Goal: Task Accomplishment & Management: Use online tool/utility

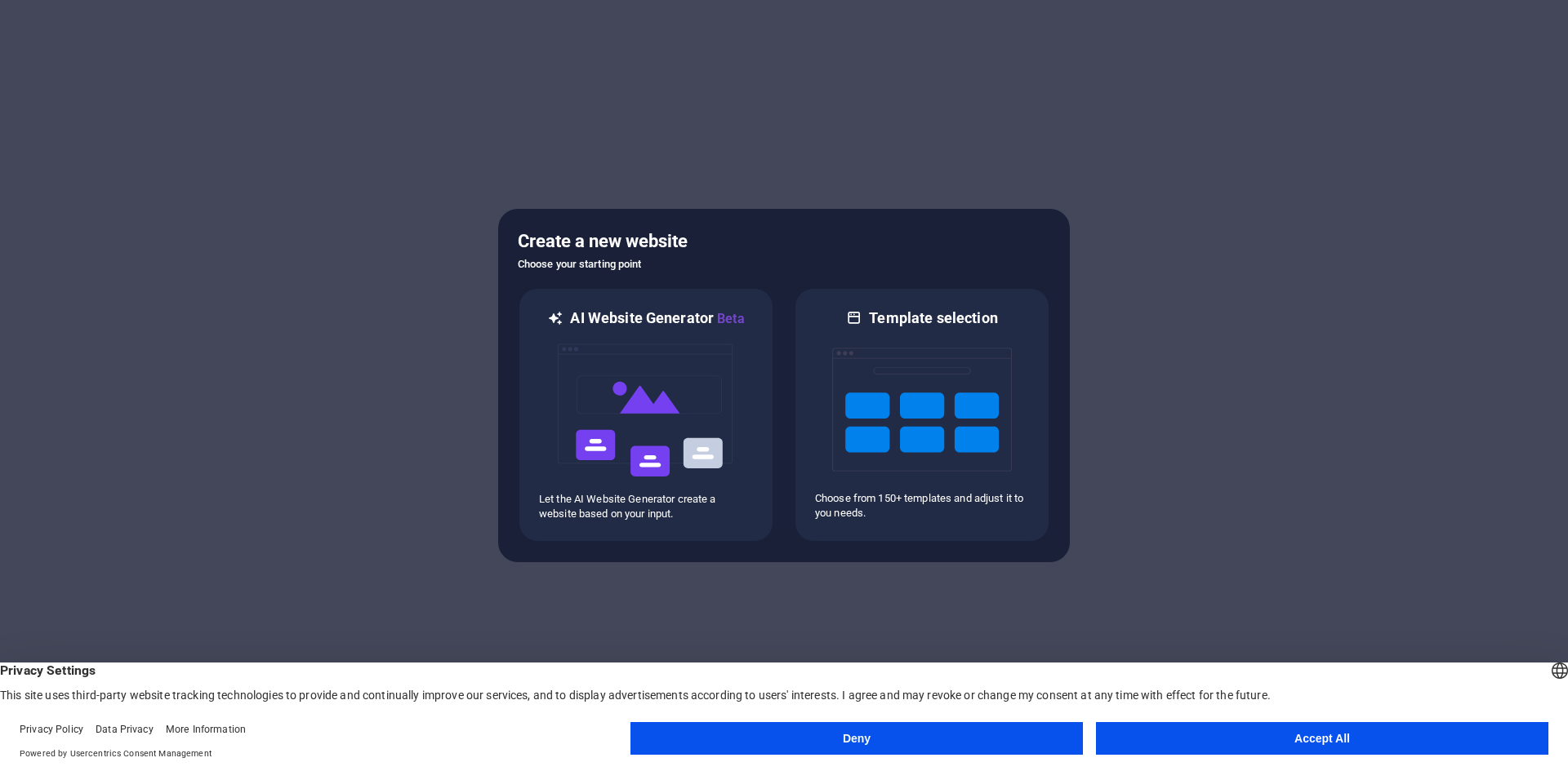
click at [1324, 733] on button "Accept All" at bounding box center [1322, 738] width 452 height 32
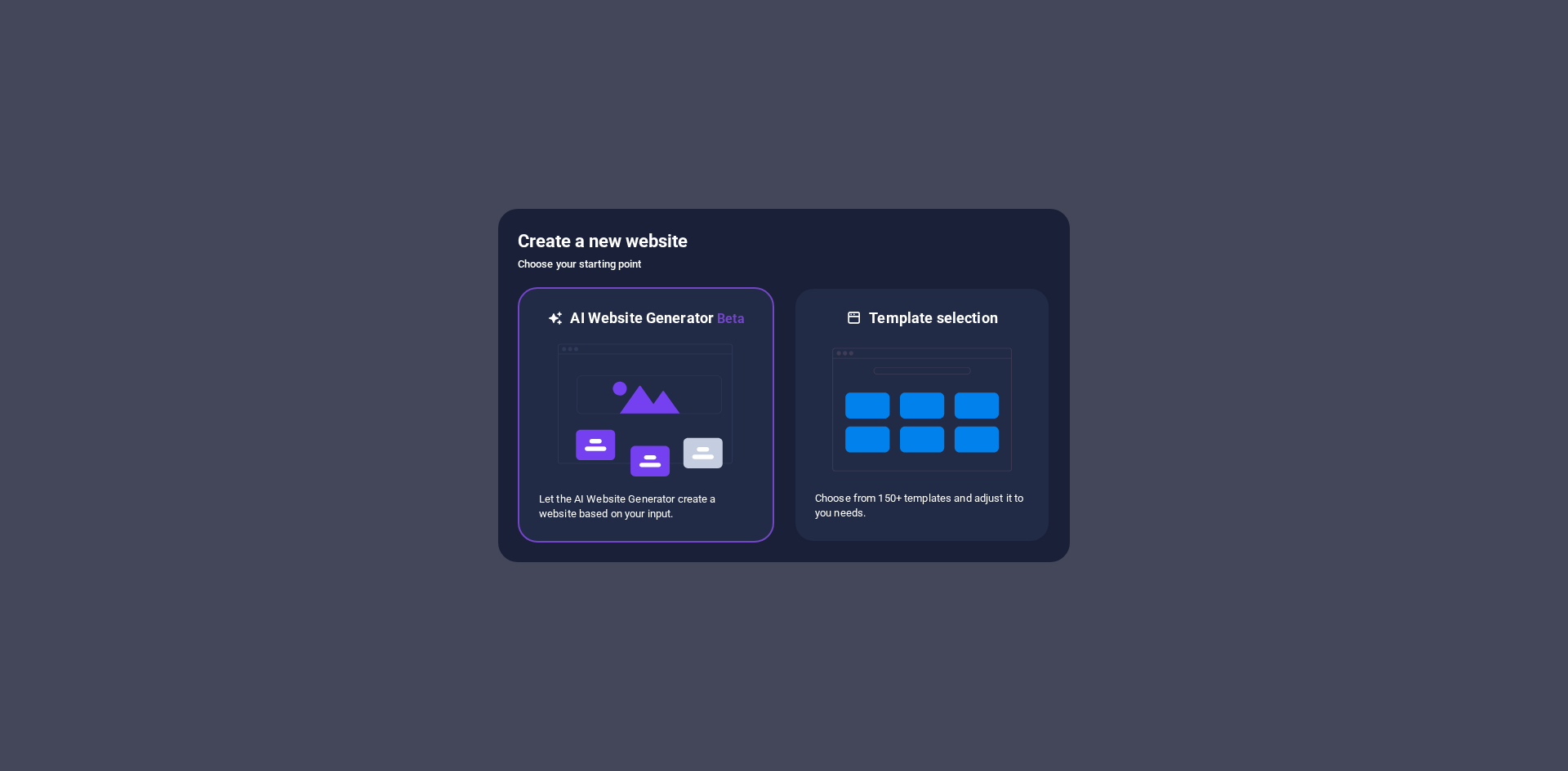
click at [733, 390] on img at bounding box center [646, 410] width 180 height 163
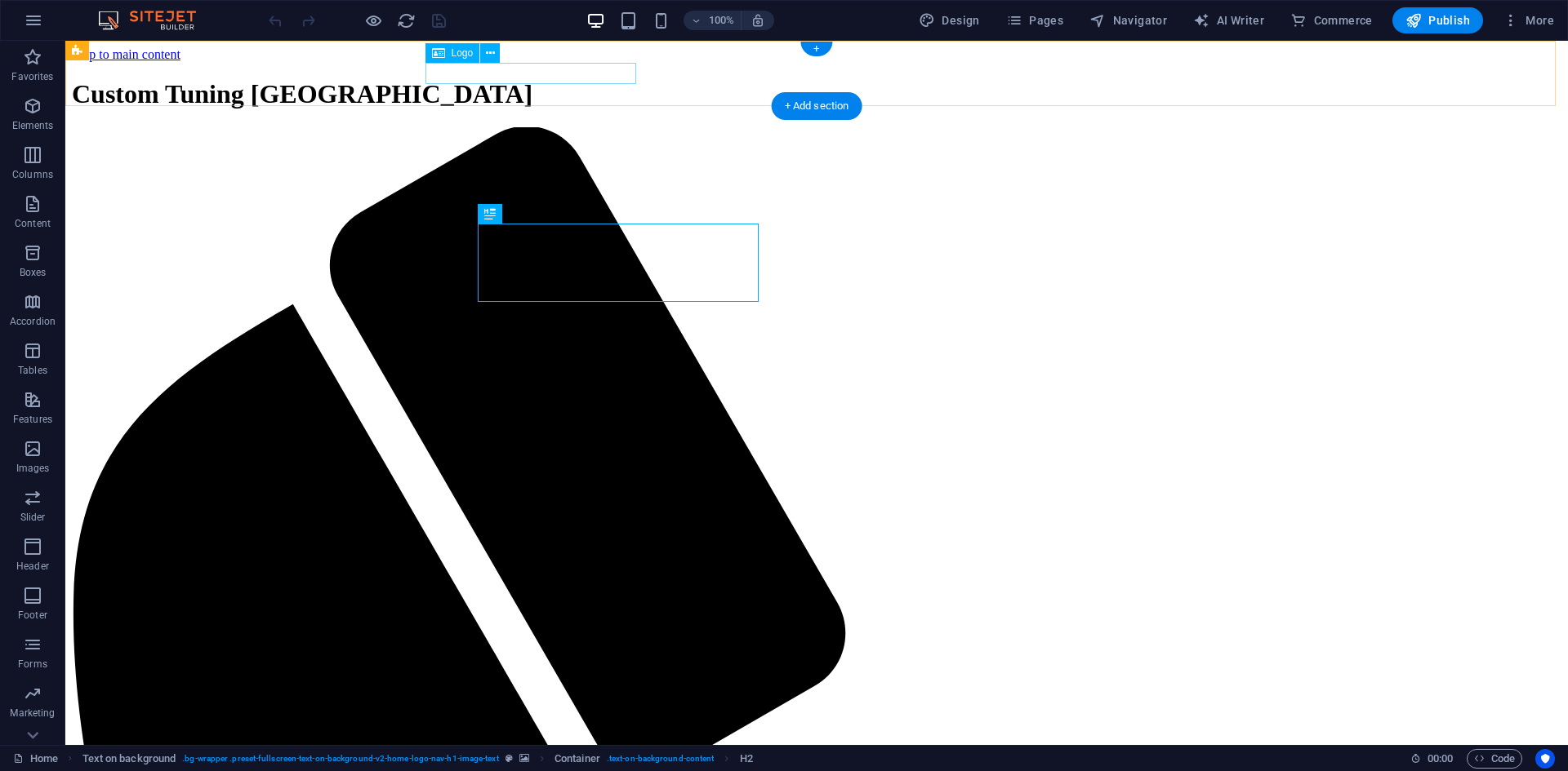
click at [608, 80] on div "Custom Tuning [GEOGRAPHIC_DATA]" at bounding box center [817, 94] width 1489 height 31
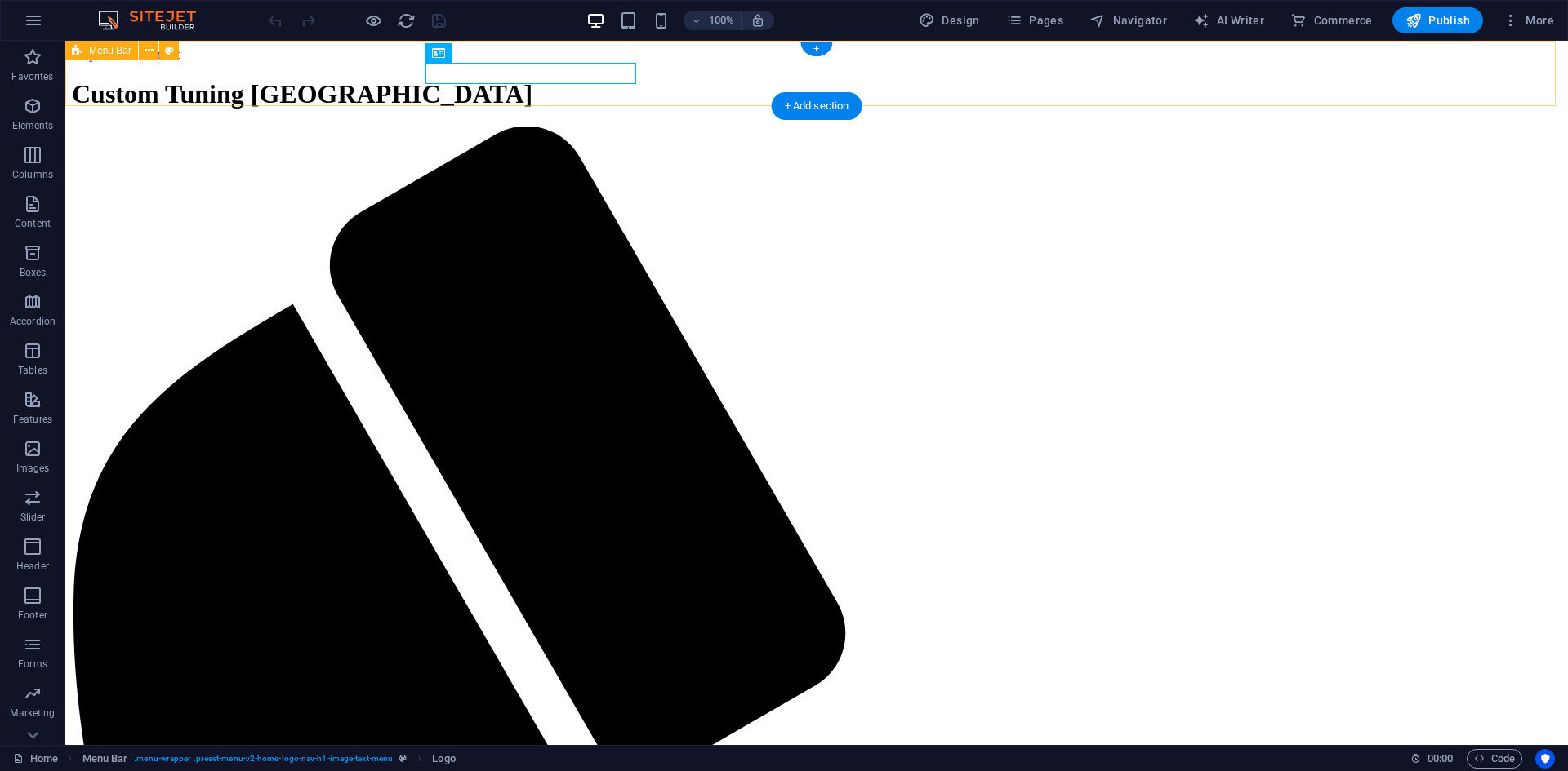
click at [569, 80] on div "Custom Tuning [GEOGRAPHIC_DATA]" at bounding box center [817, 94] width 1489 height 31
click at [490, 55] on icon at bounding box center [491, 53] width 9 height 18
click at [442, 52] on icon at bounding box center [438, 53] width 13 height 19
click at [495, 54] on button at bounding box center [489, 53] width 19 height 19
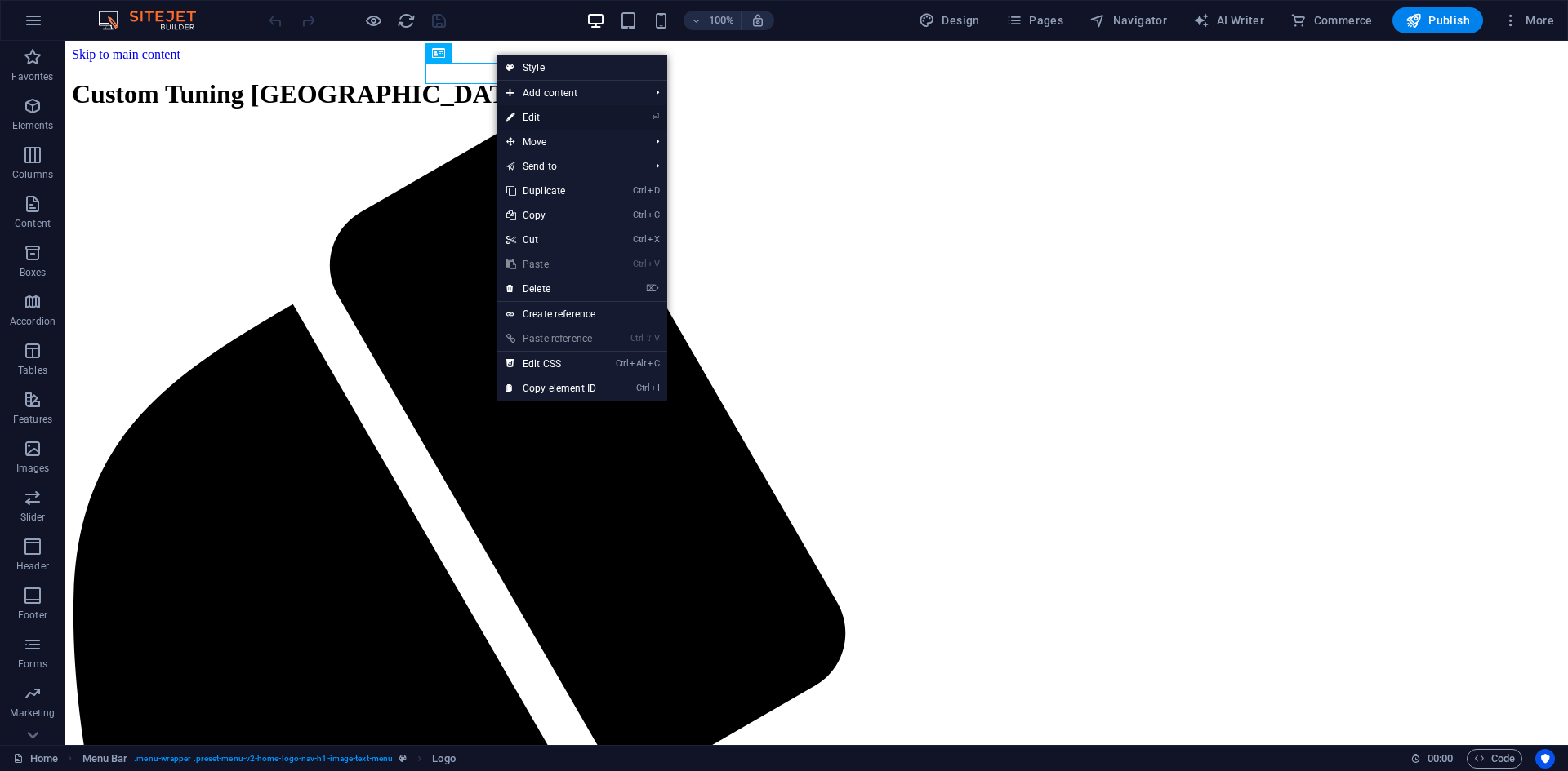
click at [623, 116] on li "⏎ Edit" at bounding box center [582, 118] width 170 height 24
click at [656, 115] on icon "⏎" at bounding box center [656, 117] width 7 height 10
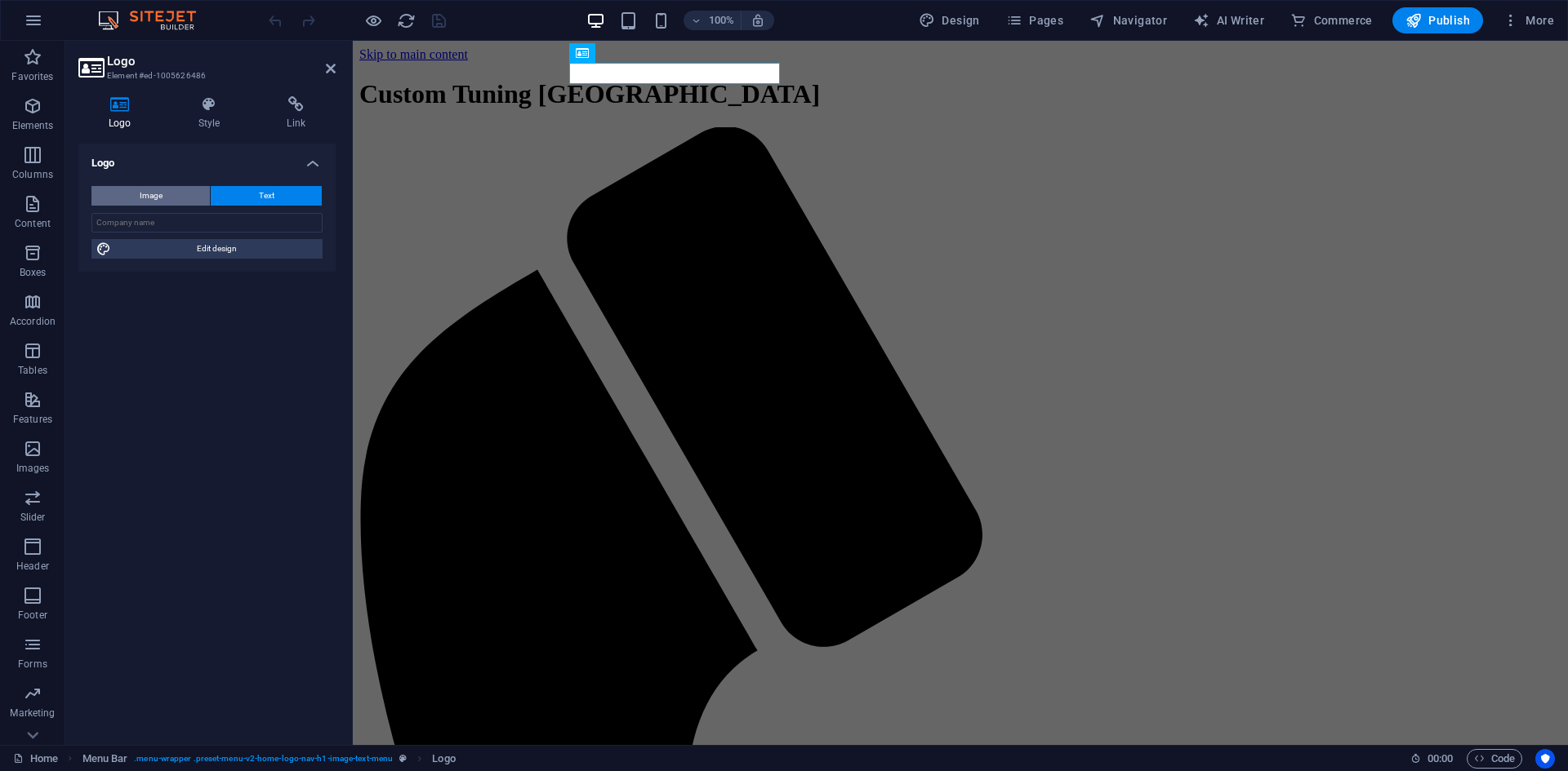
click at [171, 193] on button "Image" at bounding box center [151, 195] width 119 height 19
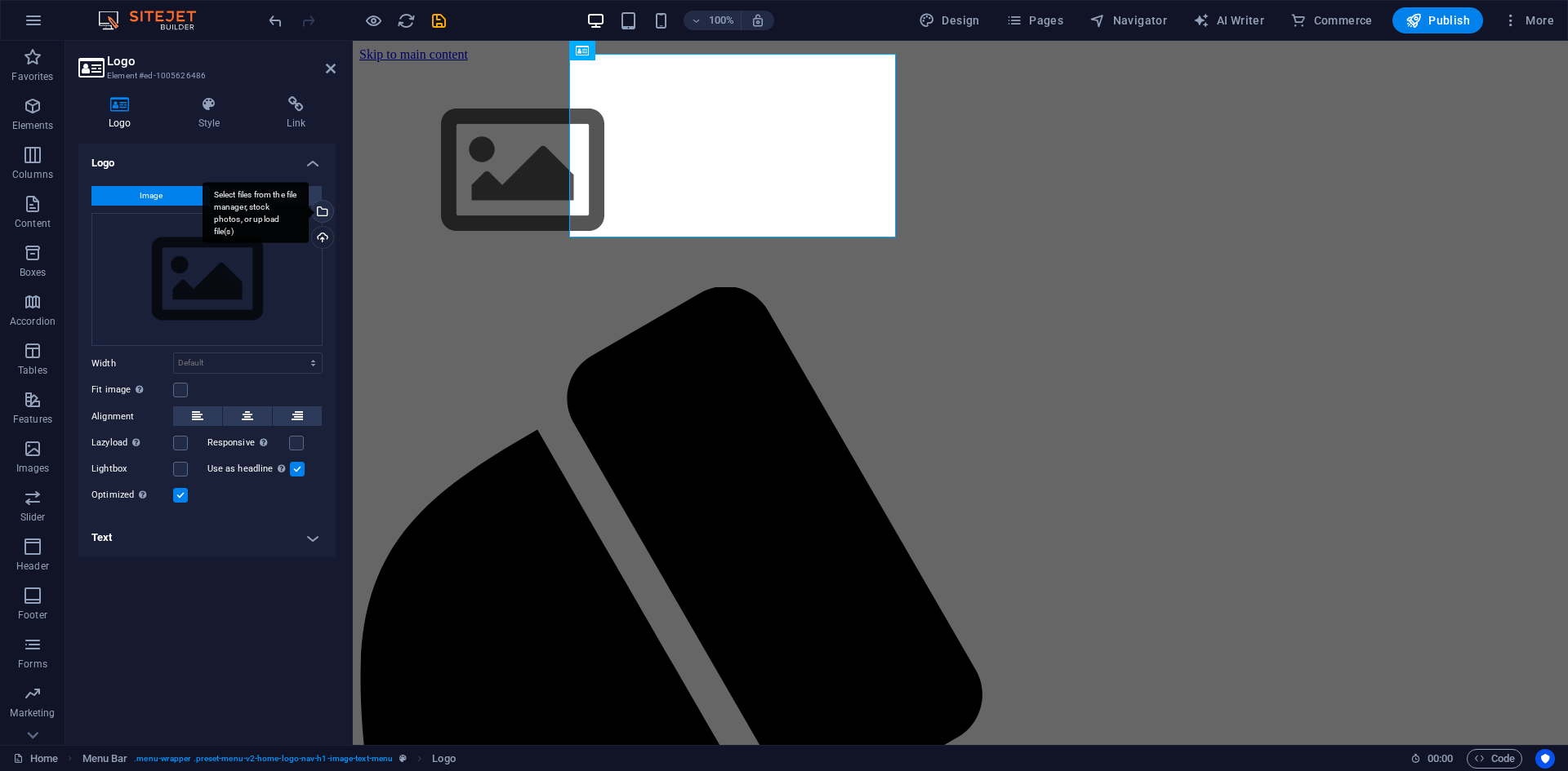
click at [327, 213] on div "Select files from the file manager, stock photos, or upload file(s)" at bounding box center [320, 213] width 24 height 24
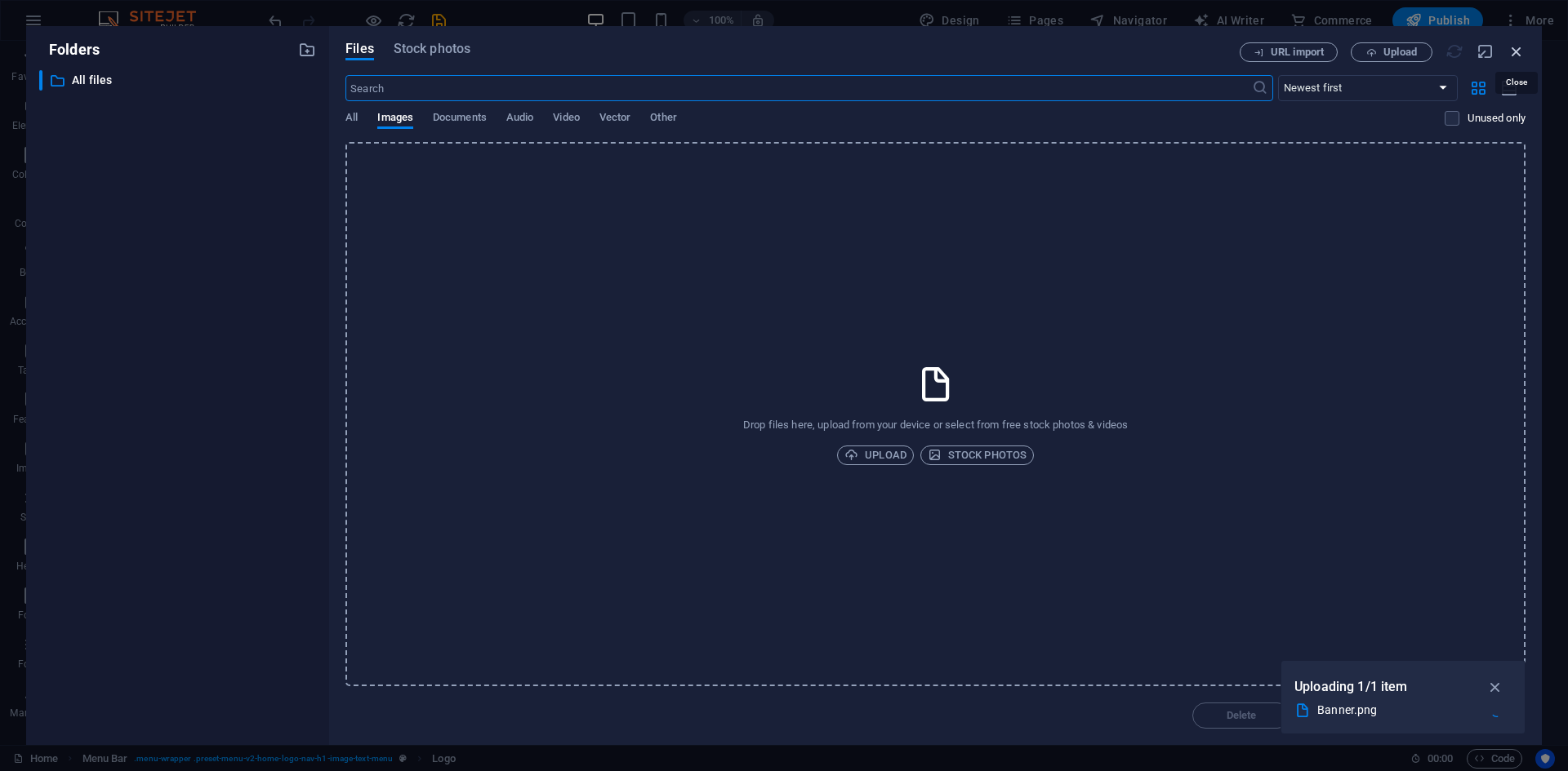
click at [1517, 57] on icon "button" at bounding box center [1516, 51] width 18 height 18
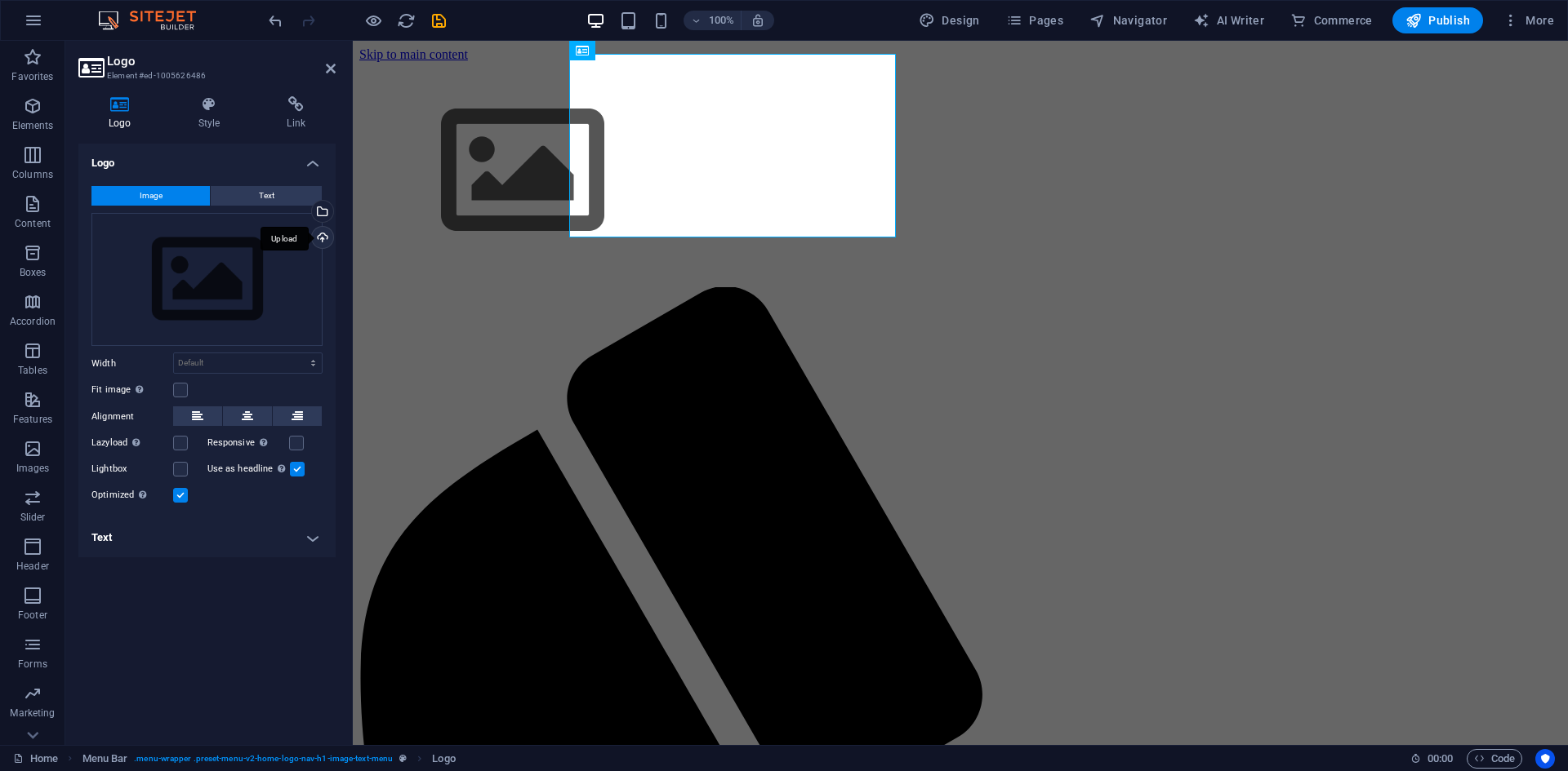
click at [320, 239] on div "Upload" at bounding box center [320, 239] width 24 height 24
click at [325, 213] on div "Select files from the file manager, stock photos, or upload file(s)" at bounding box center [320, 213] width 24 height 24
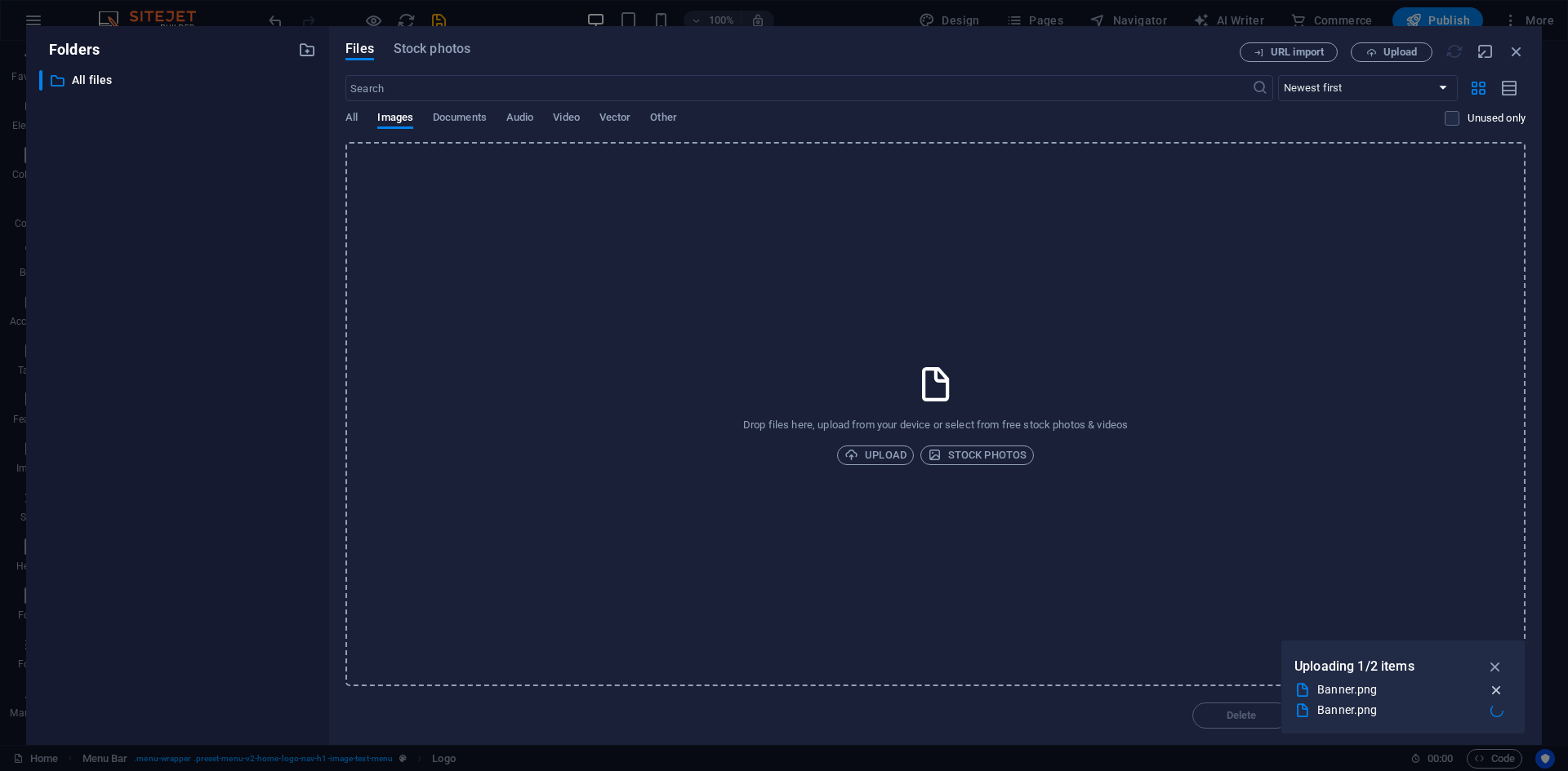
click at [1496, 693] on icon "button" at bounding box center [1496, 690] width 18 height 17
click at [1499, 688] on icon "button" at bounding box center [1496, 690] width 18 height 17
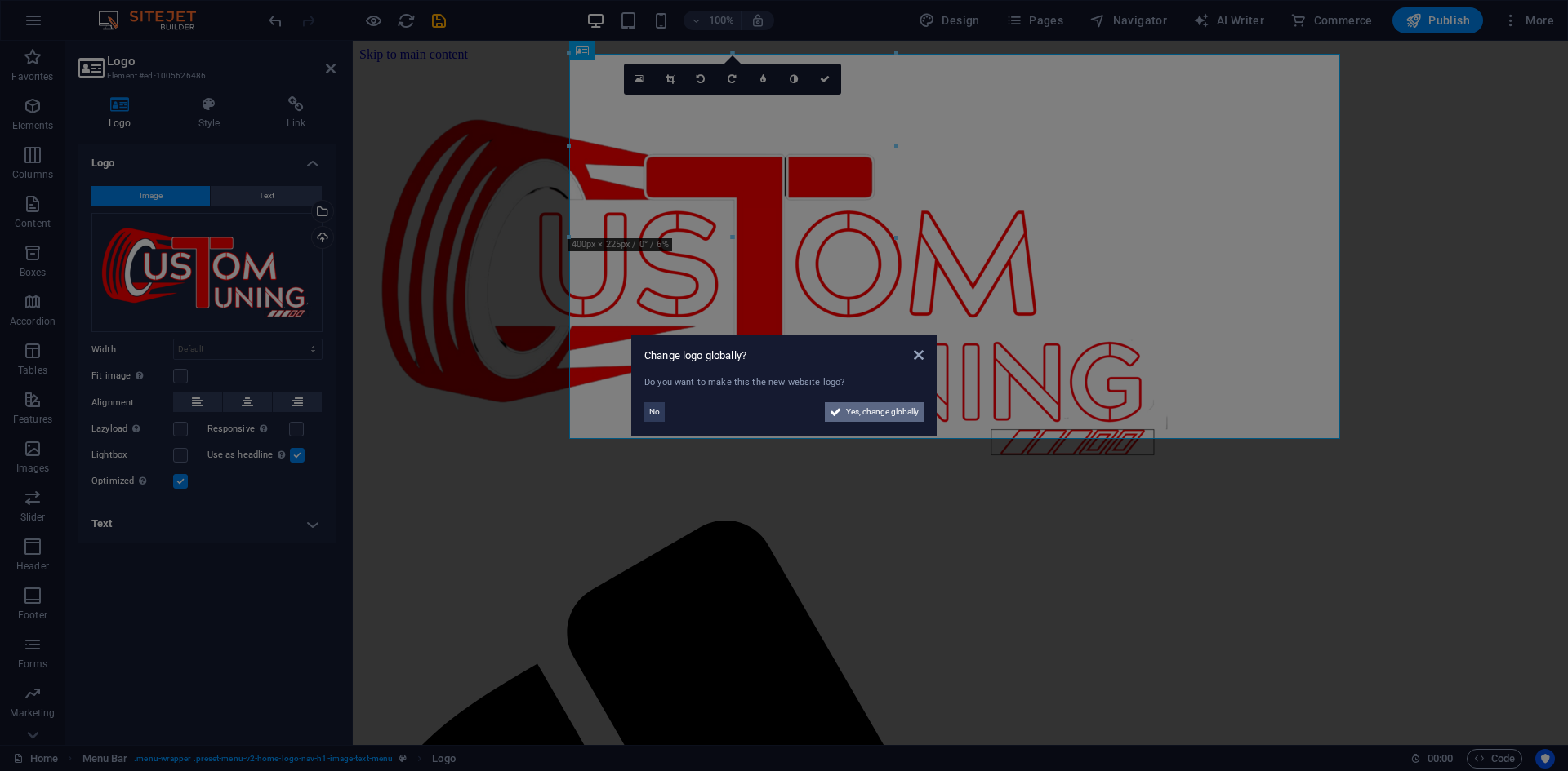
click at [857, 410] on span "Yes, change globally" at bounding box center [882, 412] width 72 height 19
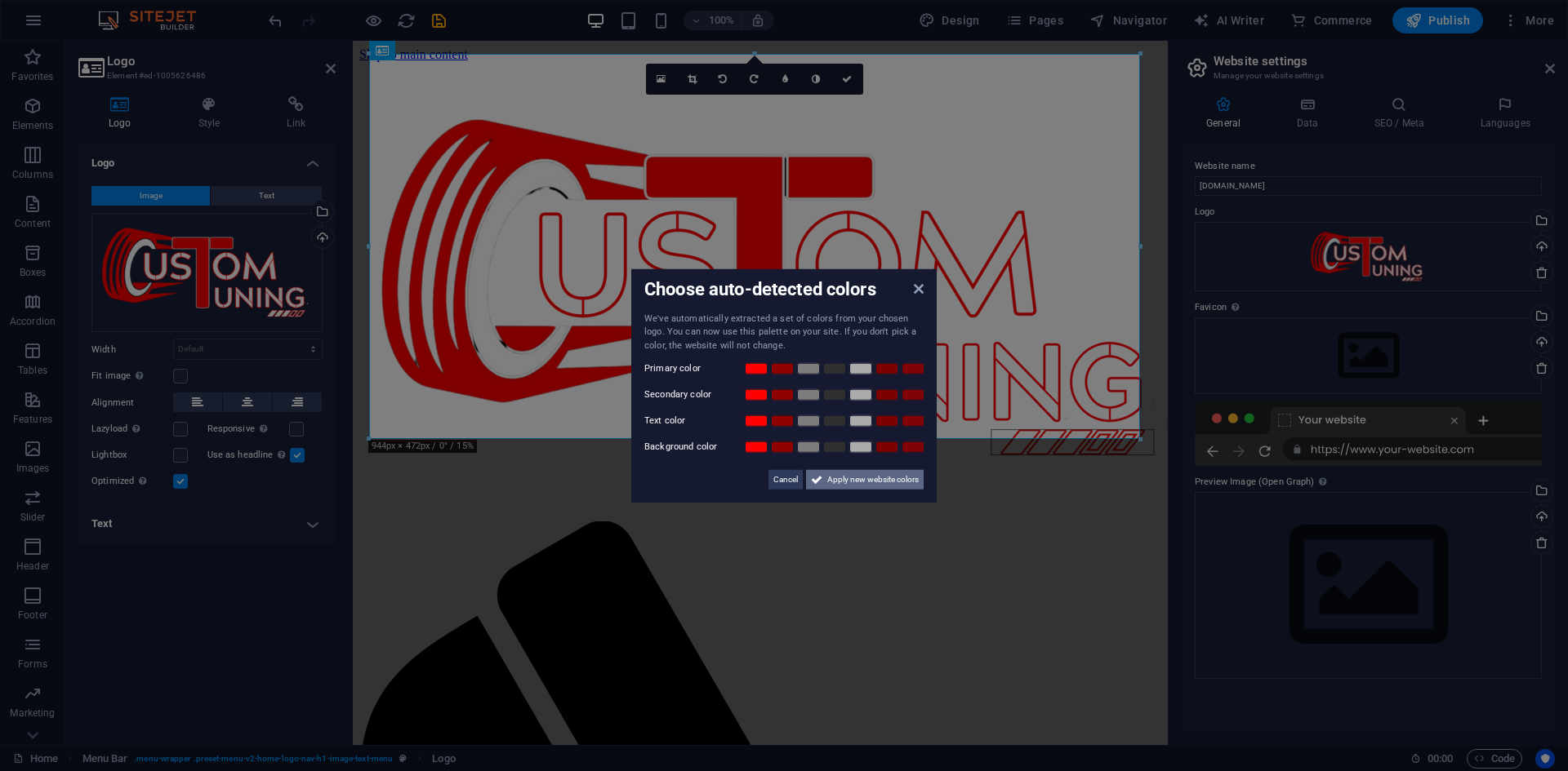
click at [838, 483] on span "Apply new website colors" at bounding box center [872, 479] width 92 height 19
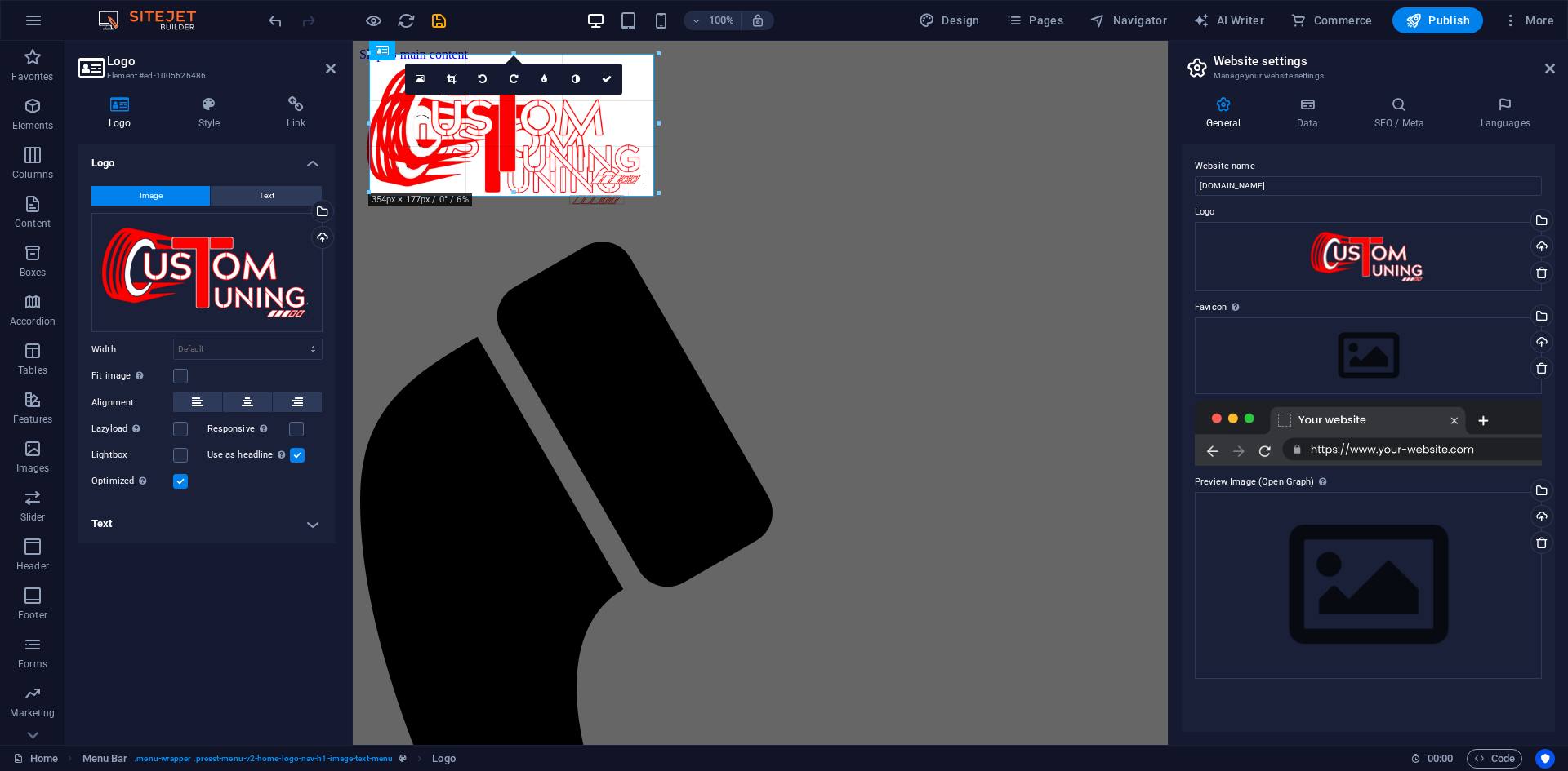
drag, startPoint x: 1142, startPoint y: 440, endPoint x: 648, endPoint y: 159, distance: 568.3
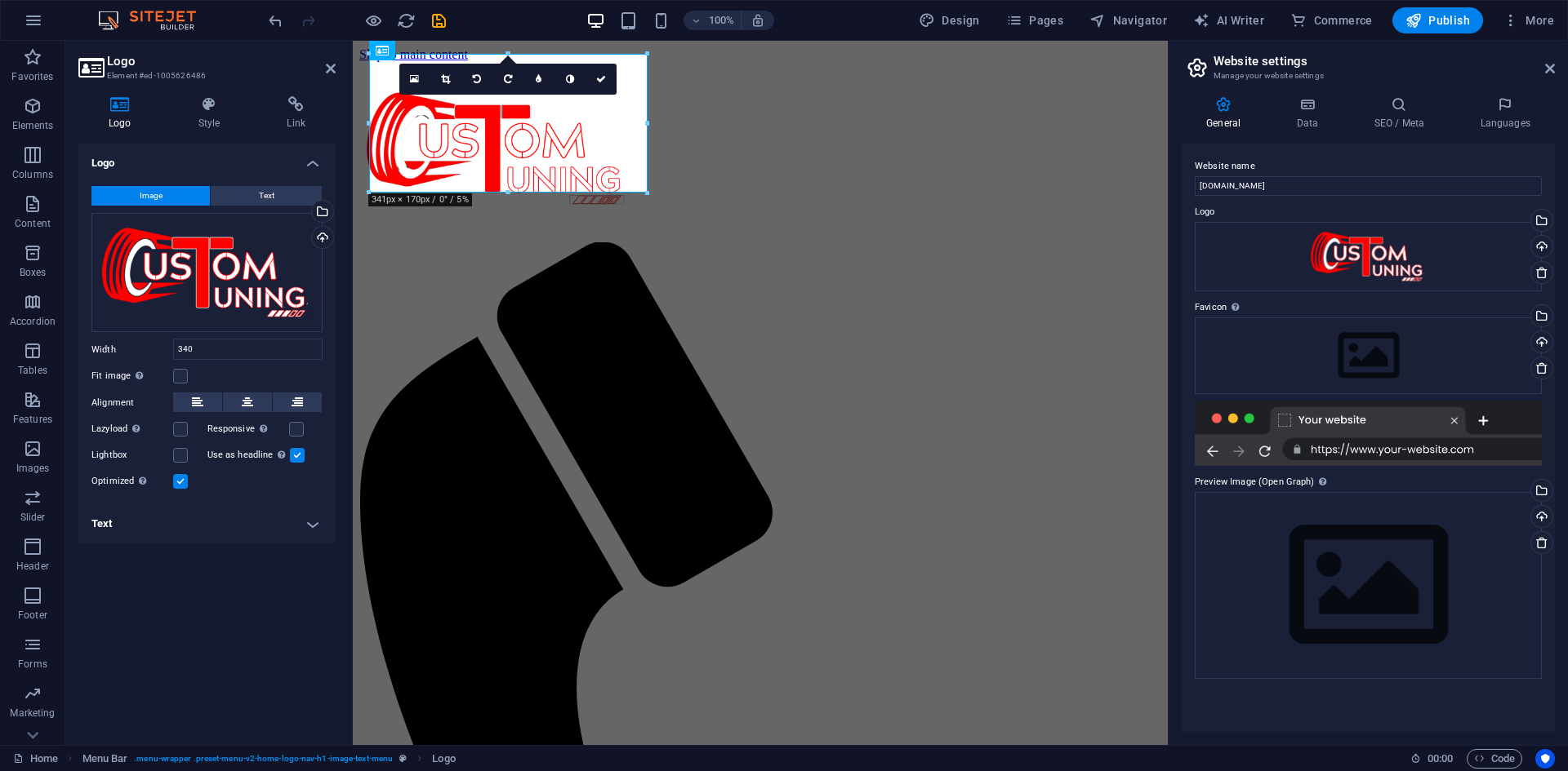
type input "340"
select select "px"
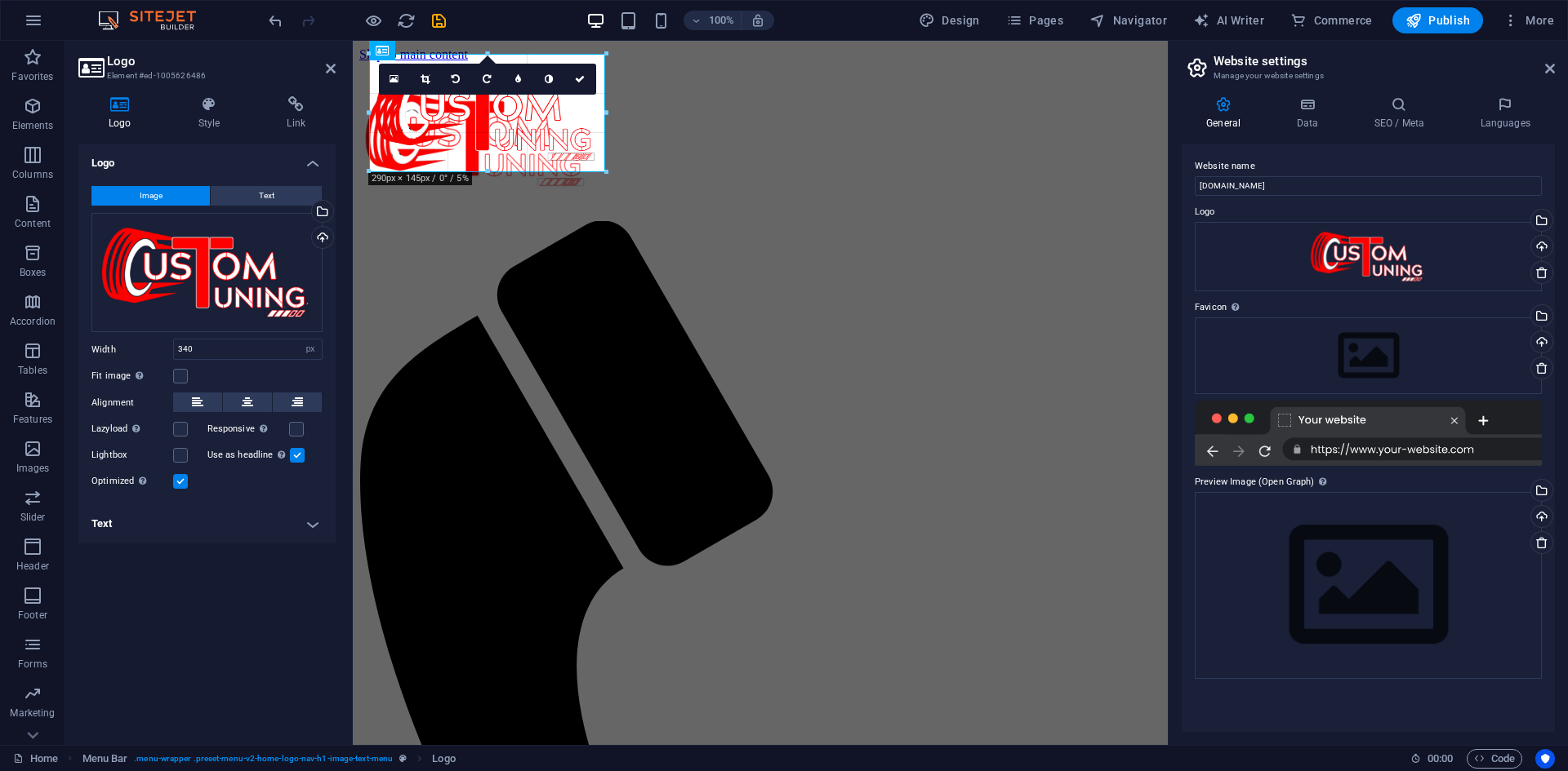
drag, startPoint x: 645, startPoint y: 123, endPoint x: 603, endPoint y: 105, distance: 45.7
type input "289"
click at [271, 626] on div "Logo Image Text Drag files here, click to choose files or select files from Fil…" at bounding box center [207, 438] width 257 height 589
click at [327, 70] on icon at bounding box center [331, 68] width 10 height 13
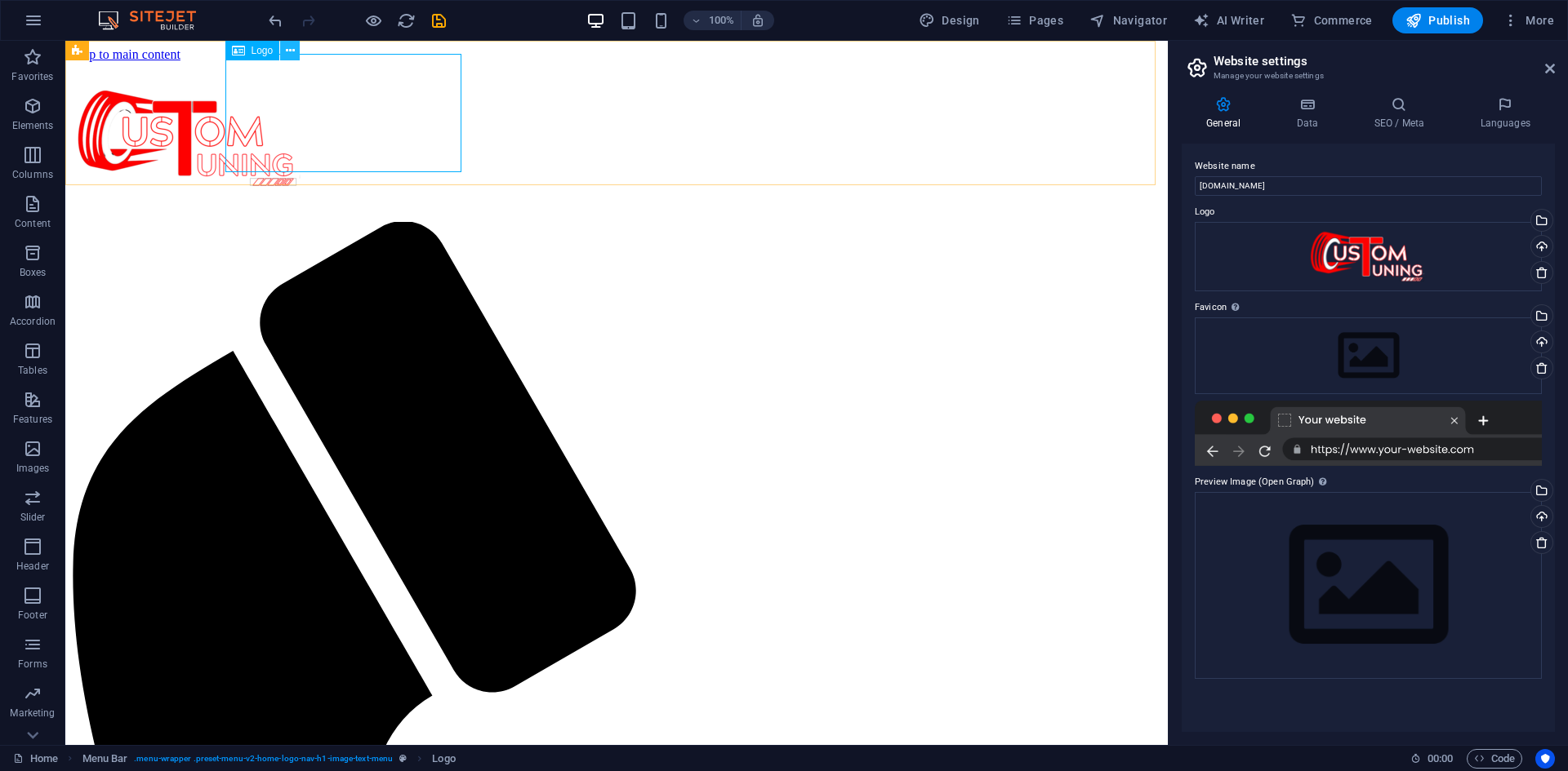
click at [286, 53] on icon at bounding box center [291, 51] width 9 height 18
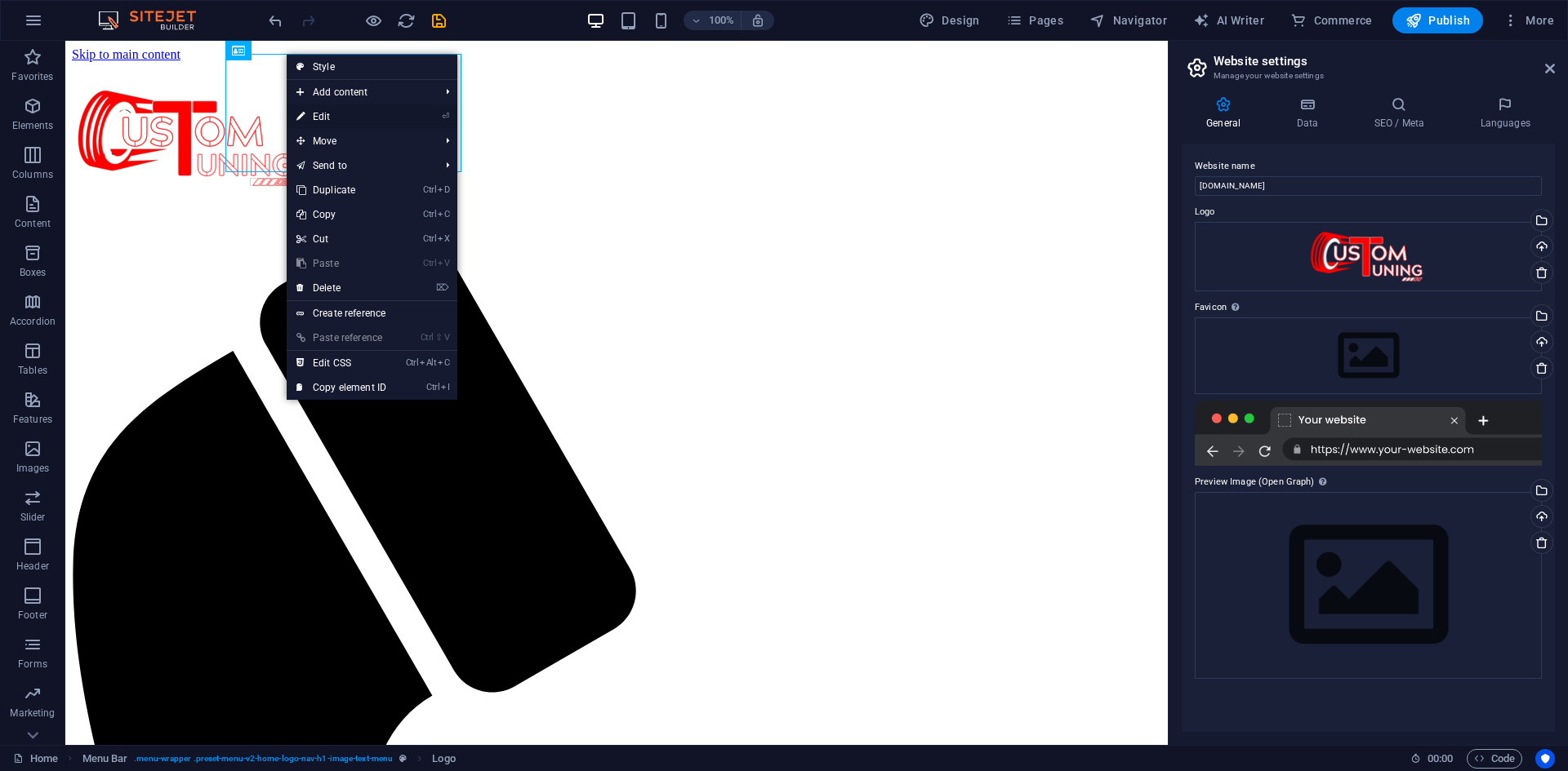
click at [358, 119] on link "⏎ Edit" at bounding box center [341, 117] width 109 height 24
select select "px"
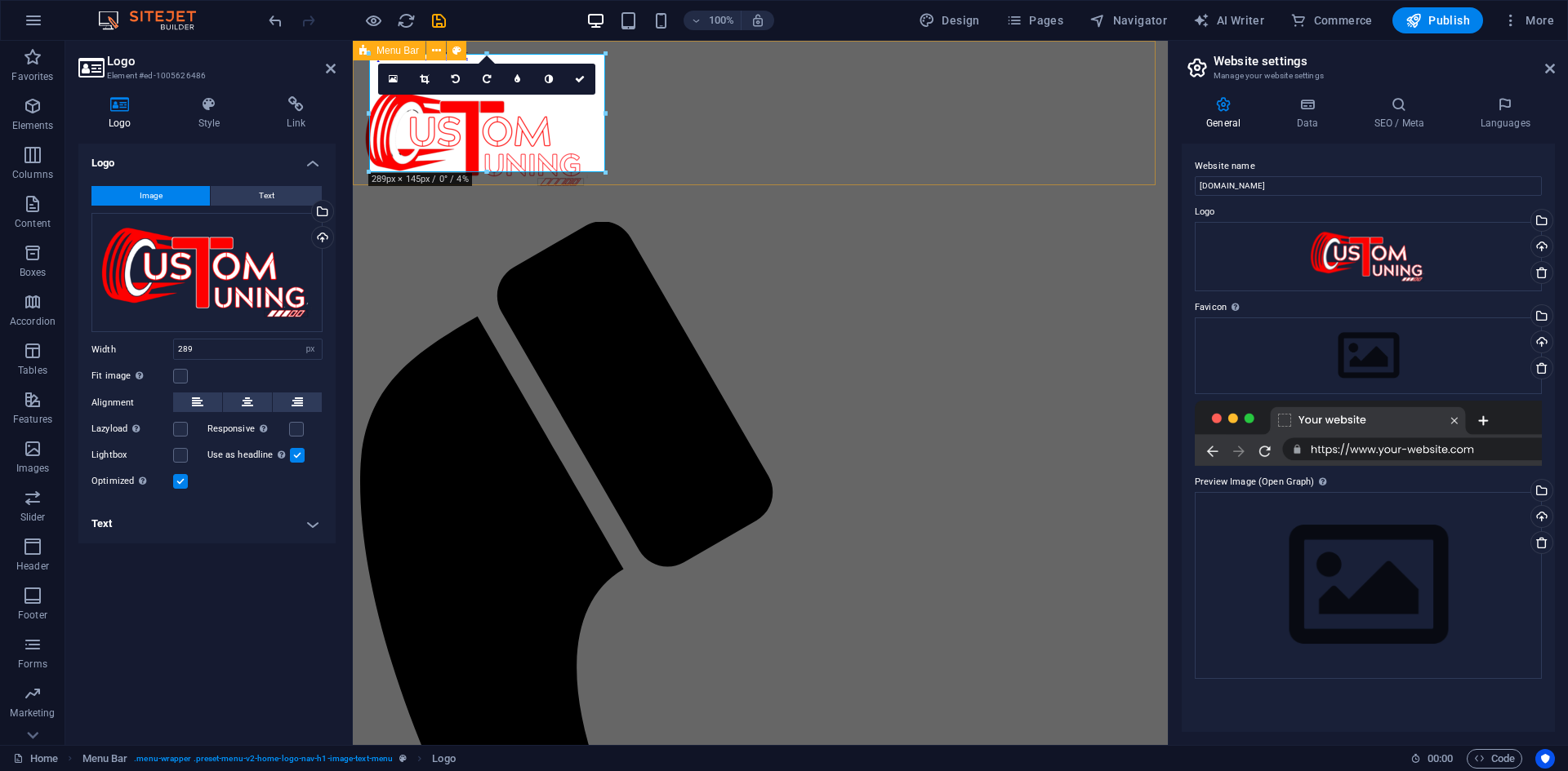
drag, startPoint x: 962, startPoint y: 215, endPoint x: 631, endPoint y: 176, distance: 333.3
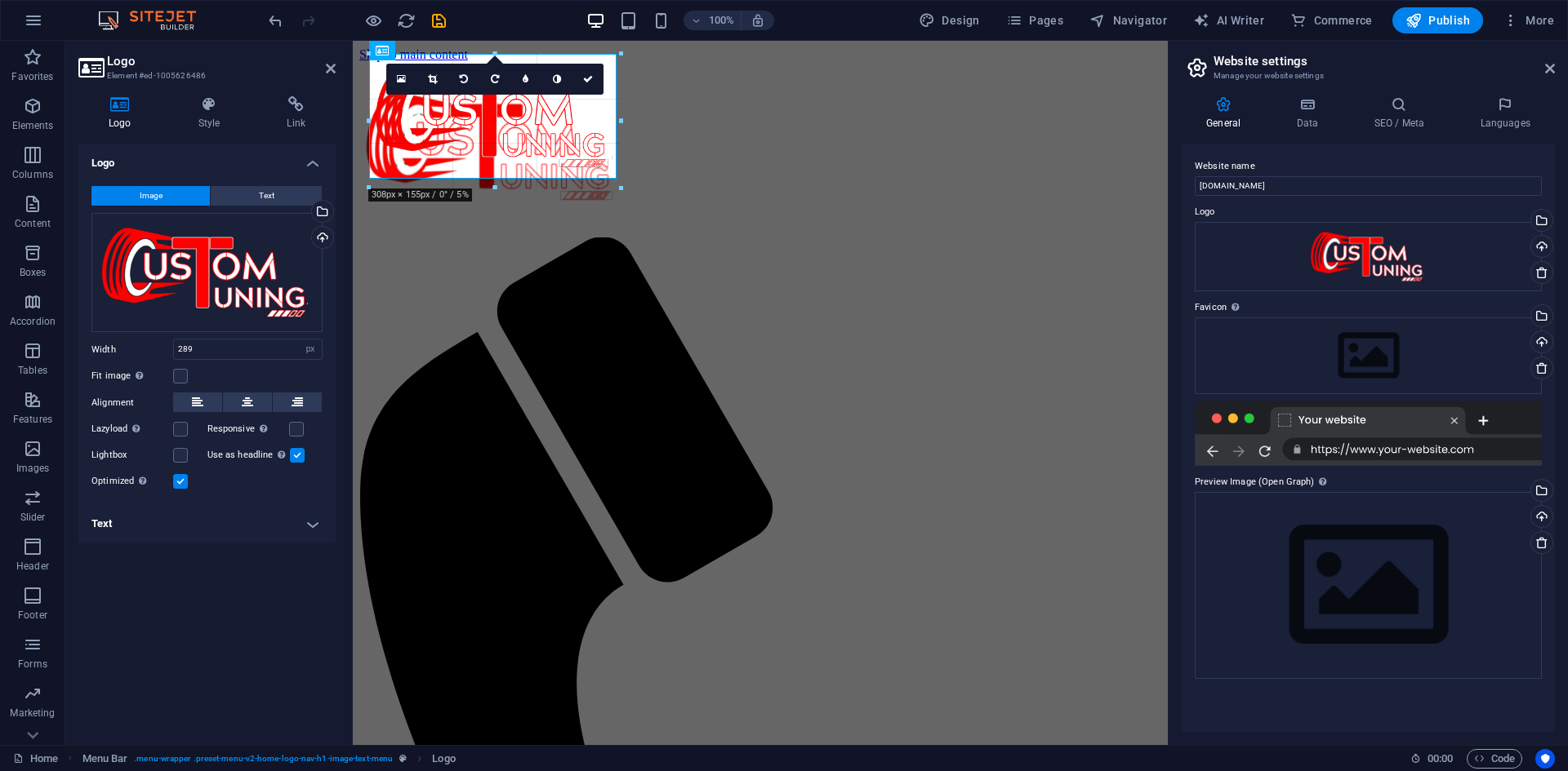
drag, startPoint x: 604, startPoint y: 175, endPoint x: 640, endPoint y: 190, distance: 39.0
type input "309"
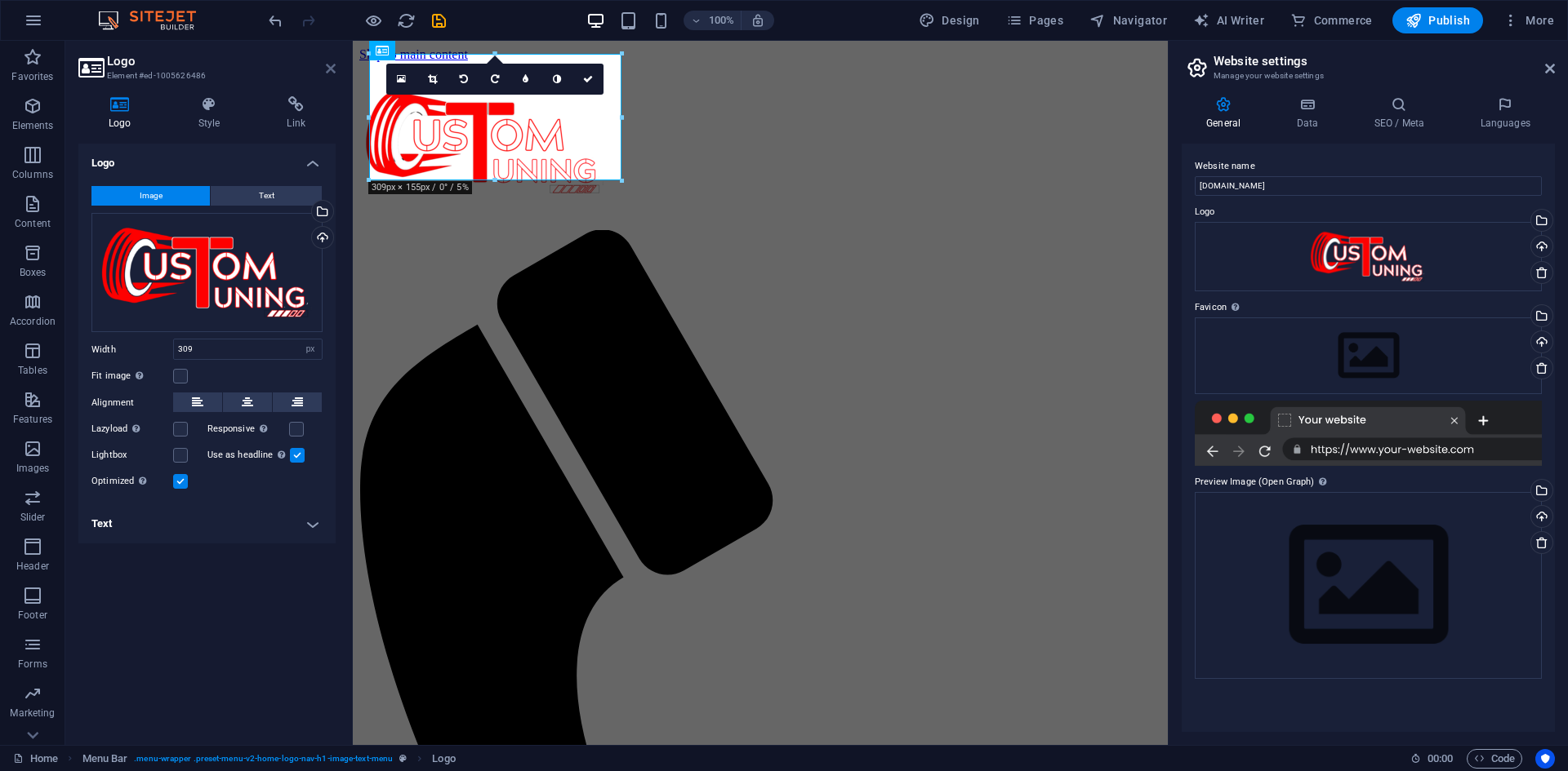
click at [327, 66] on icon at bounding box center [331, 68] width 10 height 13
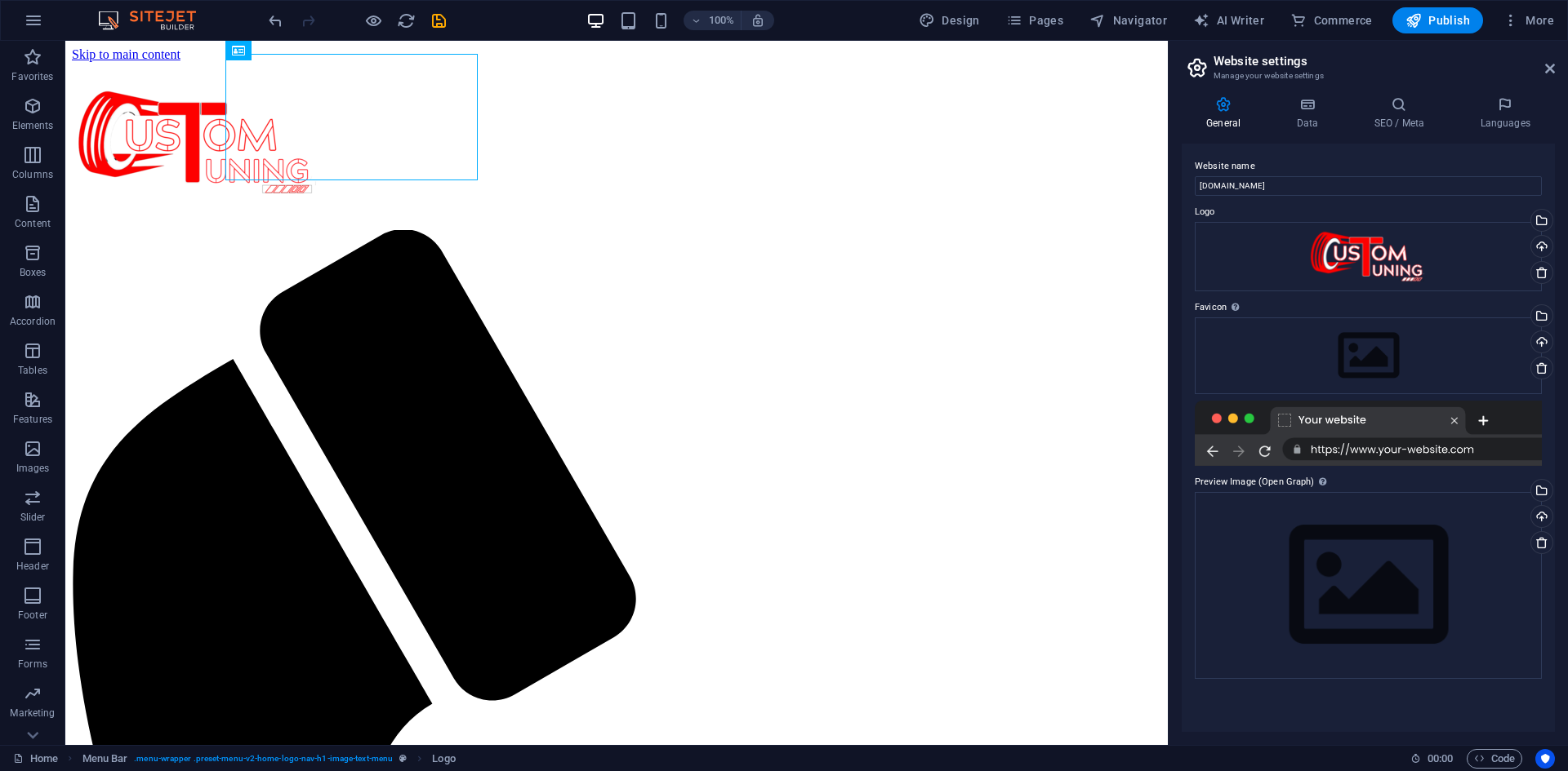
click at [1557, 75] on aside "Website settings Manage your website settings General Data SEO / Meta Languages…" at bounding box center [1368, 392] width 400 height 704
click at [1551, 68] on icon at bounding box center [1549, 68] width 10 height 13
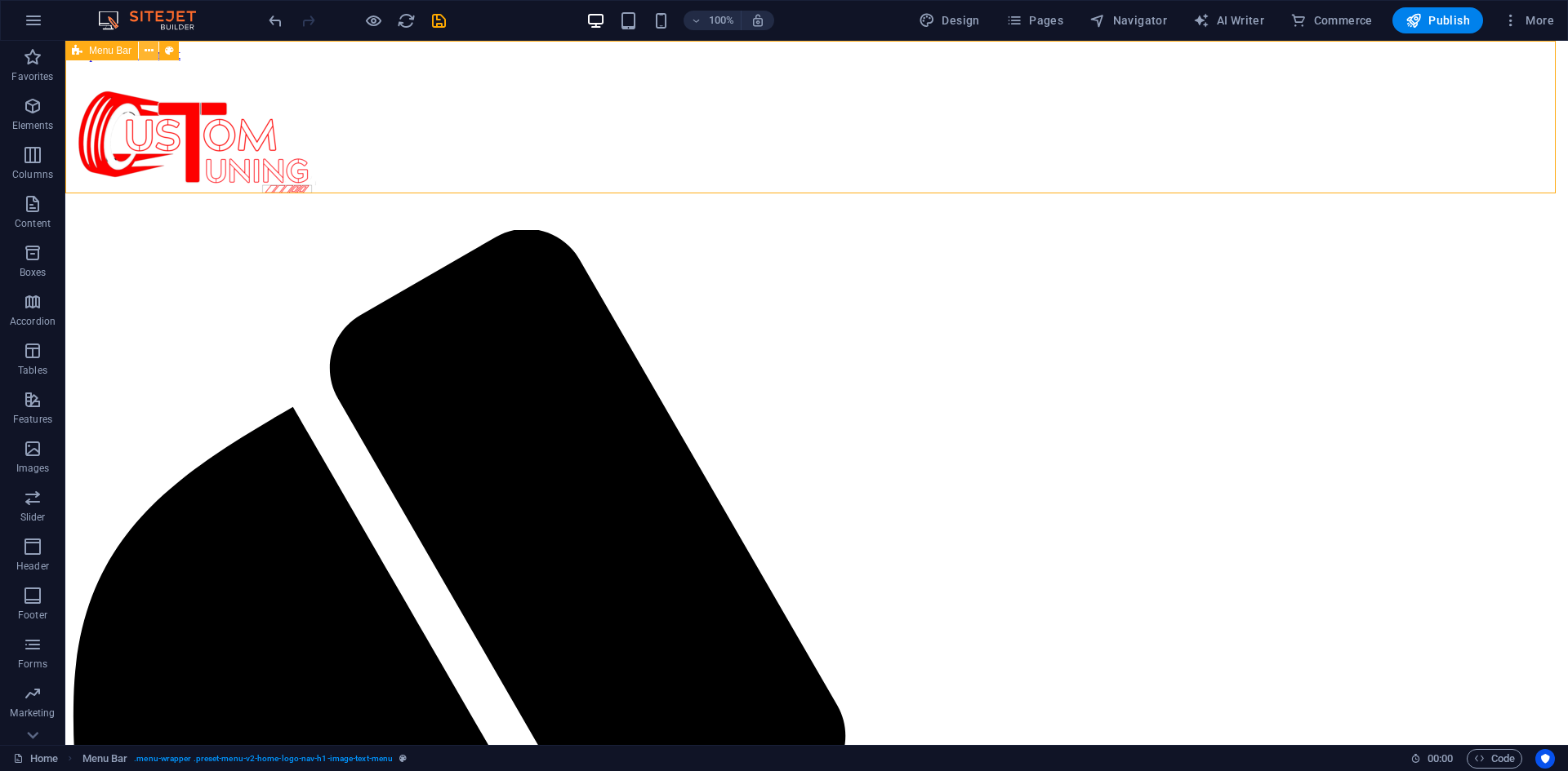
click at [148, 56] on icon at bounding box center [149, 51] width 9 height 18
click at [618, 93] on div at bounding box center [817, 146] width 1489 height 133
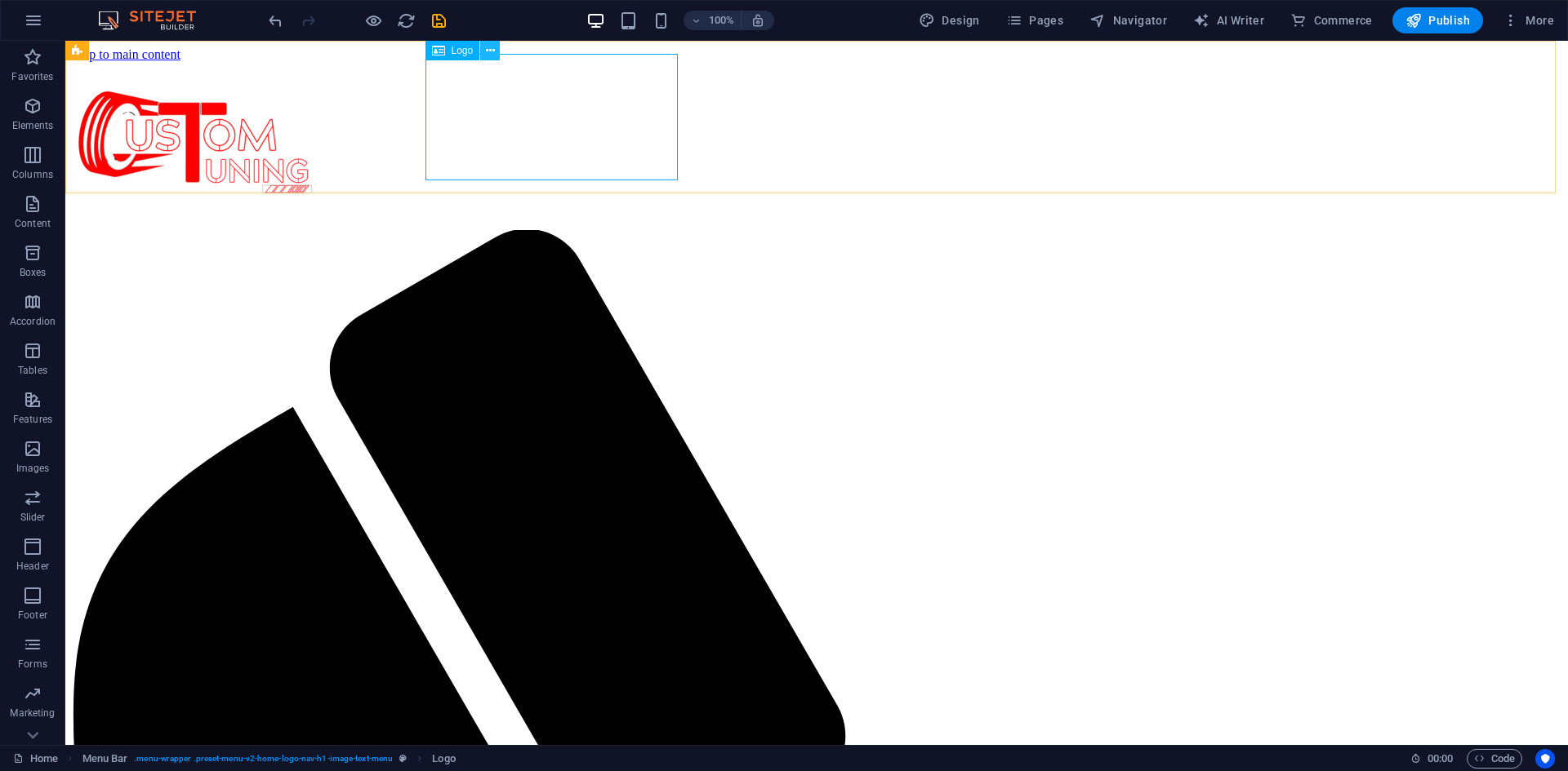
click at [486, 51] on icon at bounding box center [491, 51] width 9 height 18
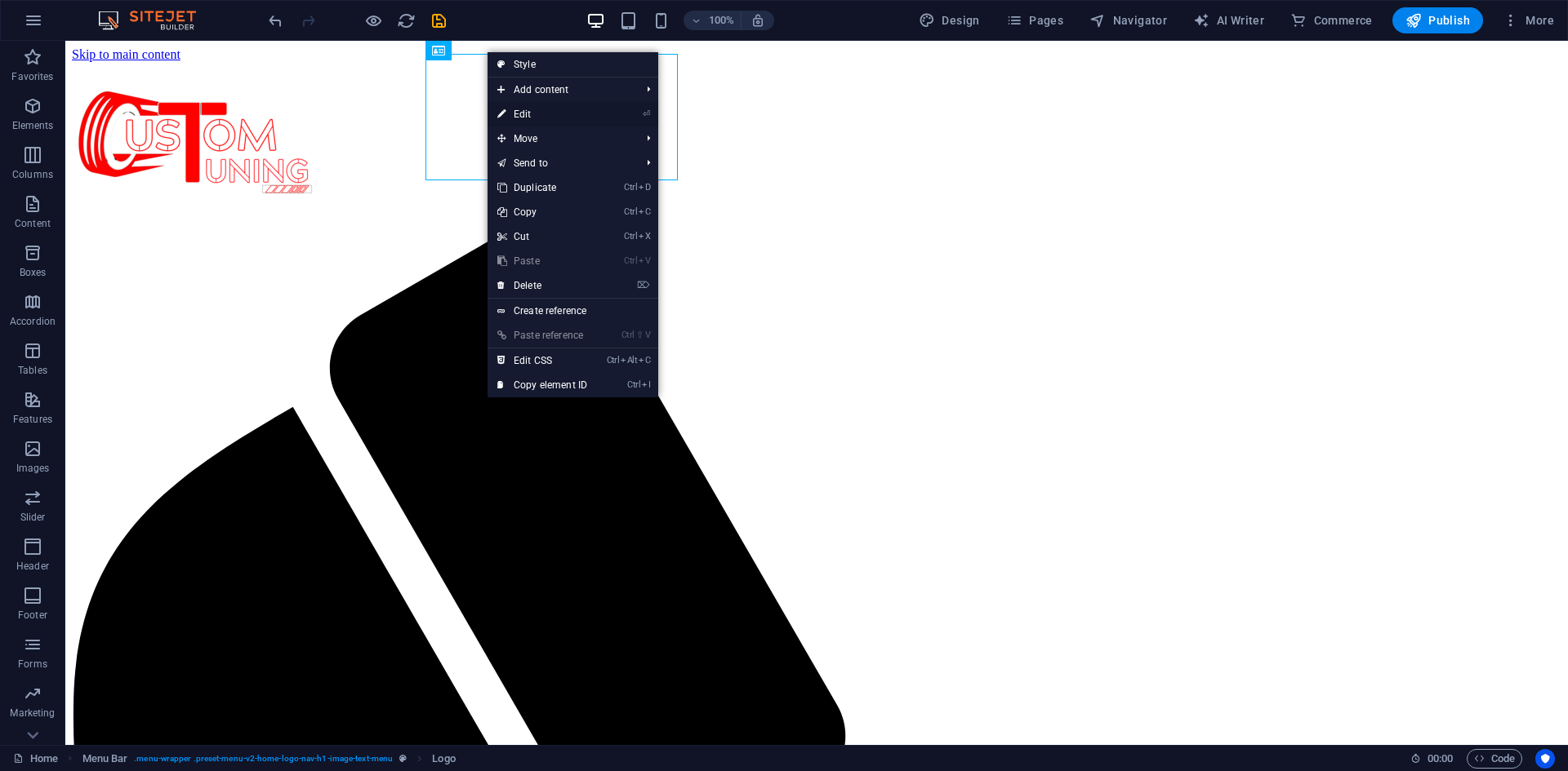
click at [575, 106] on link "⏎ Edit" at bounding box center [542, 114] width 109 height 24
select select "px"
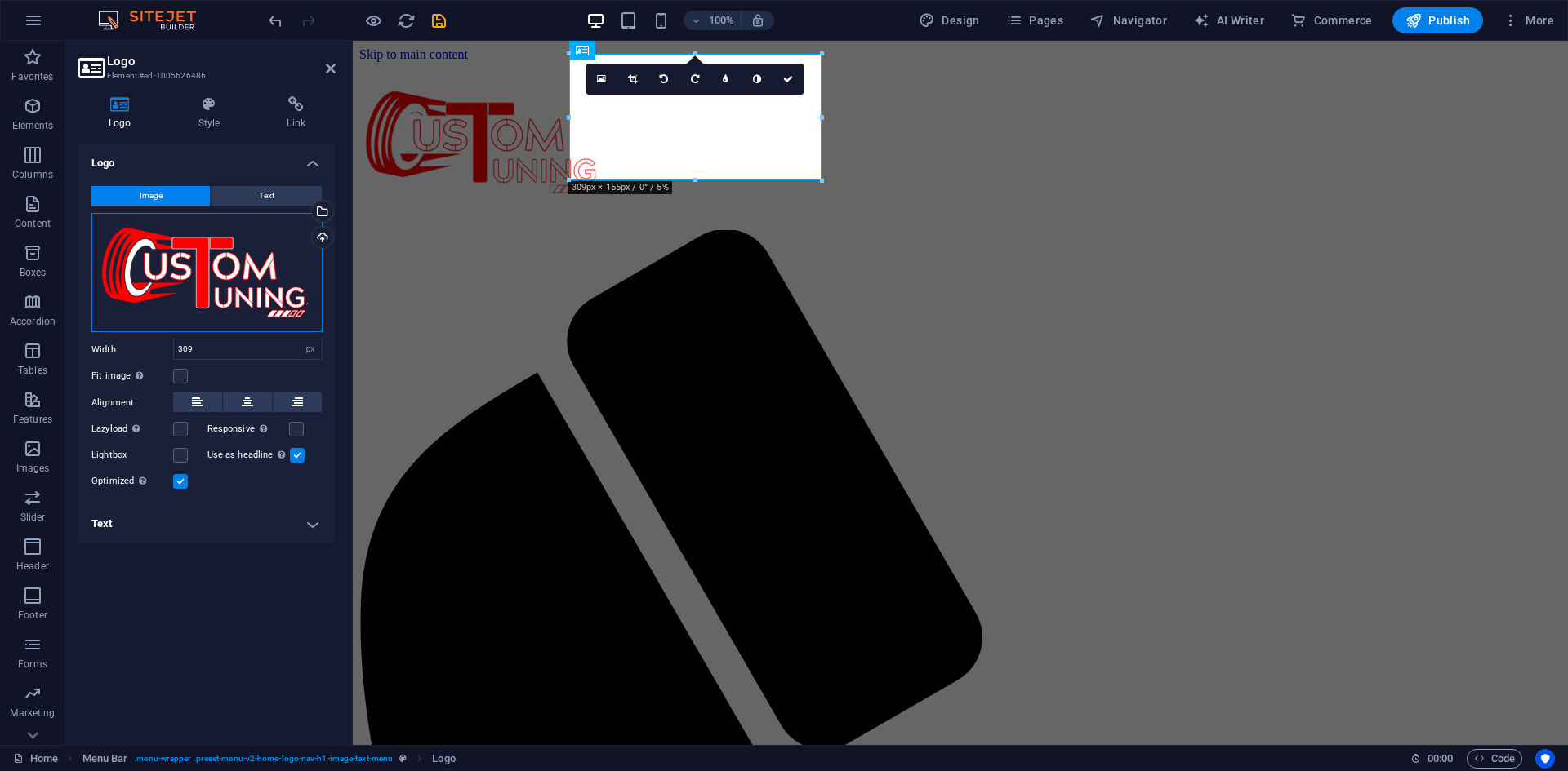
click at [264, 286] on div "Drag files here, click to choose files or select files from Files or our free s…" at bounding box center [207, 273] width 232 height 120
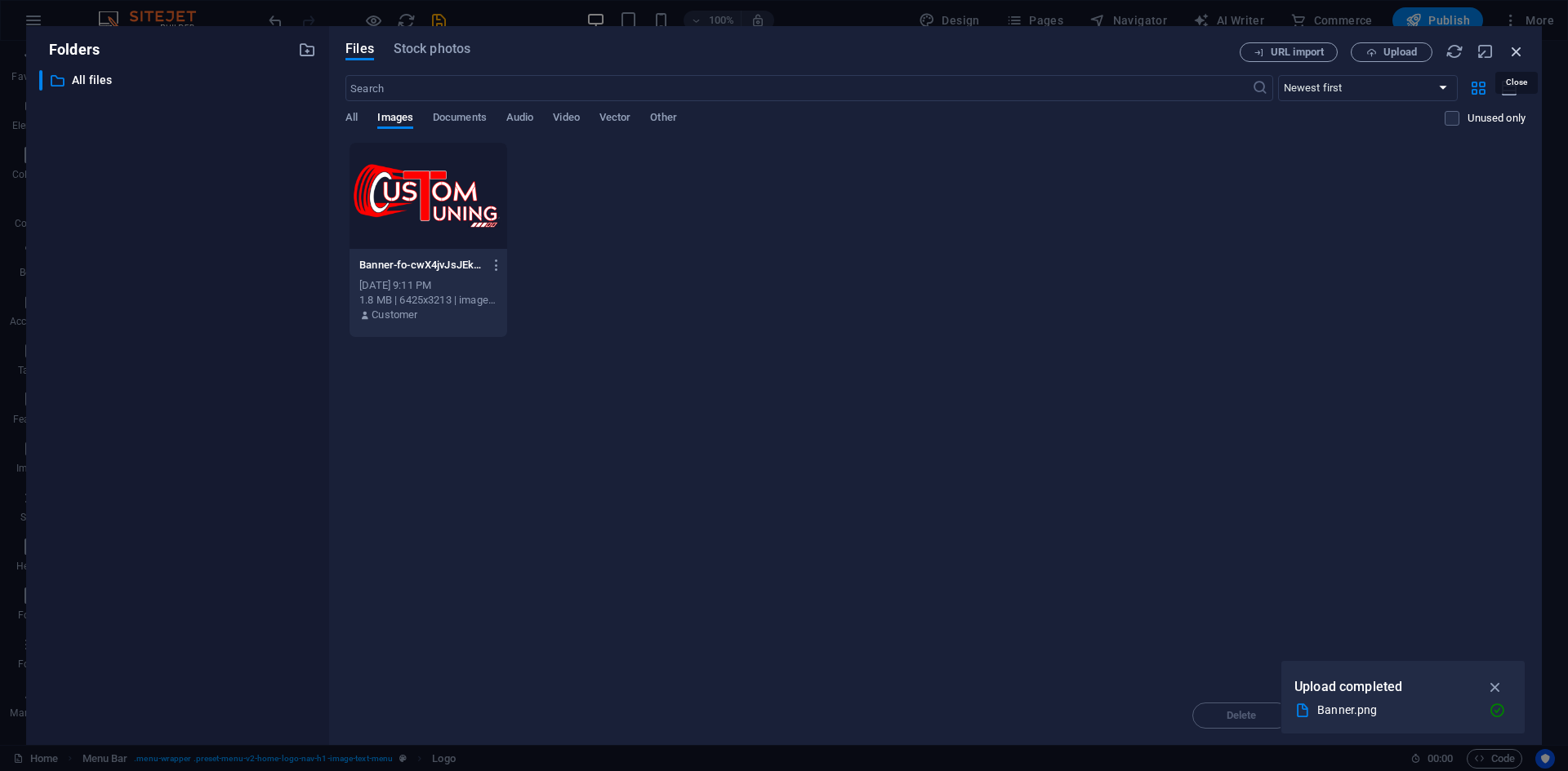
click at [1516, 51] on icon "button" at bounding box center [1516, 51] width 18 height 18
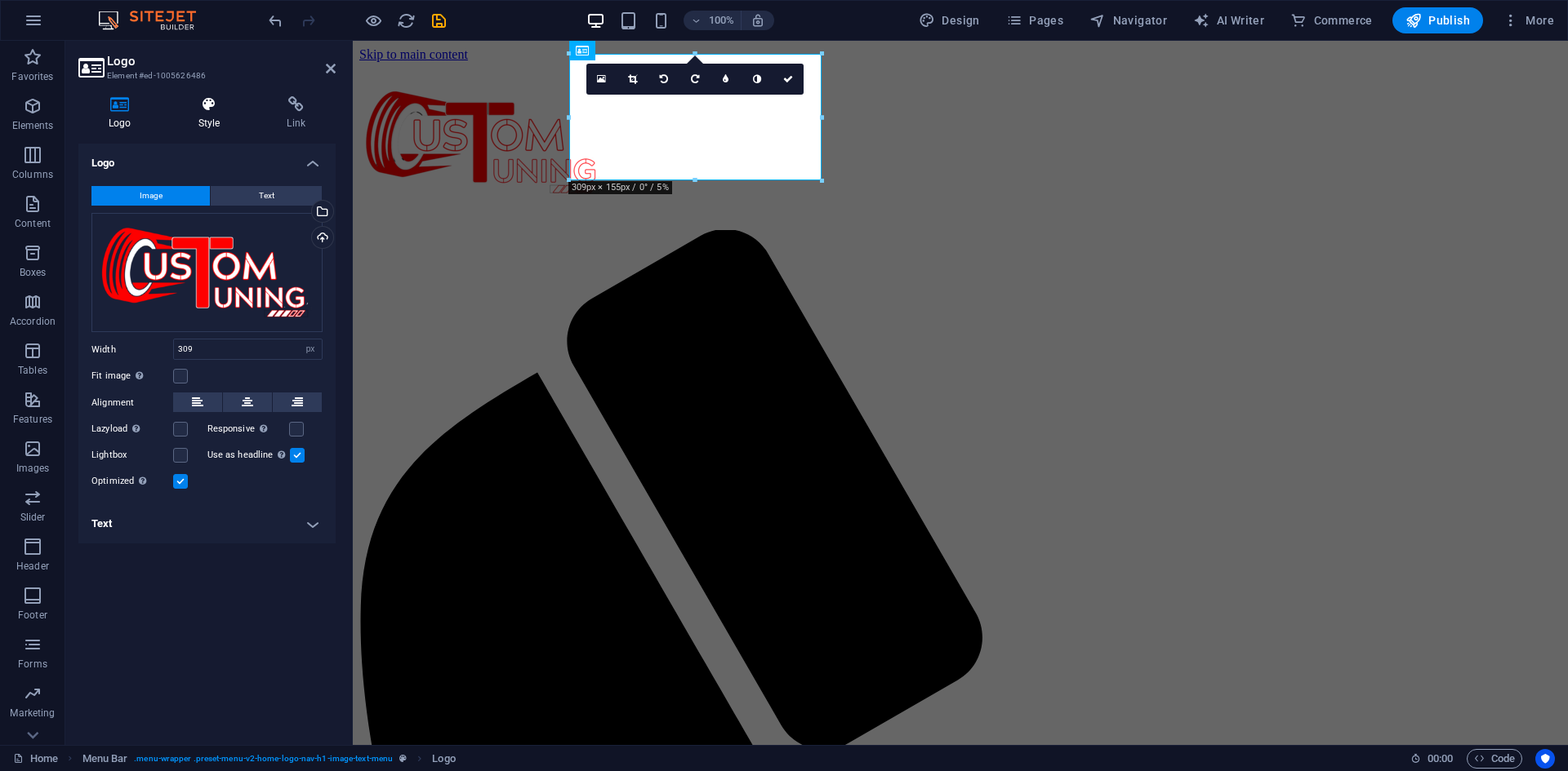
click at [211, 125] on h4 "Style" at bounding box center [213, 113] width 89 height 34
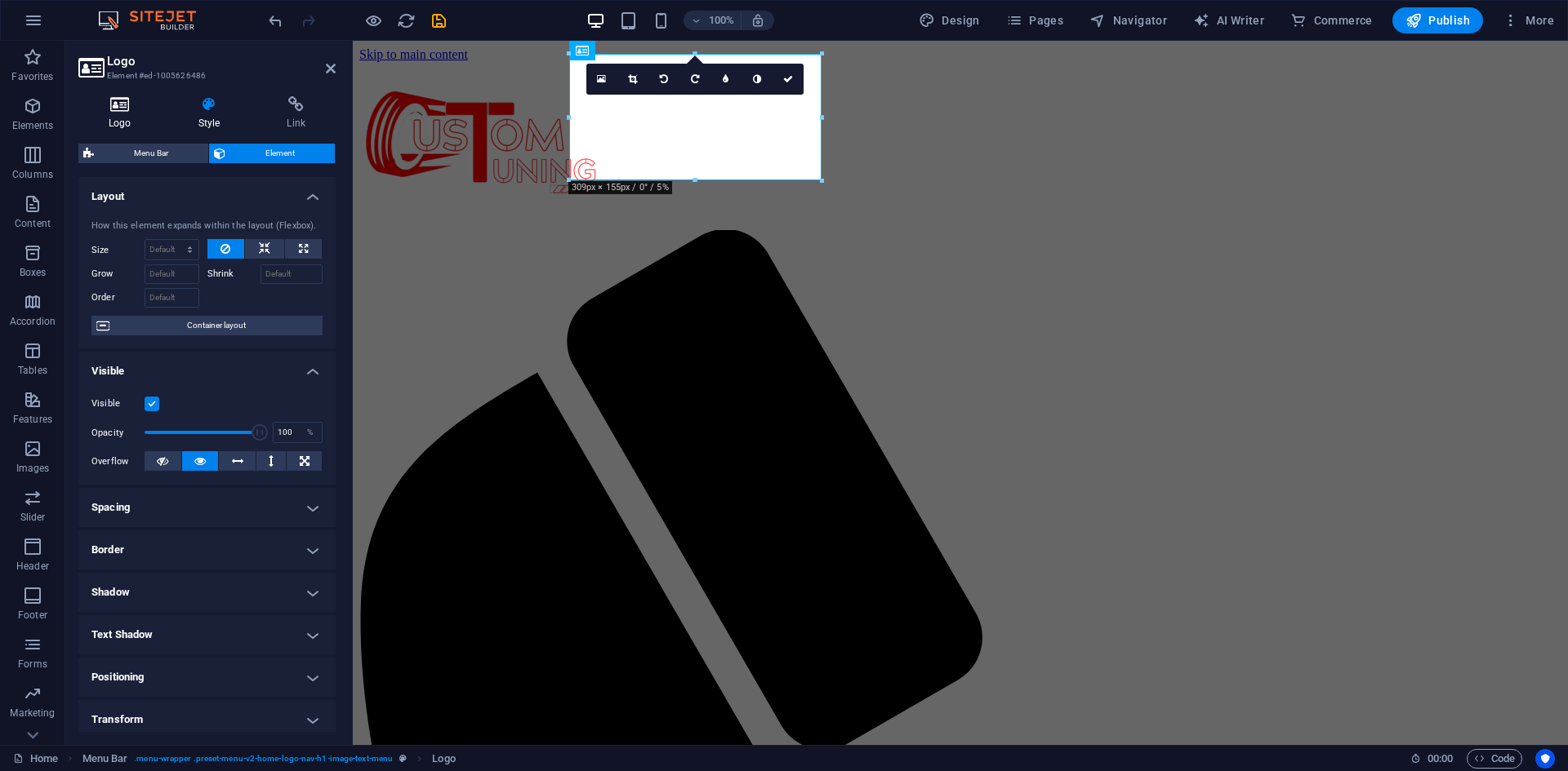
click at [120, 110] on icon at bounding box center [120, 105] width 83 height 17
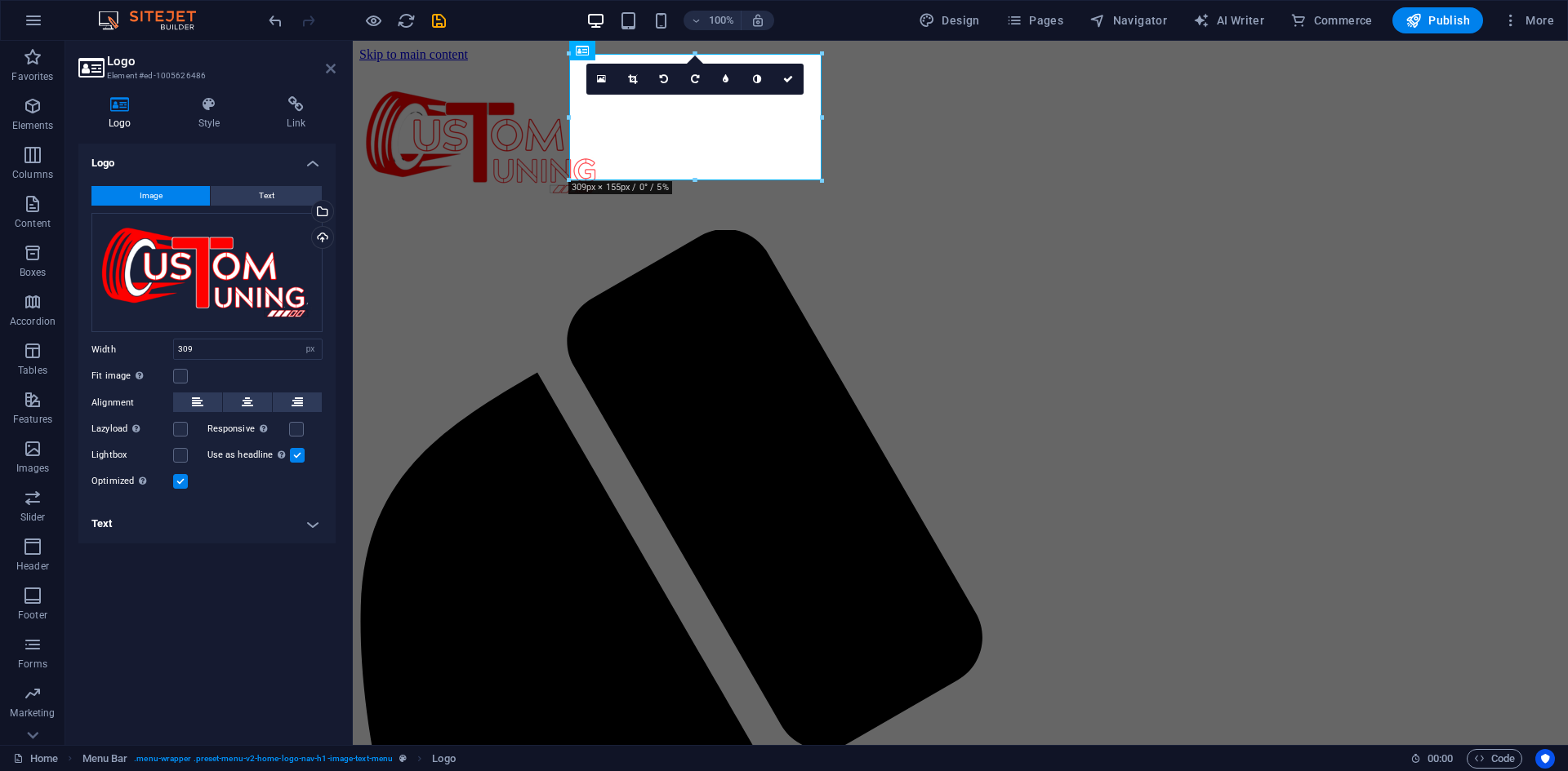
click at [331, 69] on icon at bounding box center [331, 68] width 10 height 13
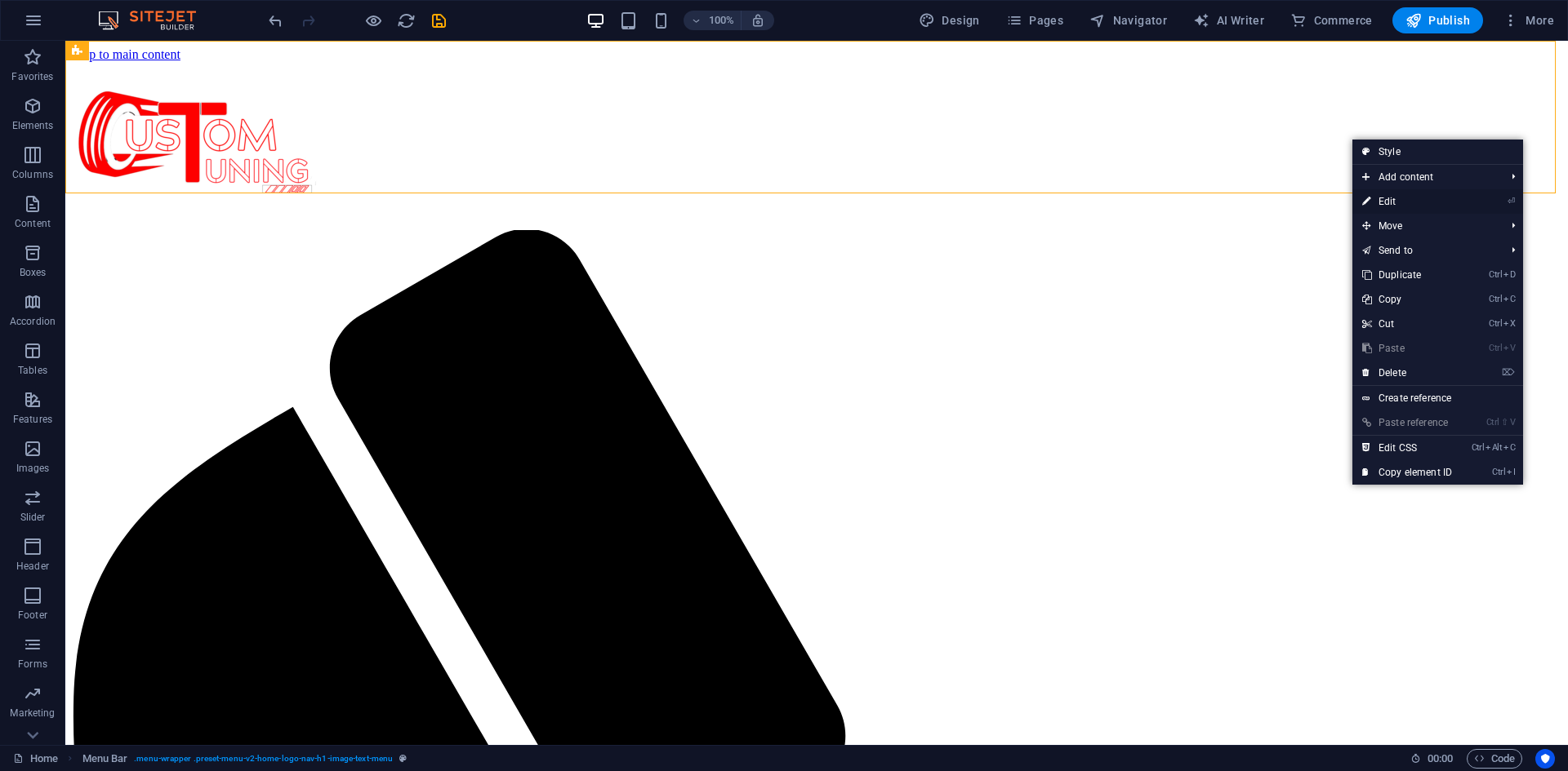
click at [1397, 190] on link "⏎ Edit" at bounding box center [1407, 202] width 109 height 24
select select "header"
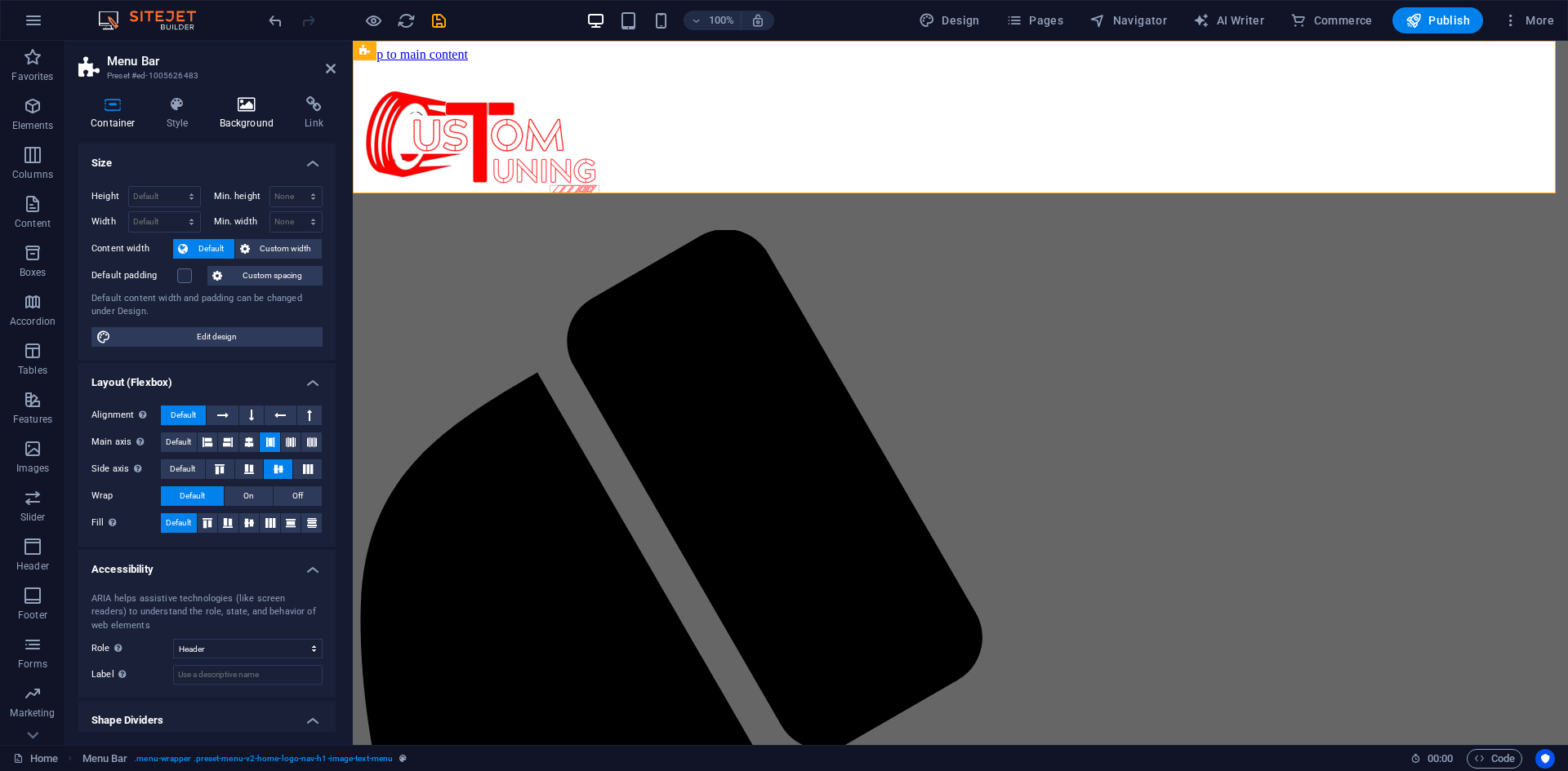
click at [242, 114] on h4 "Background" at bounding box center [250, 113] width 86 height 34
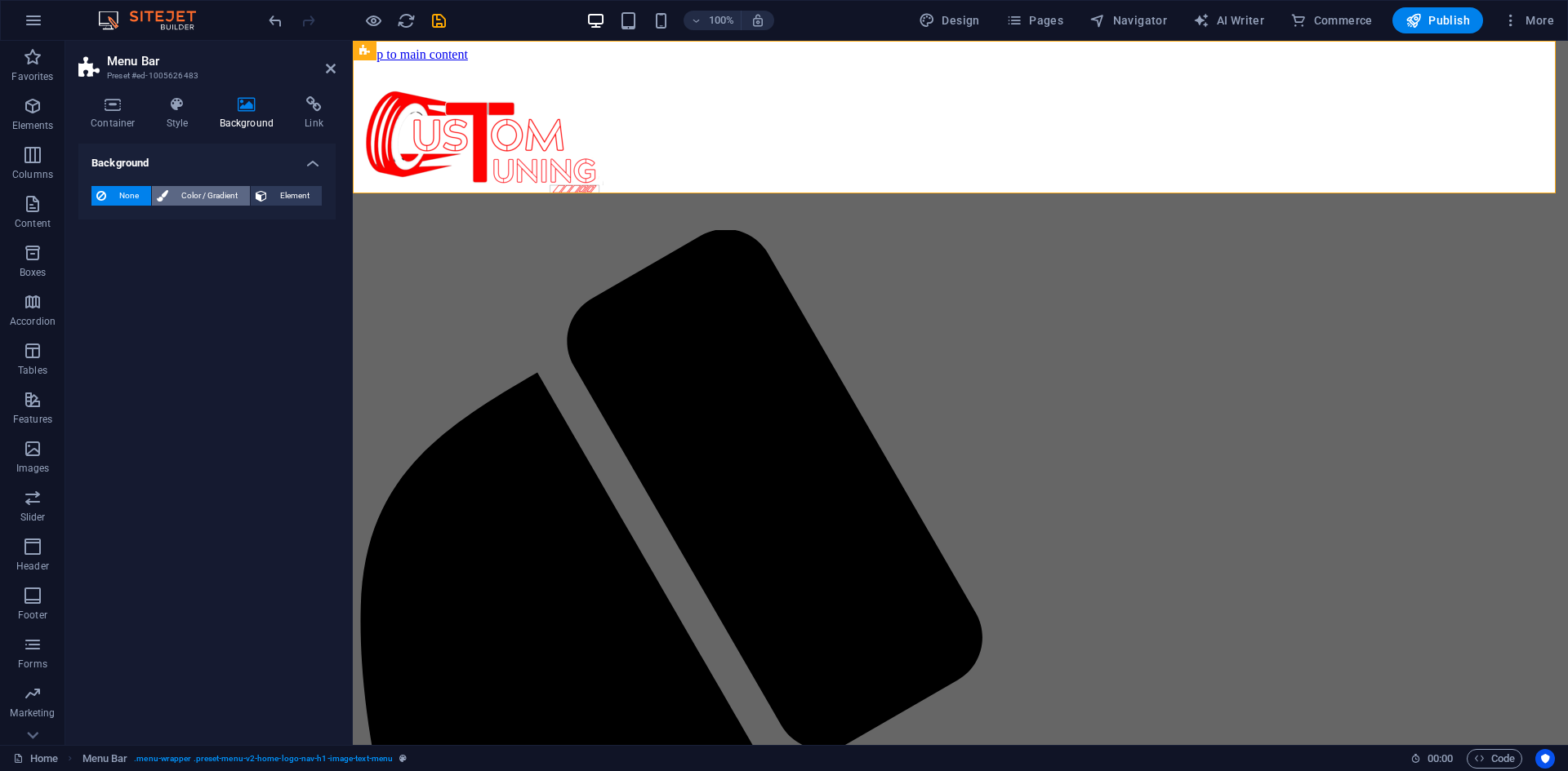
click at [219, 204] on span "Color / Gradient" at bounding box center [209, 195] width 72 height 19
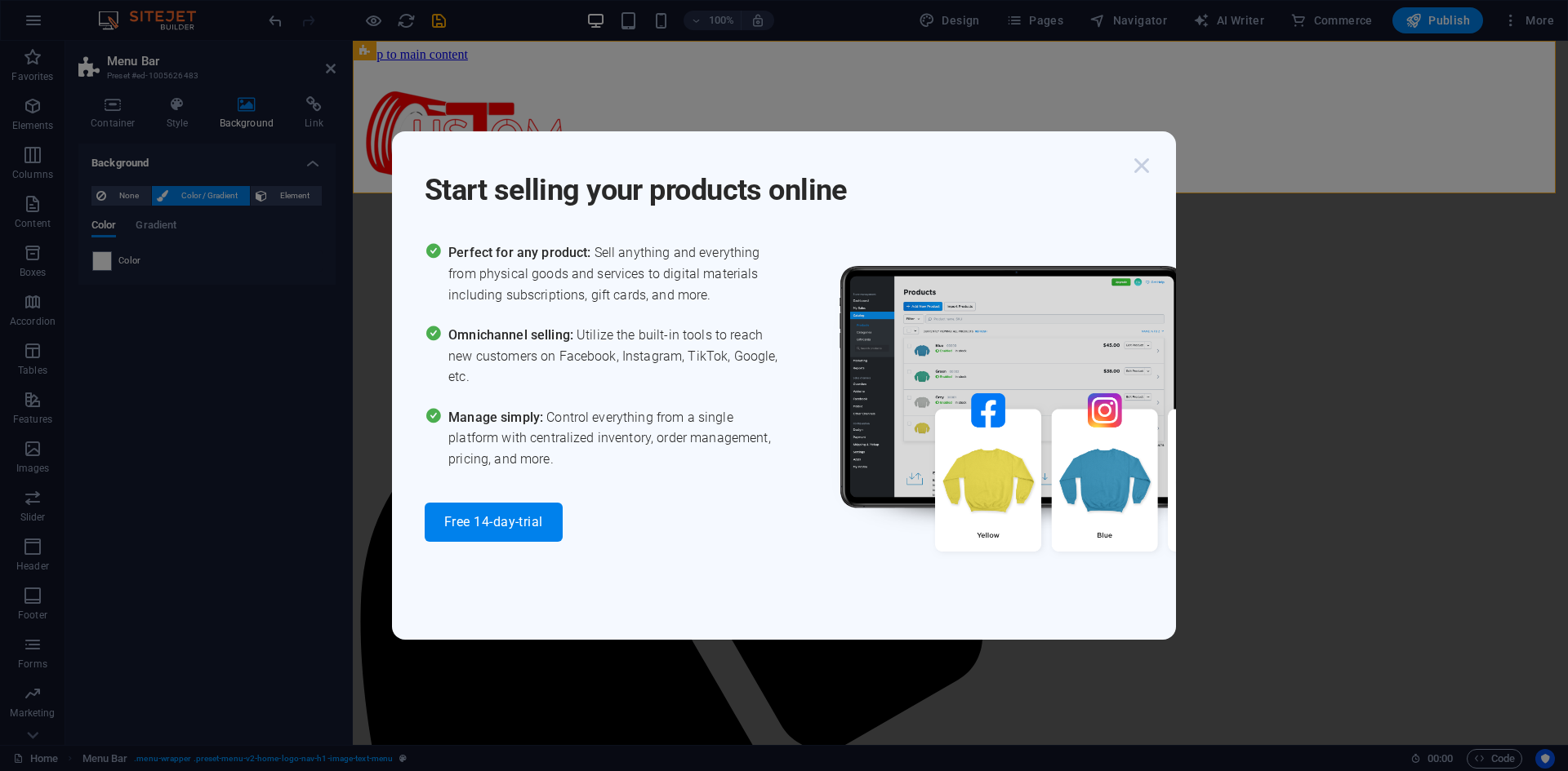
click at [1141, 165] on icon "button" at bounding box center [1142, 166] width 30 height 30
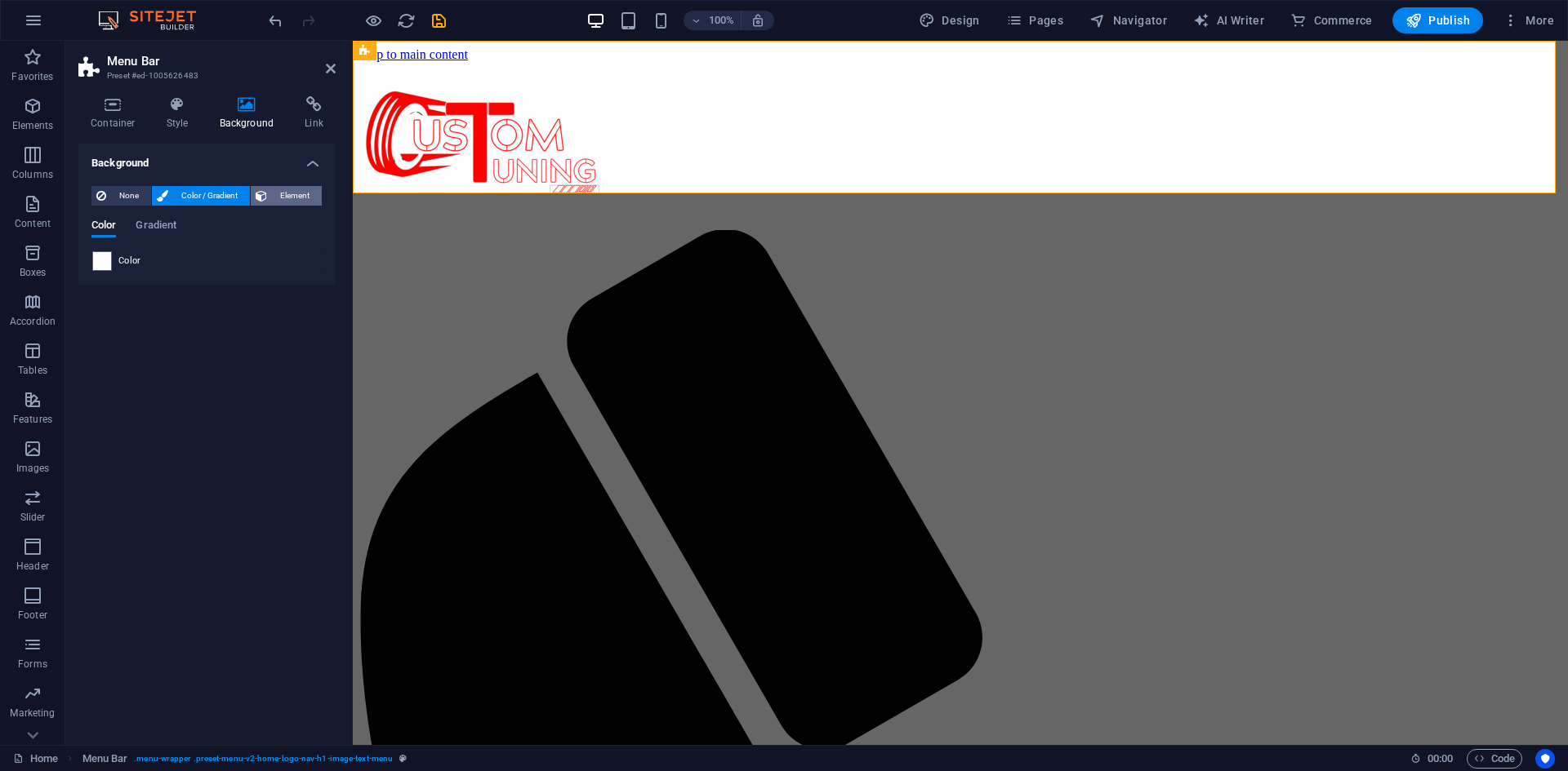
click at [286, 193] on span "Element" at bounding box center [295, 195] width 44 height 19
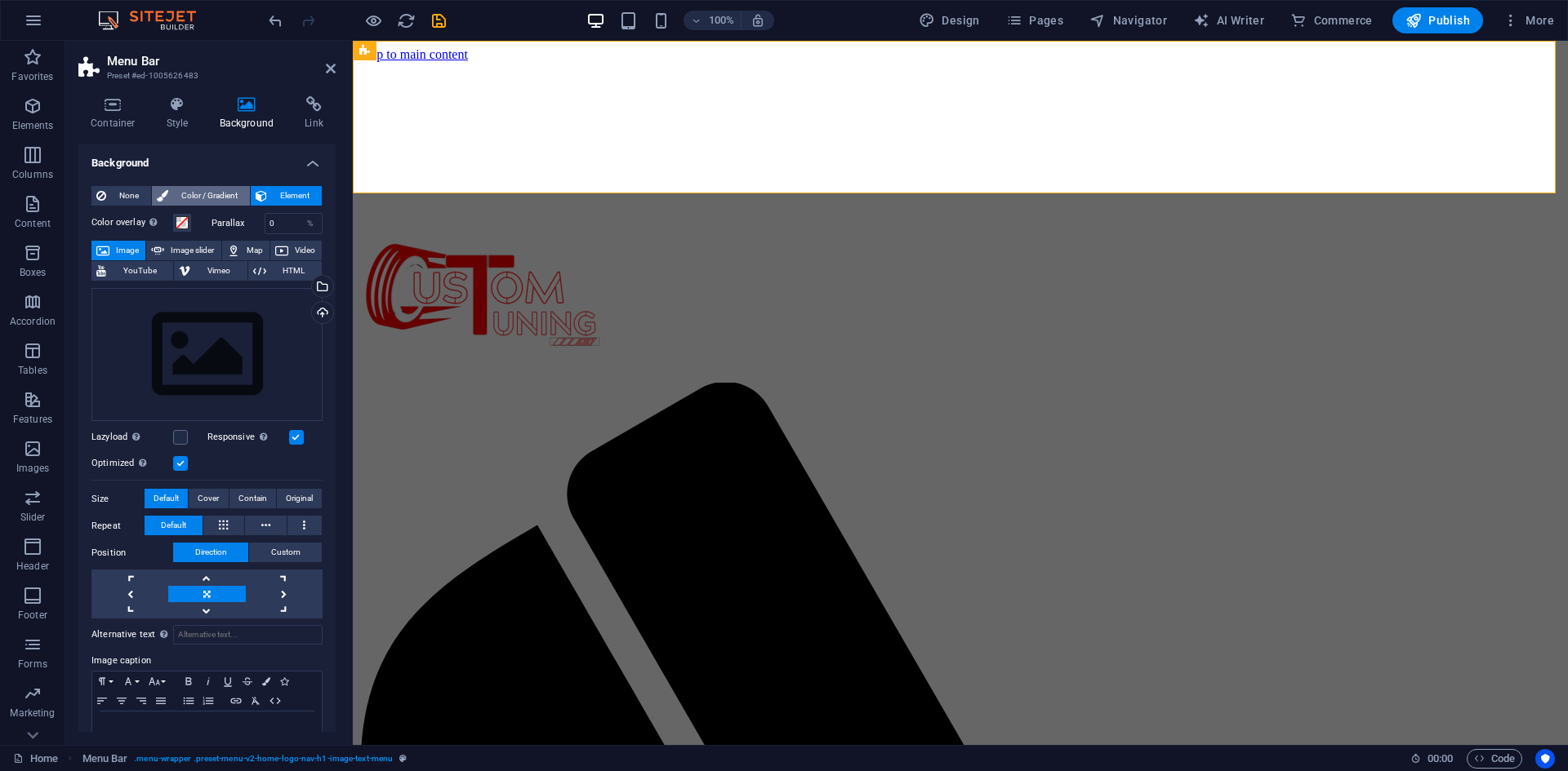
click at [204, 200] on span "Color / Gradient" at bounding box center [209, 195] width 72 height 19
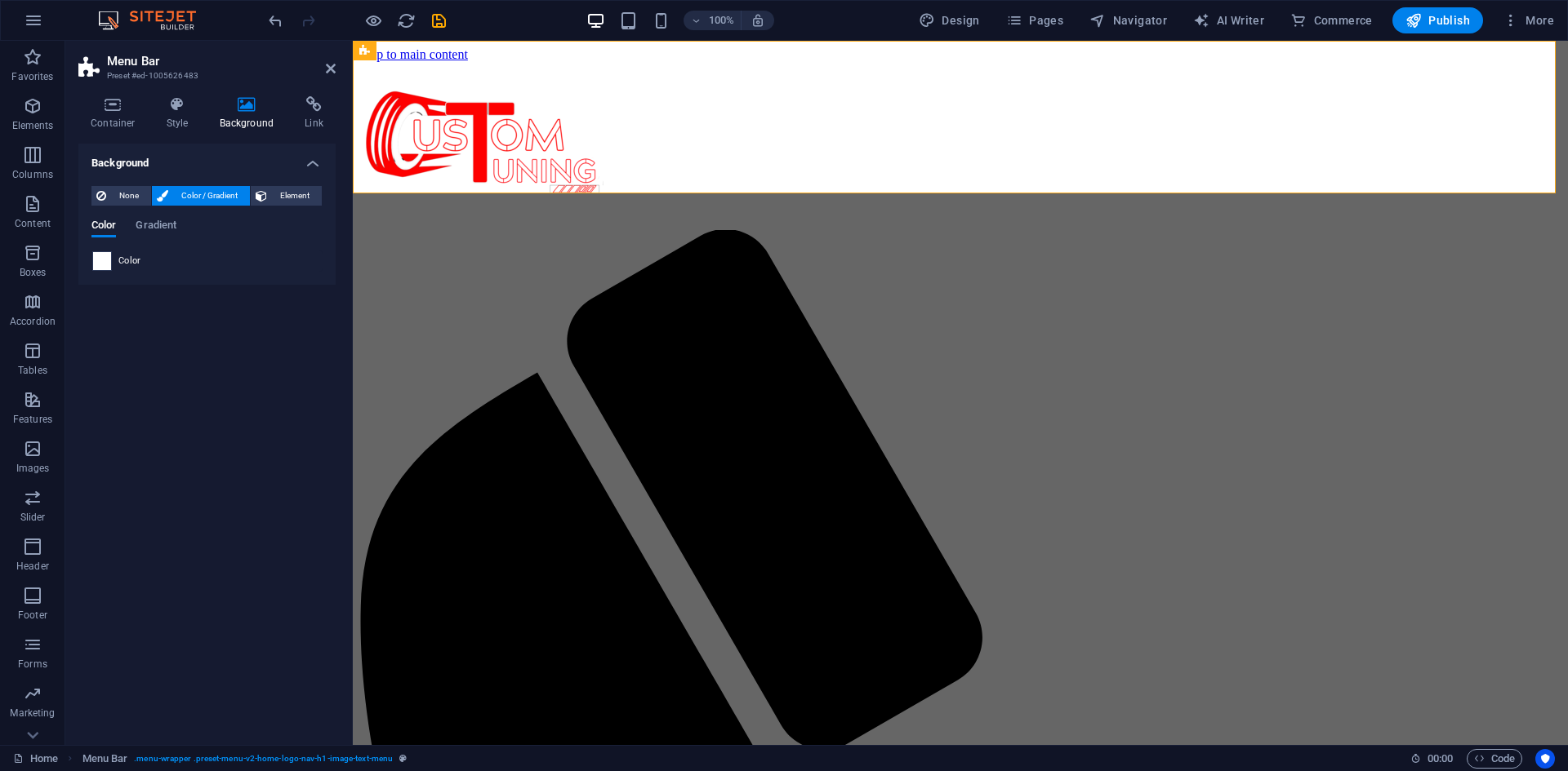
click at [105, 260] on span at bounding box center [102, 260] width 18 height 18
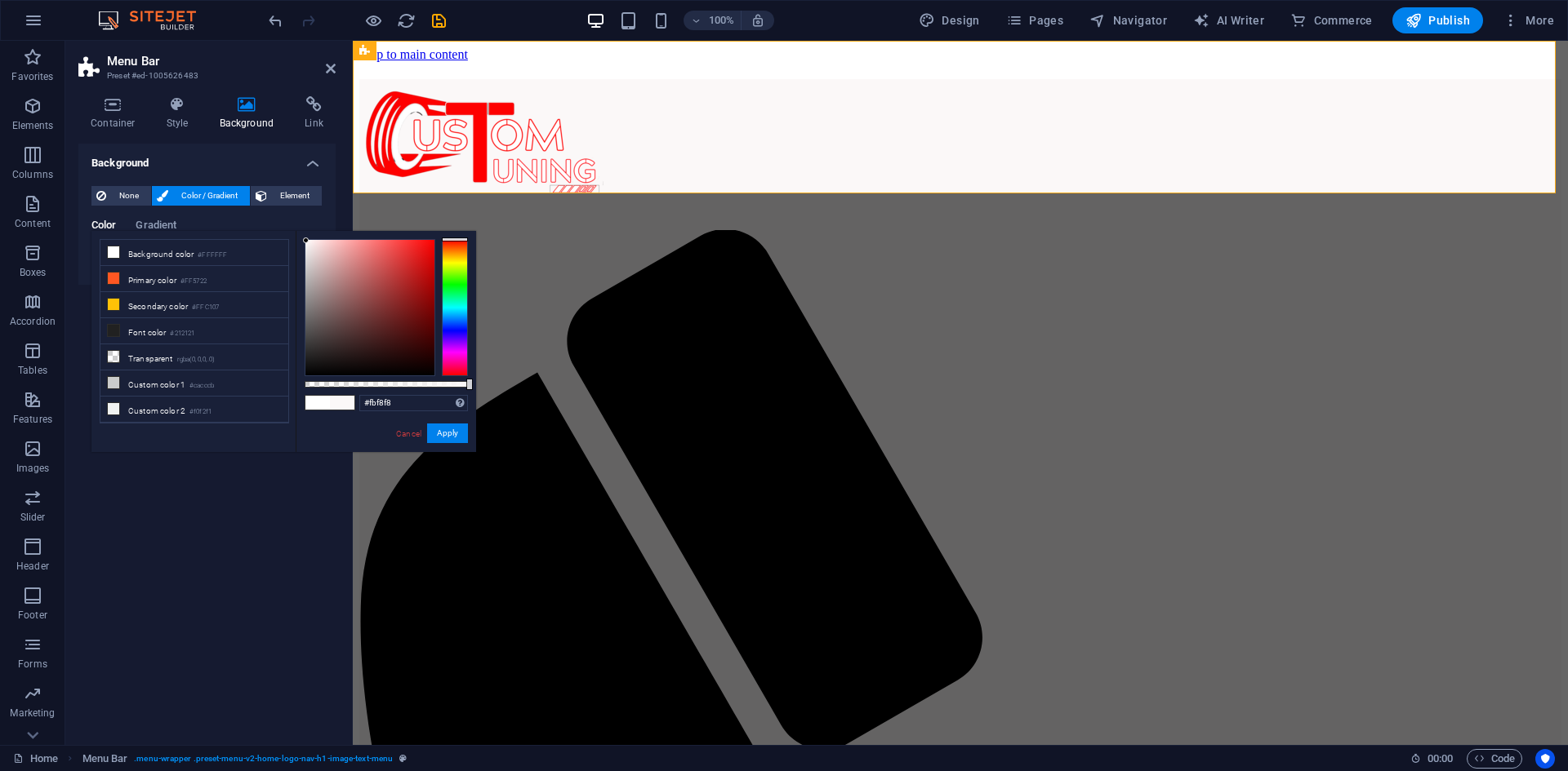
click at [307, 241] on div at bounding box center [370, 307] width 129 height 135
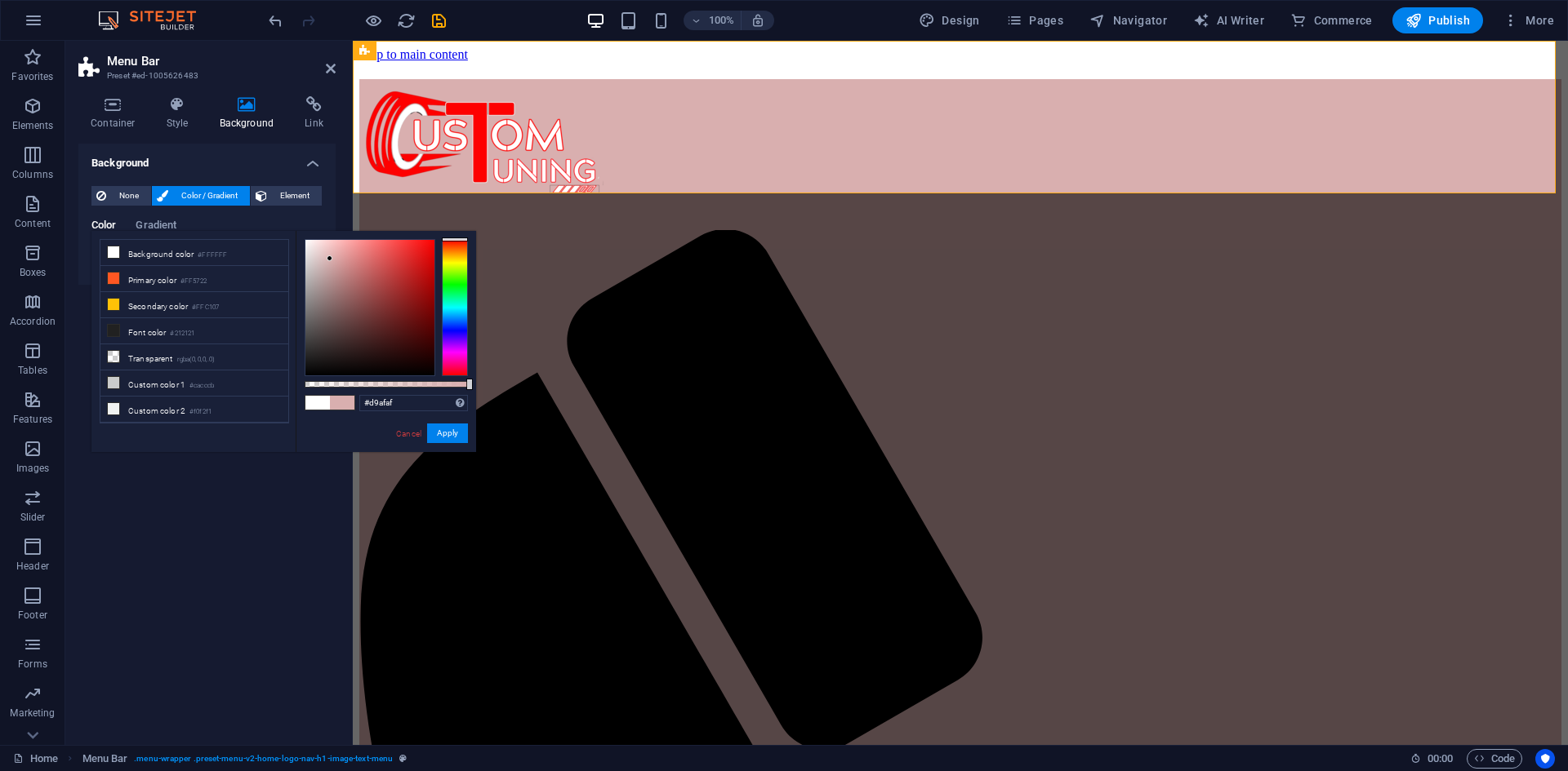
click at [330, 258] on div at bounding box center [370, 307] width 129 height 135
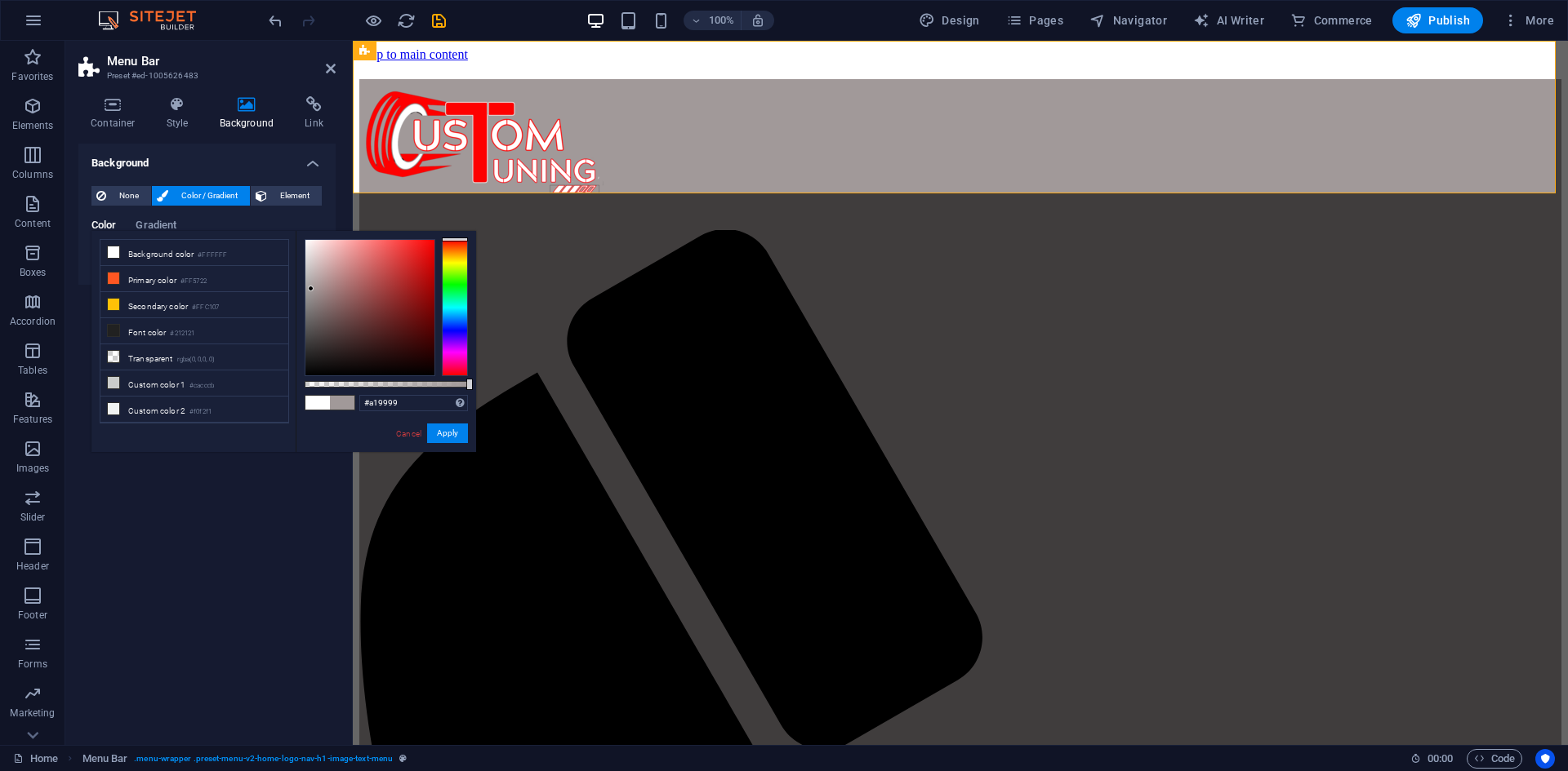
click at [311, 289] on div at bounding box center [370, 307] width 129 height 135
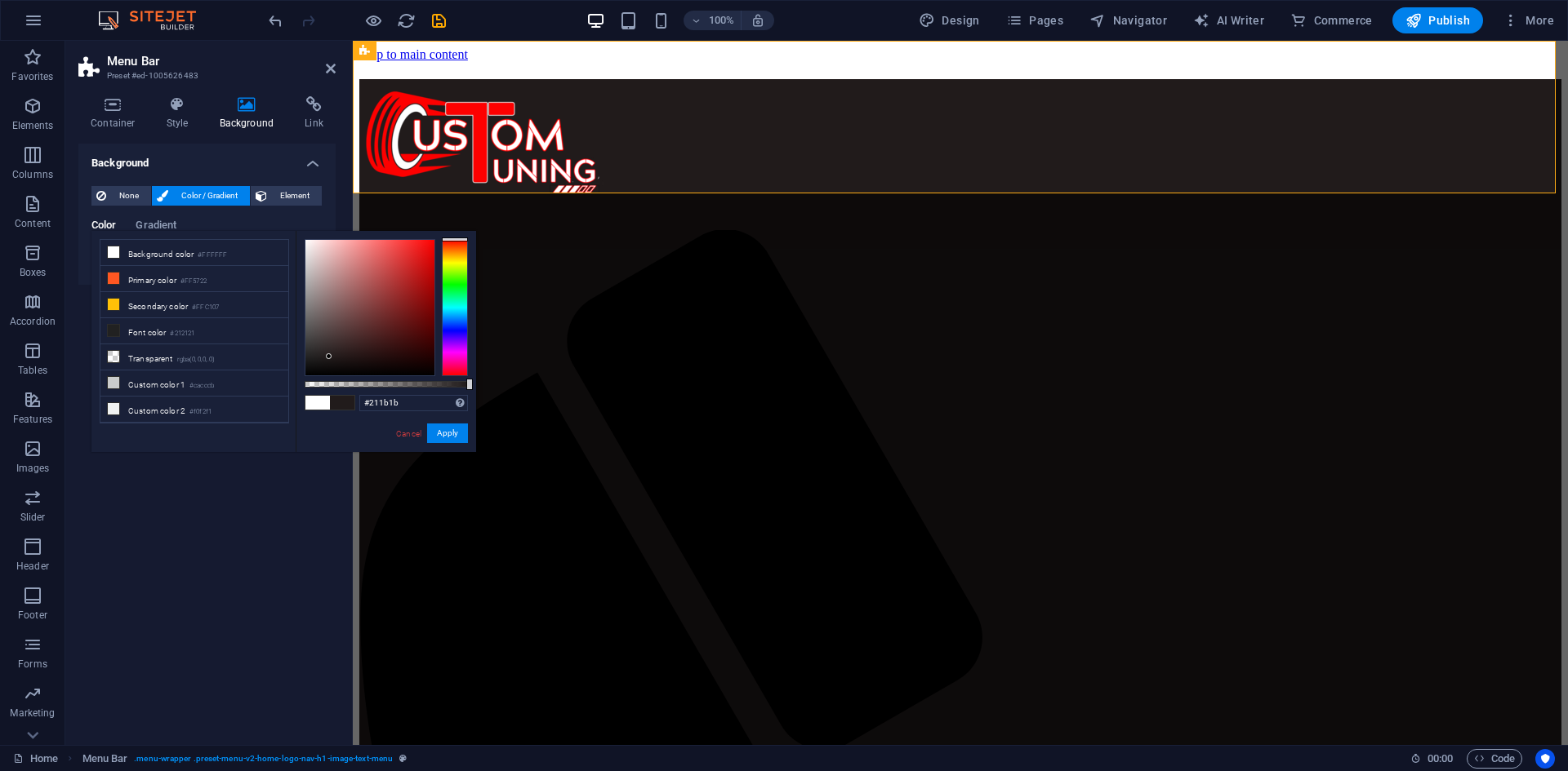
drag, startPoint x: 311, startPoint y: 289, endPoint x: 329, endPoint y: 356, distance: 69.4
click at [329, 356] on div at bounding box center [329, 356] width 6 height 6
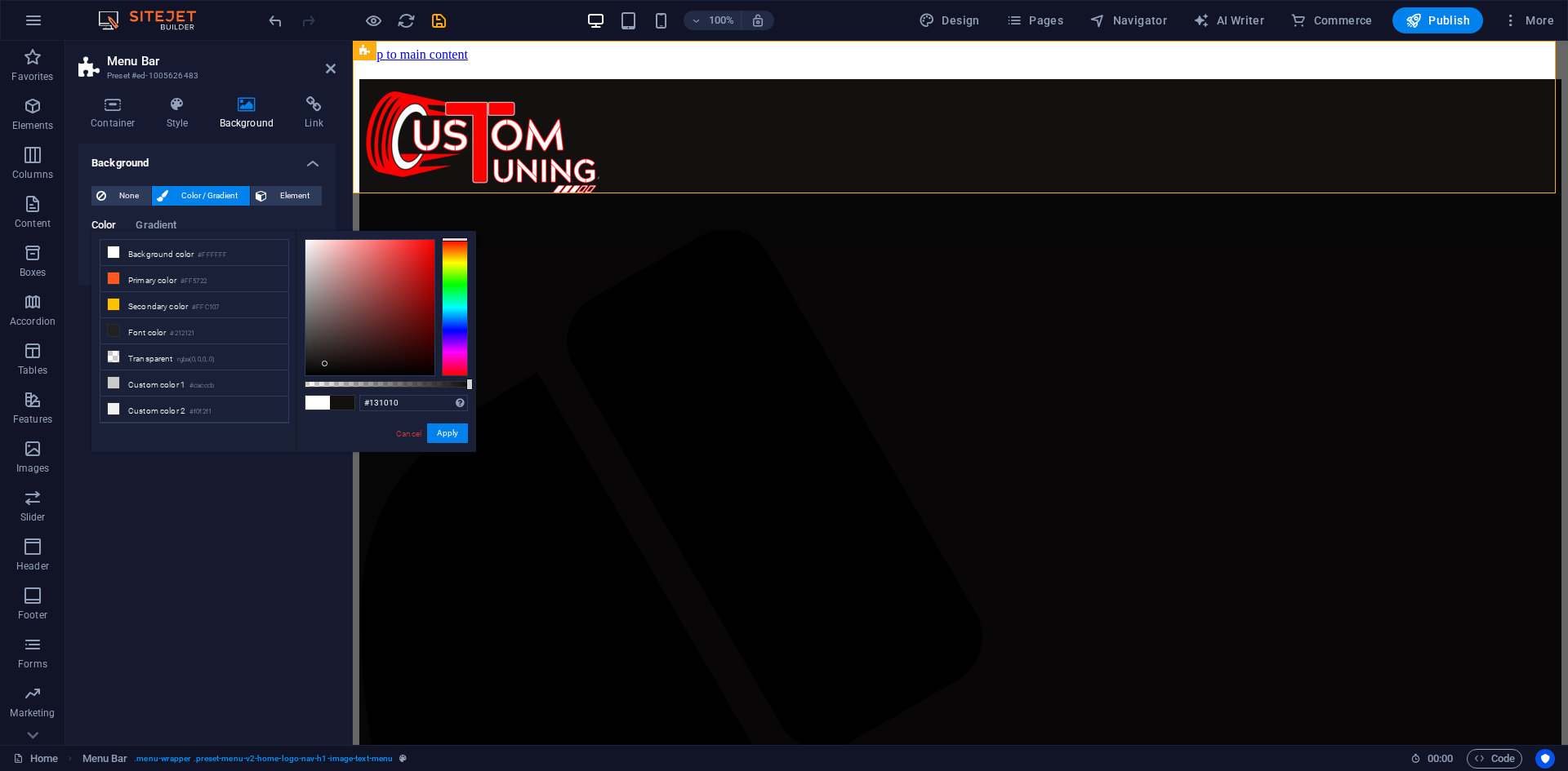
drag, startPoint x: 329, startPoint y: 356, endPoint x: 325, endPoint y: 364, distance: 8.9
click at [325, 364] on div at bounding box center [324, 364] width 6 height 6
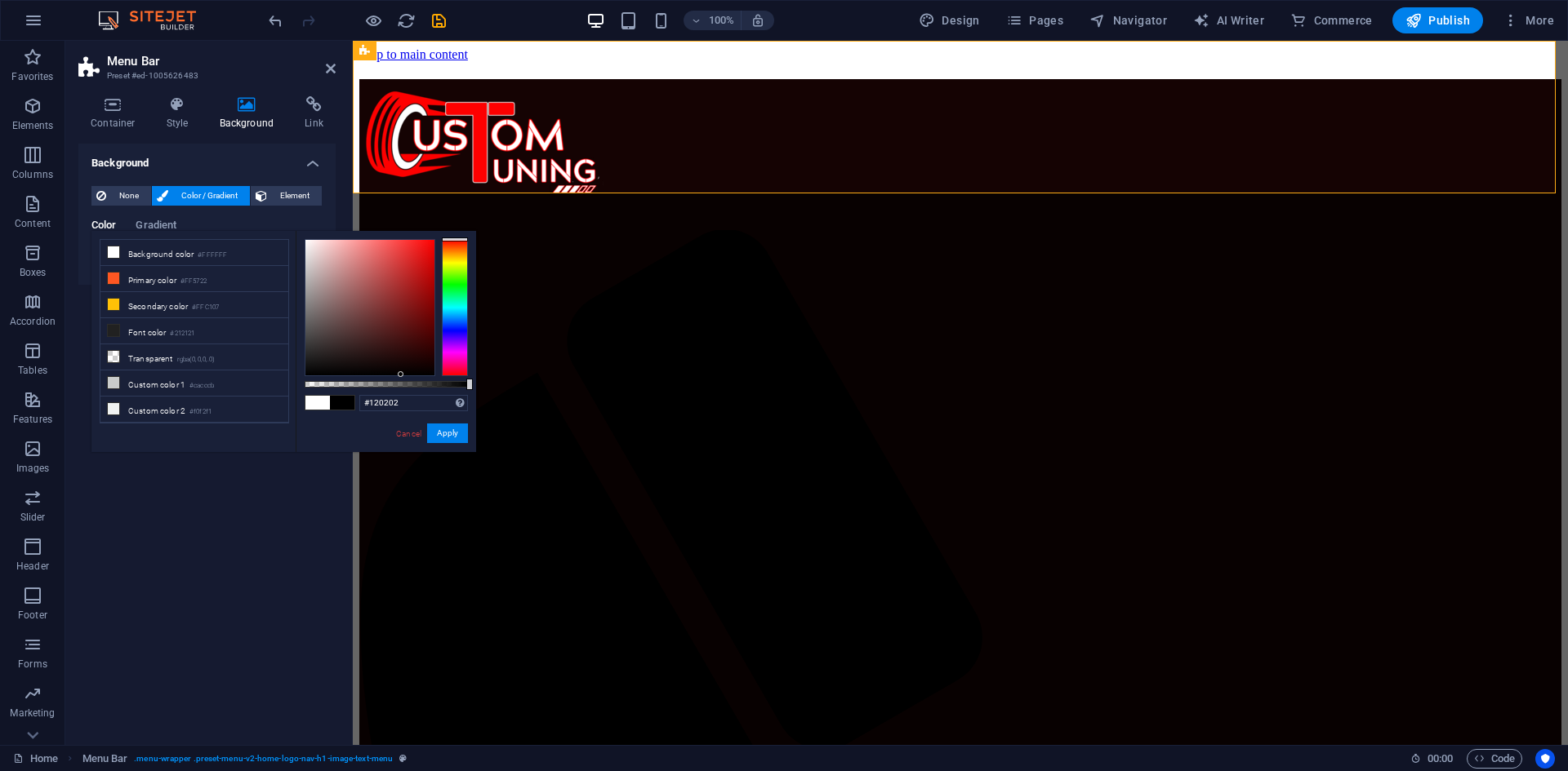
type input "#000000"
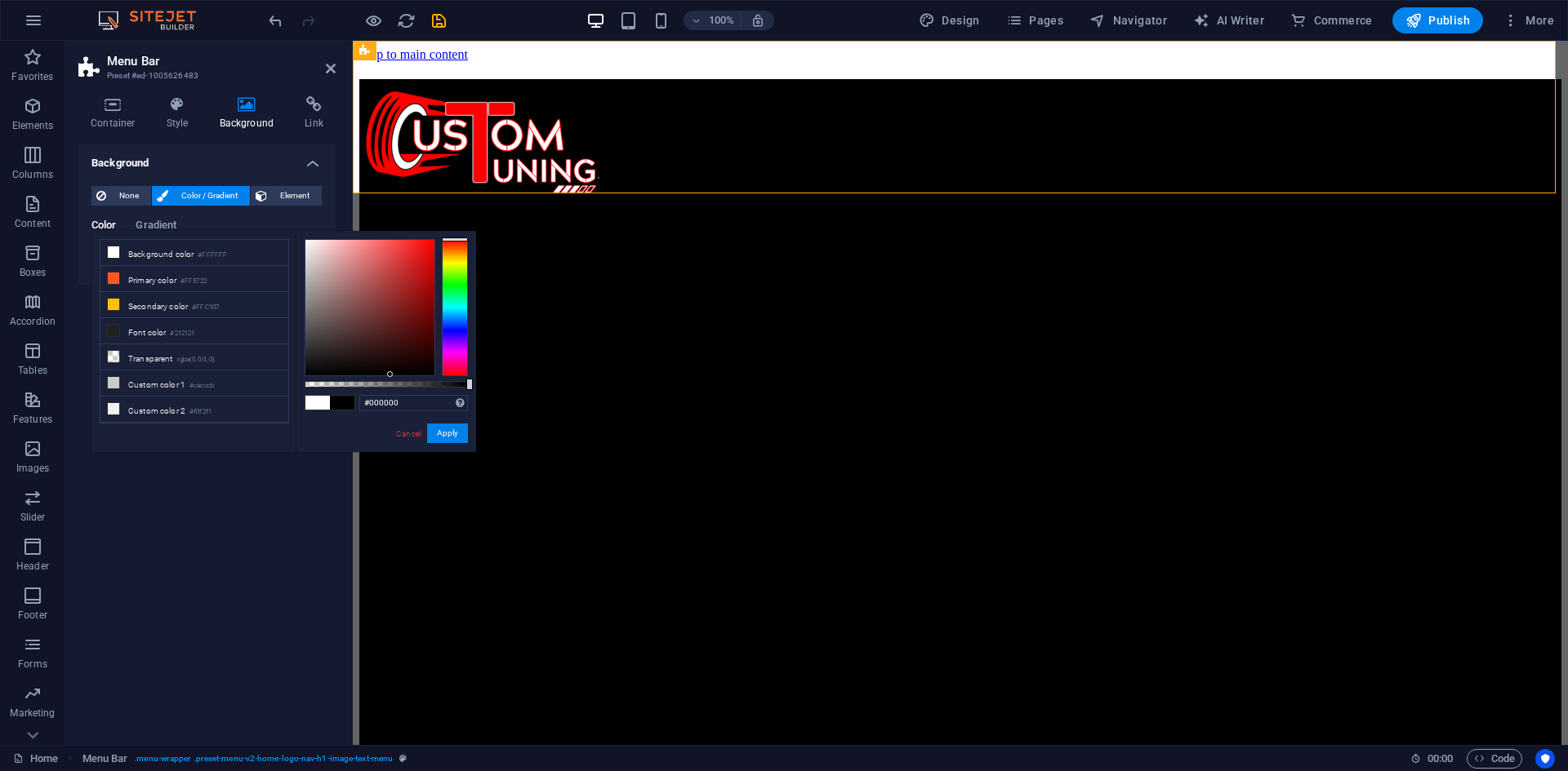
drag, startPoint x: 325, startPoint y: 364, endPoint x: 390, endPoint y: 387, distance: 68.9
click at [390, 376] on div at bounding box center [386, 307] width 163 height 137
click at [281, 525] on div "Background None Color / Gradient Element Stretch background to full-width Color…" at bounding box center [207, 438] width 257 height 589
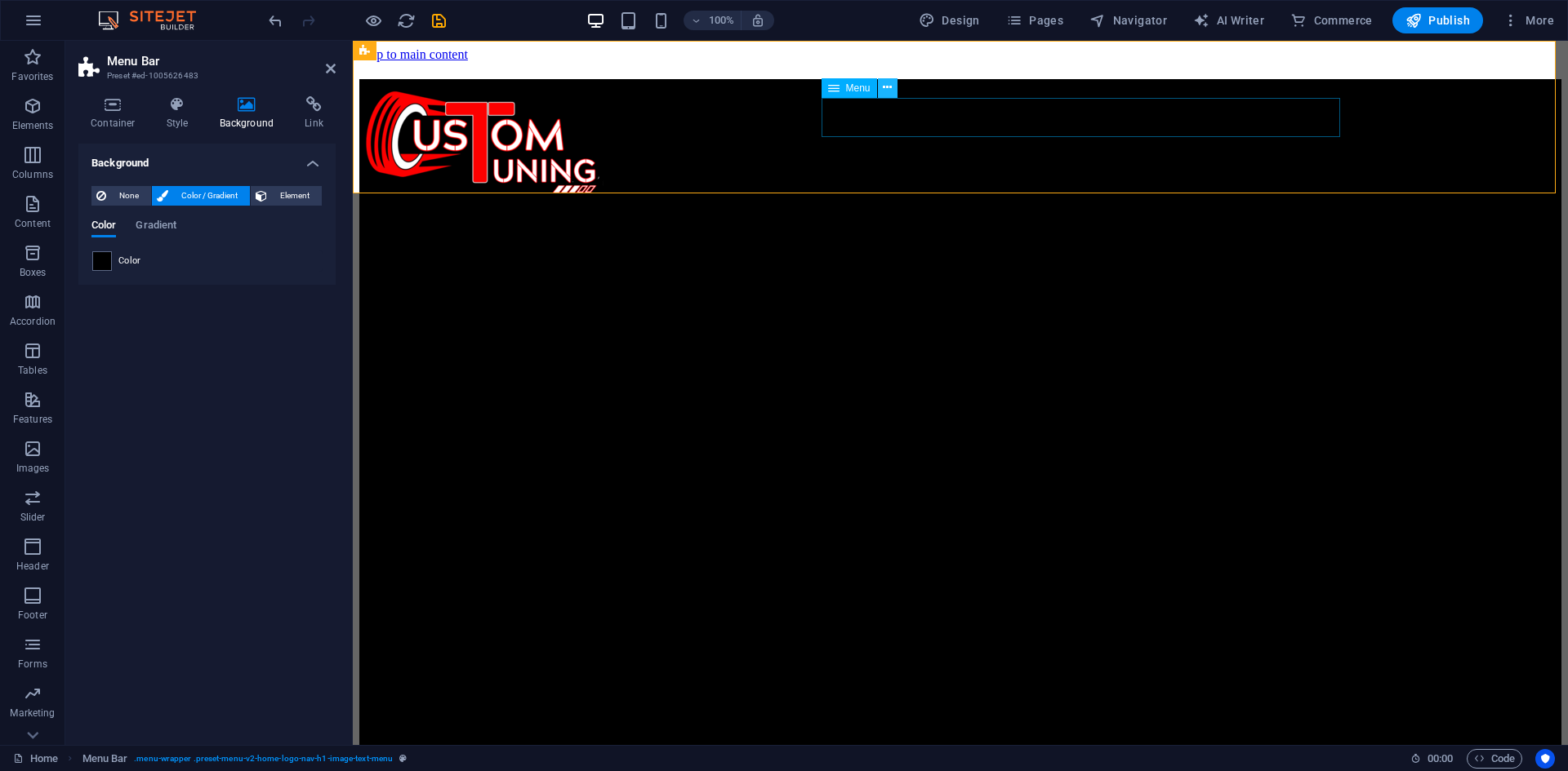
click at [887, 84] on icon at bounding box center [887, 88] width 9 height 18
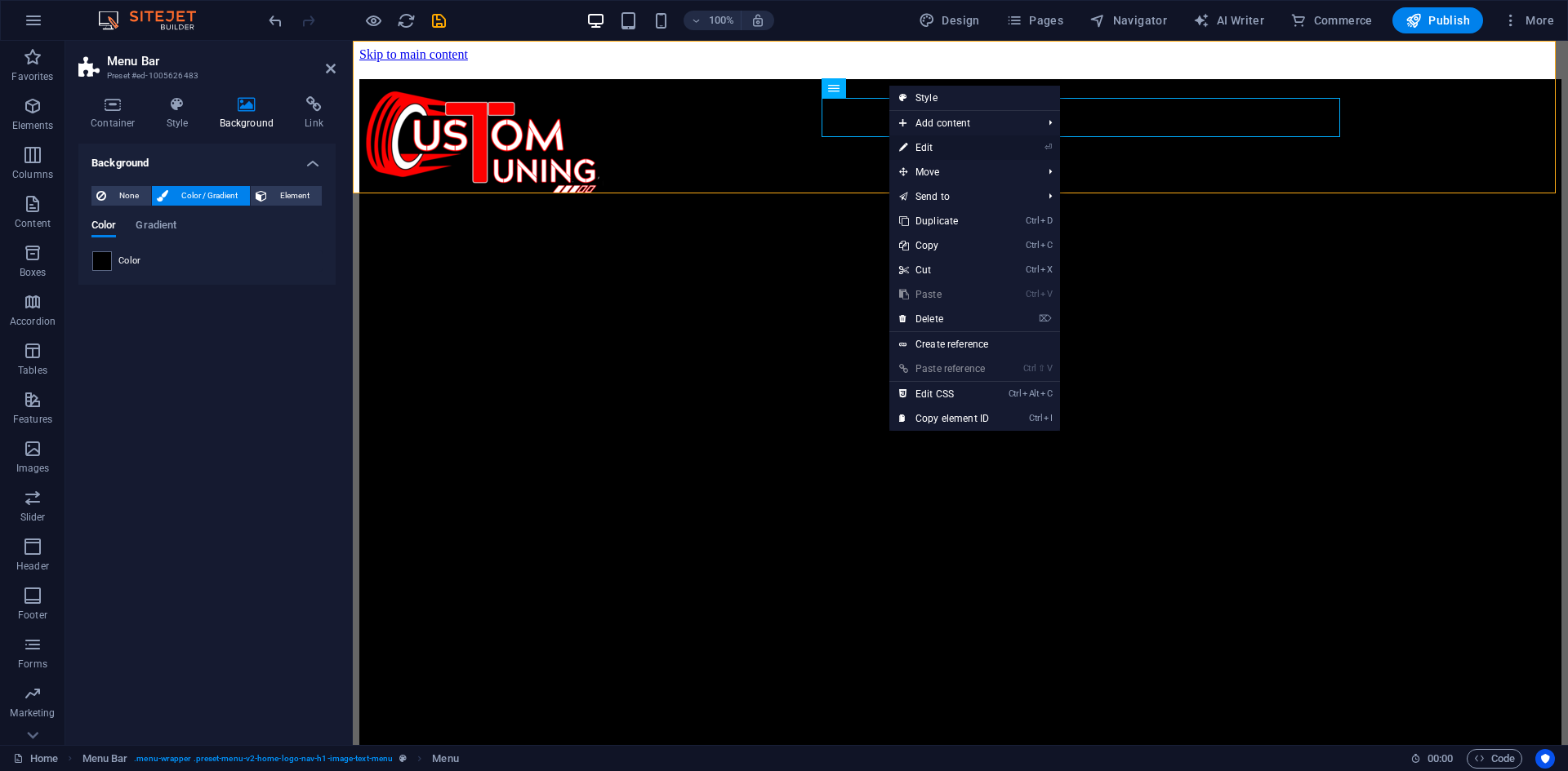
click at [965, 151] on link "⏎ Edit" at bounding box center [944, 147] width 109 height 24
select select
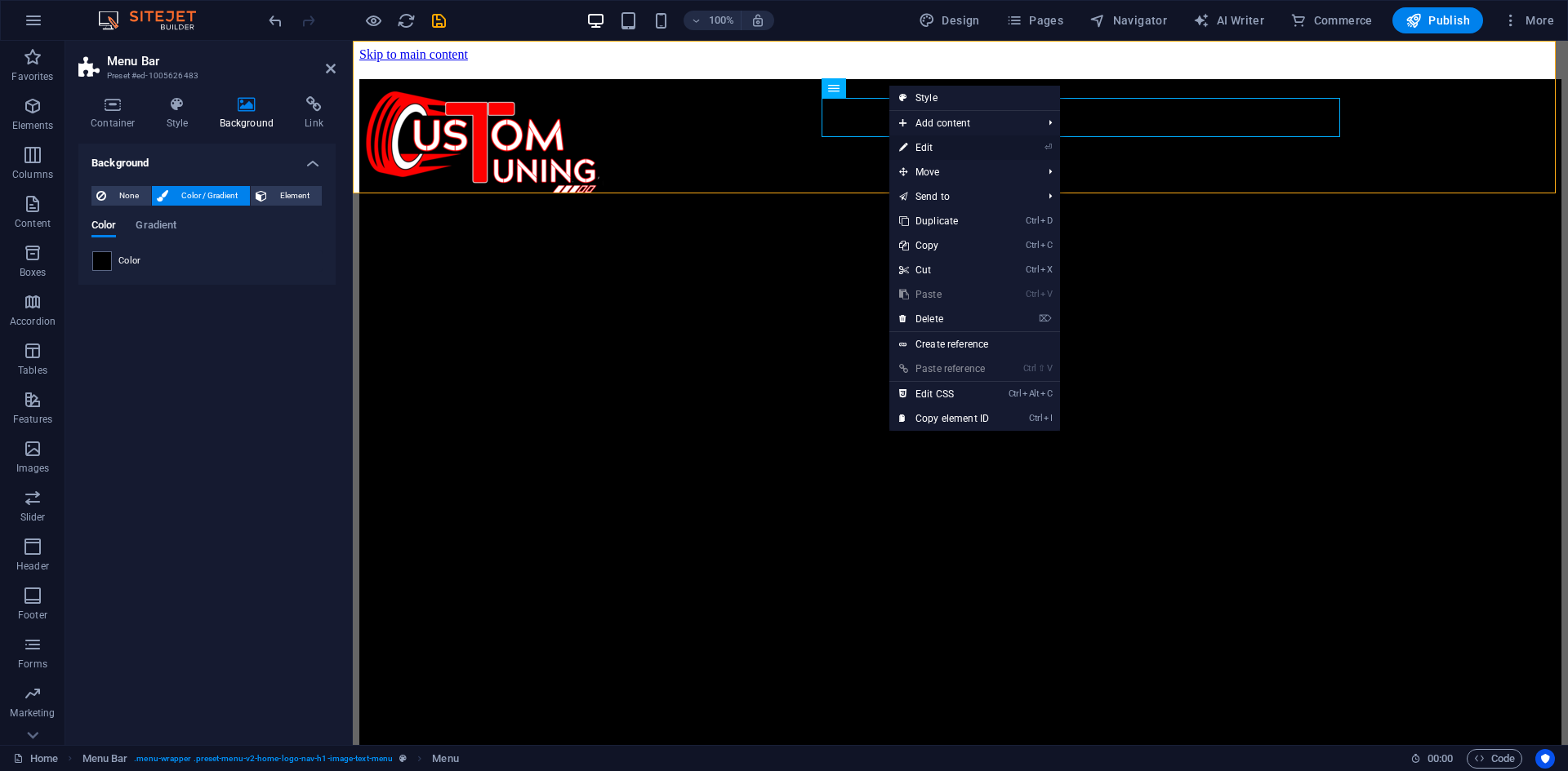
select select
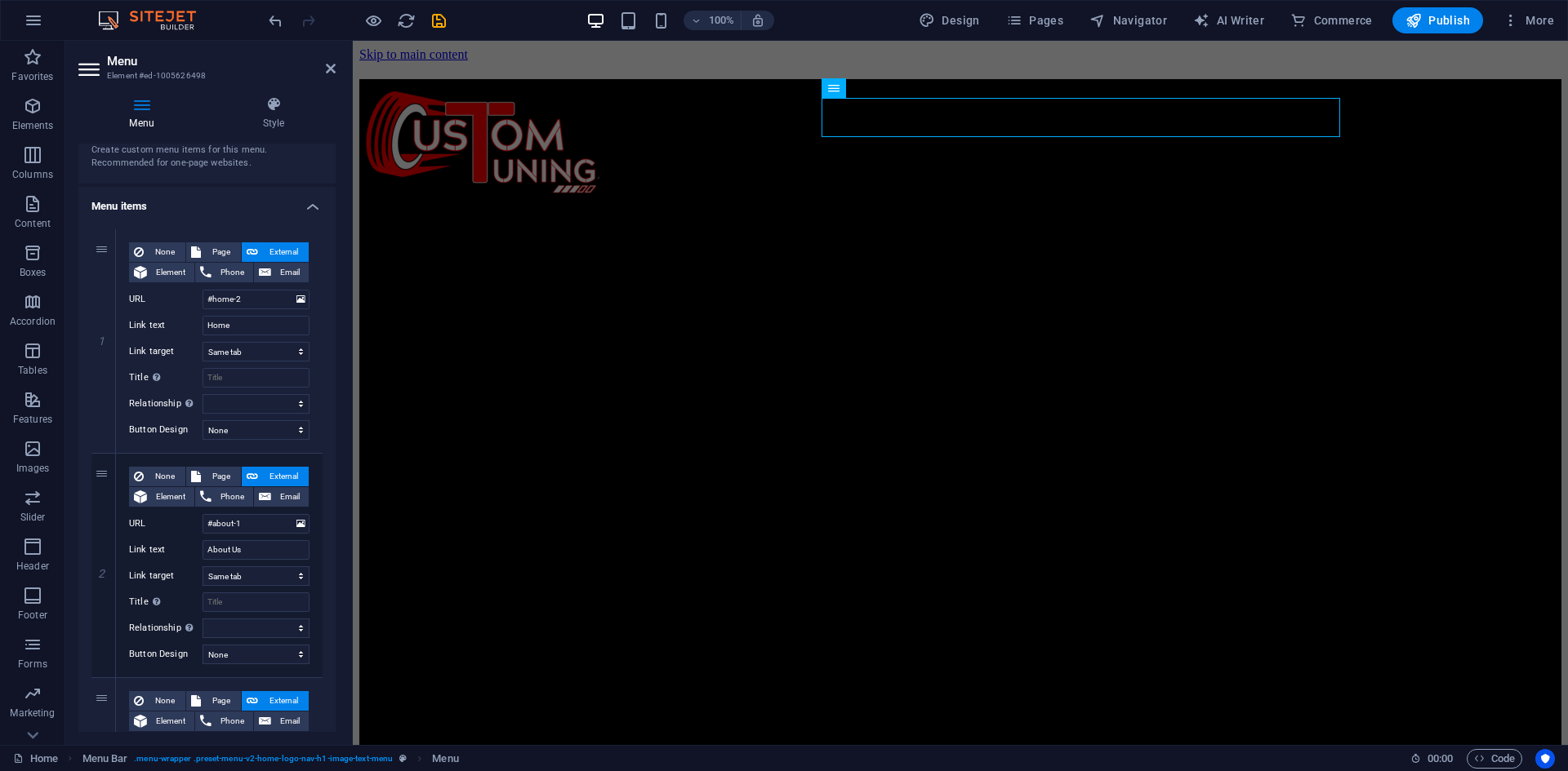
scroll to position [86, 0]
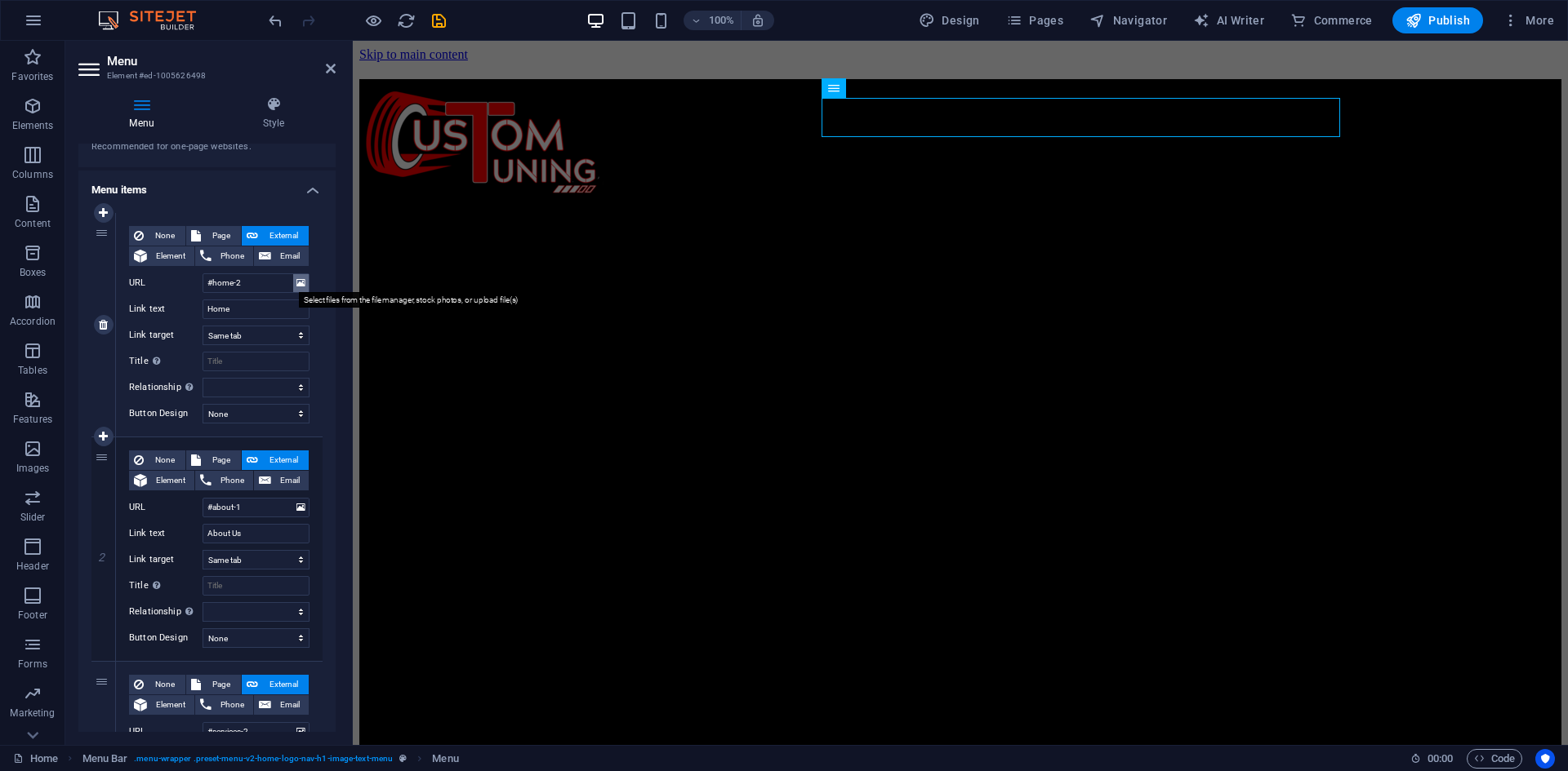
click at [296, 284] on icon at bounding box center [301, 282] width 9 height 18
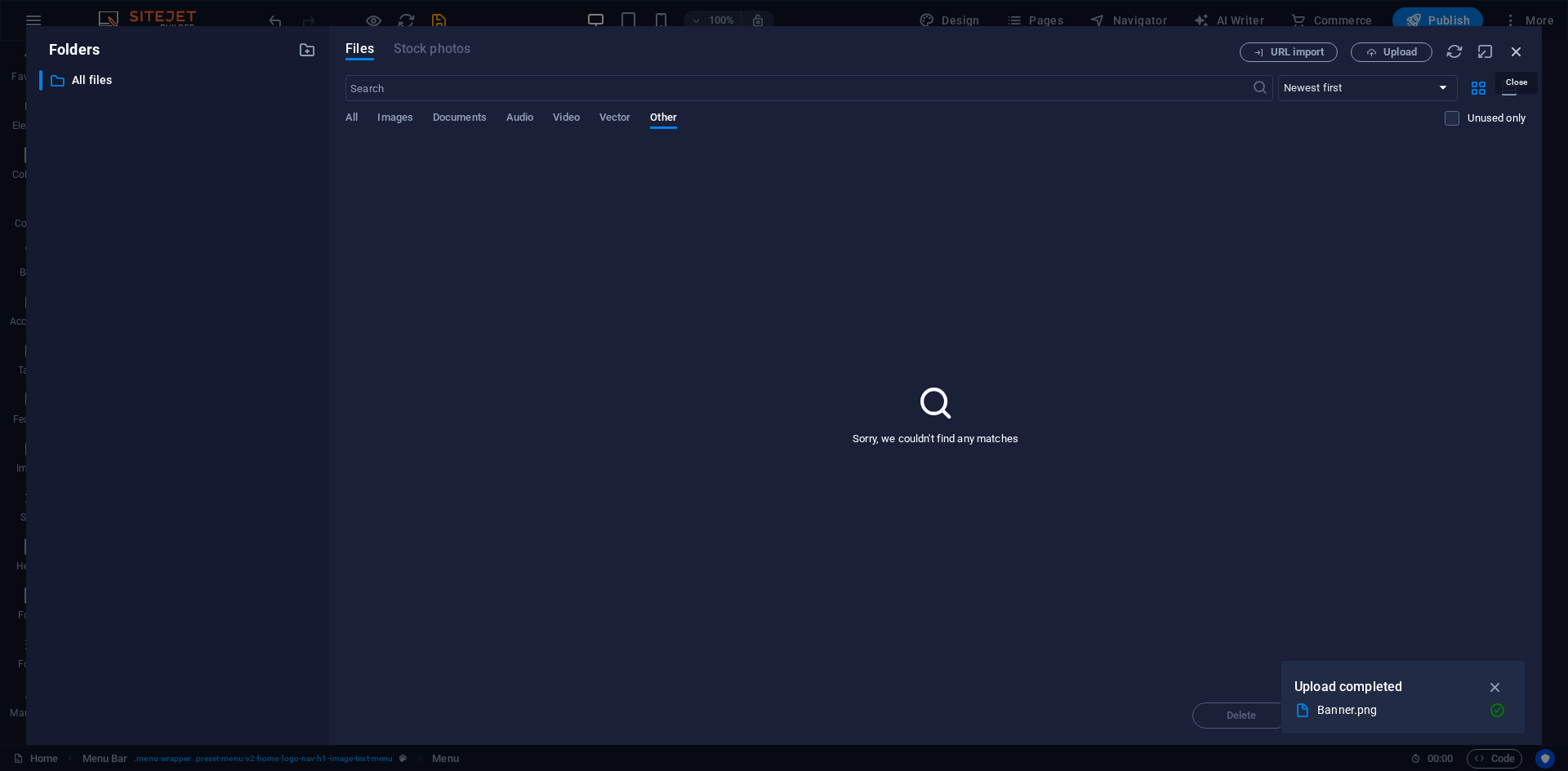
click at [1515, 56] on icon "button" at bounding box center [1516, 51] width 18 height 18
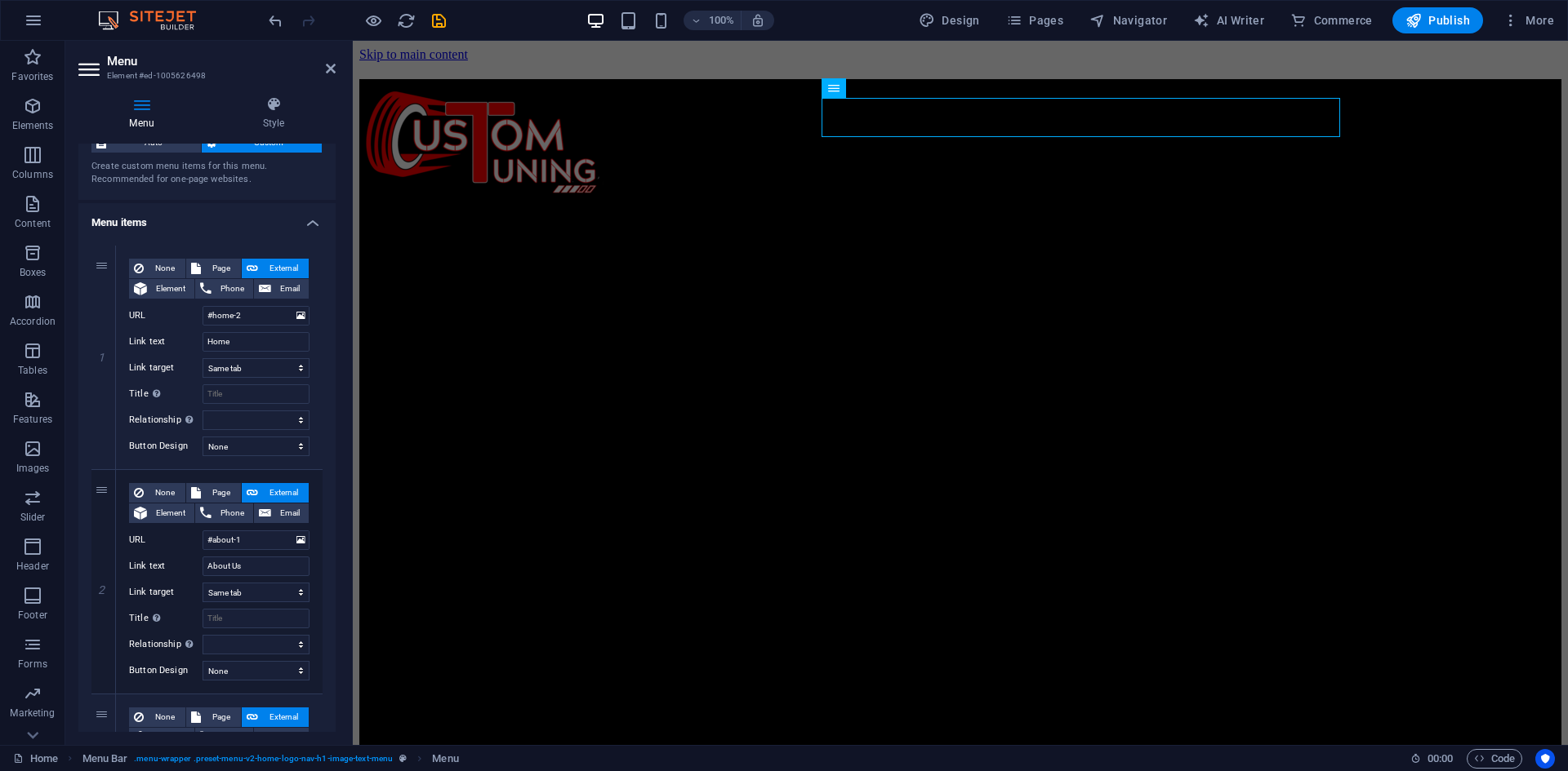
scroll to position [56, 0]
click at [103, 358] on icon at bounding box center [104, 354] width 9 height 11
type input "#about-1"
type input "About Us"
select select
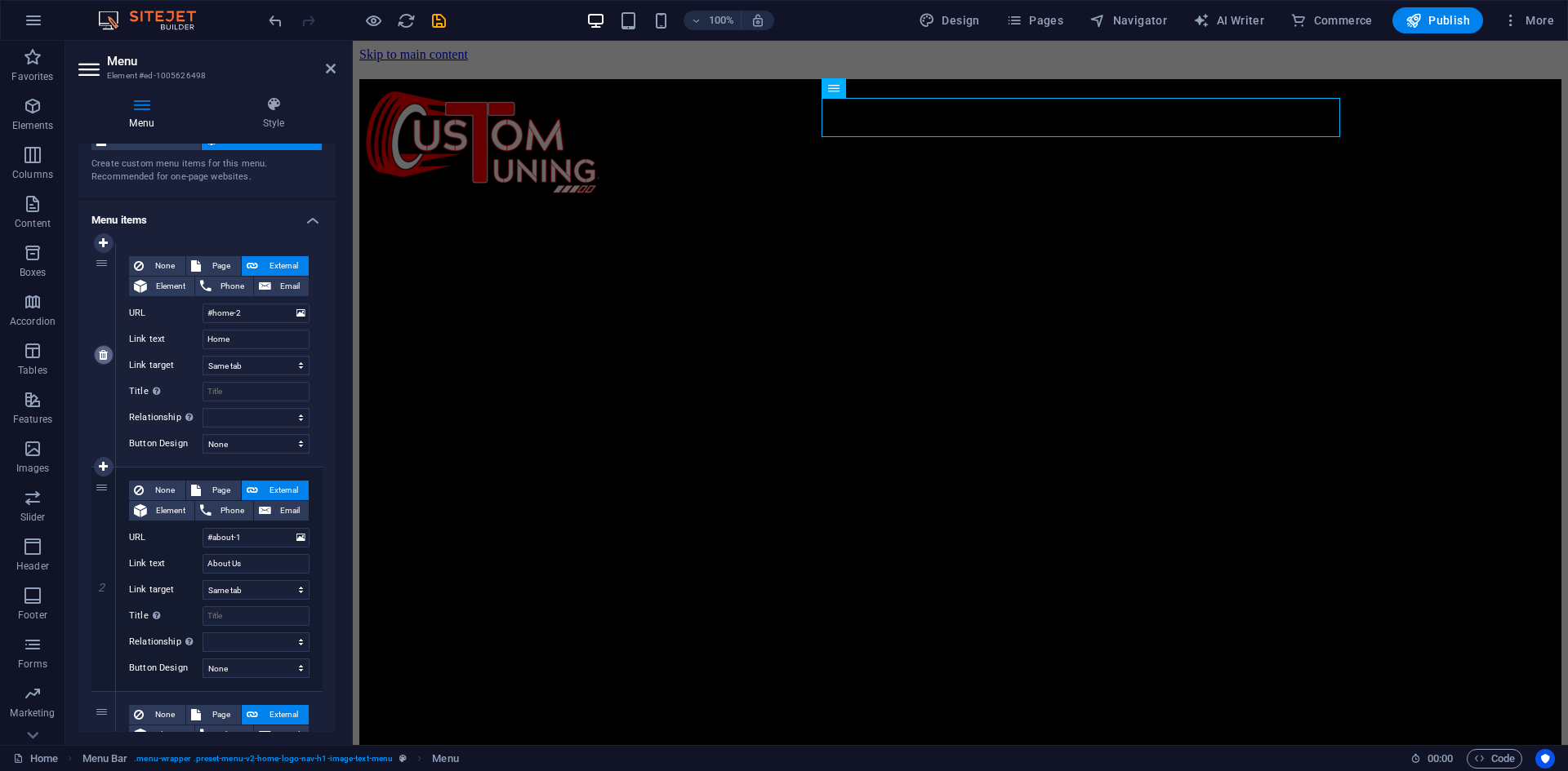
type input "#services-2"
type input "Services"
select select
type input "#cta-1"
type input "Get Started"
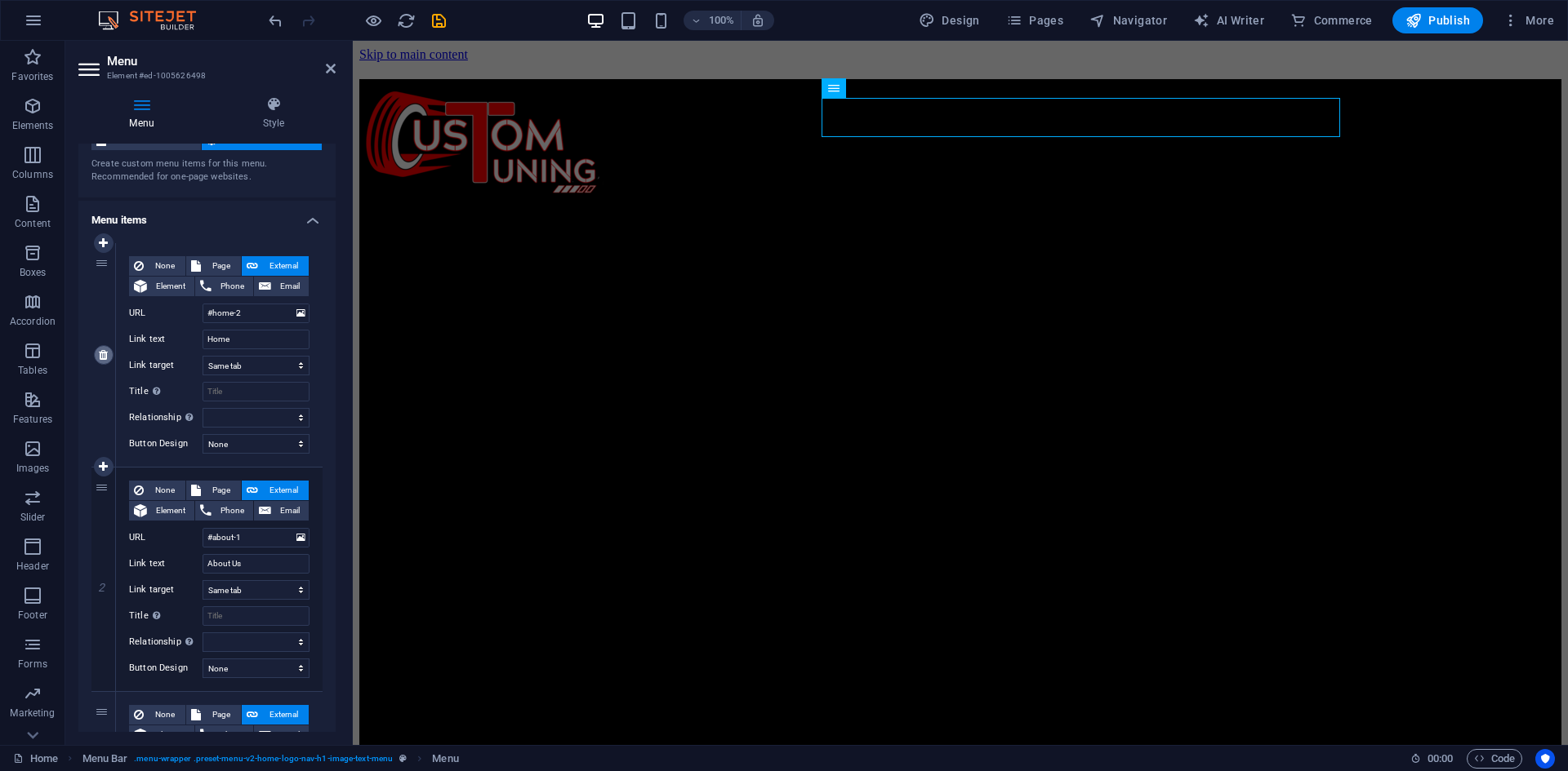
select select
type input "#contact-us-1"
type input "Contact"
select select
click at [273, 18] on icon "undo" at bounding box center [275, 20] width 19 height 19
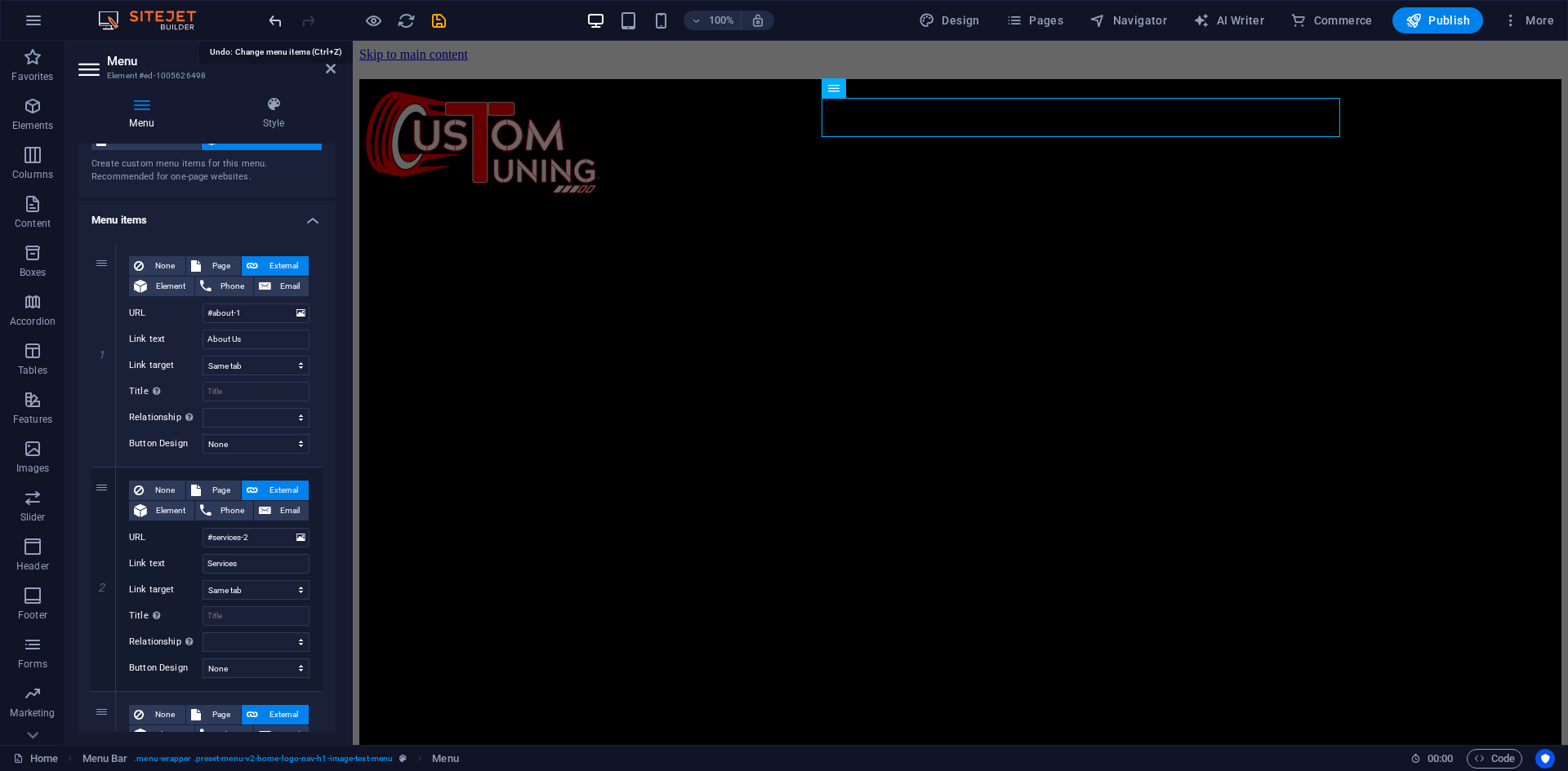
type input "#home-2"
type input "Home"
select select
type input "#about-1"
type input "About Us"
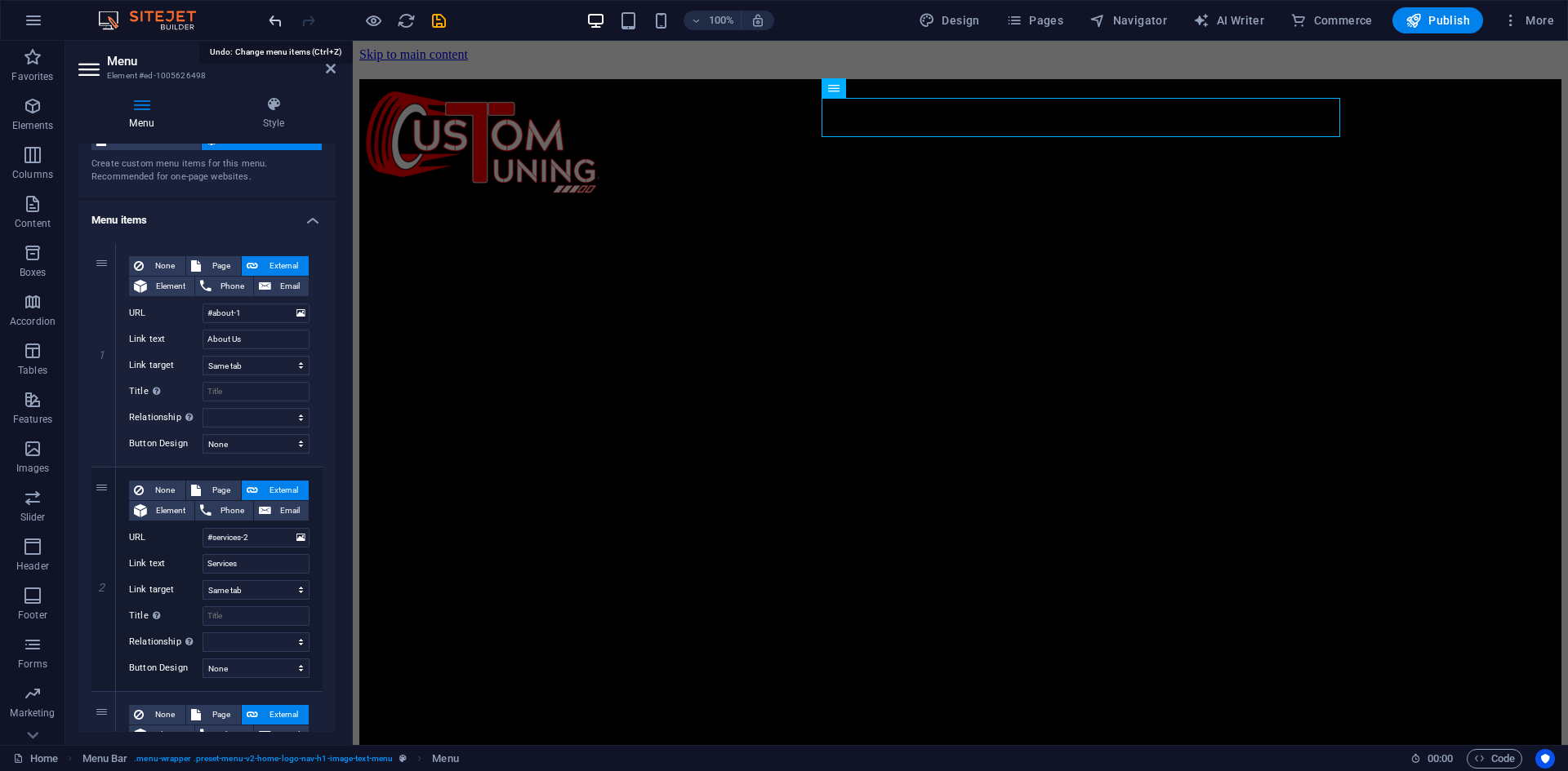
select select
type input "#services-2"
type input "Services"
select select
type input "#cta-1"
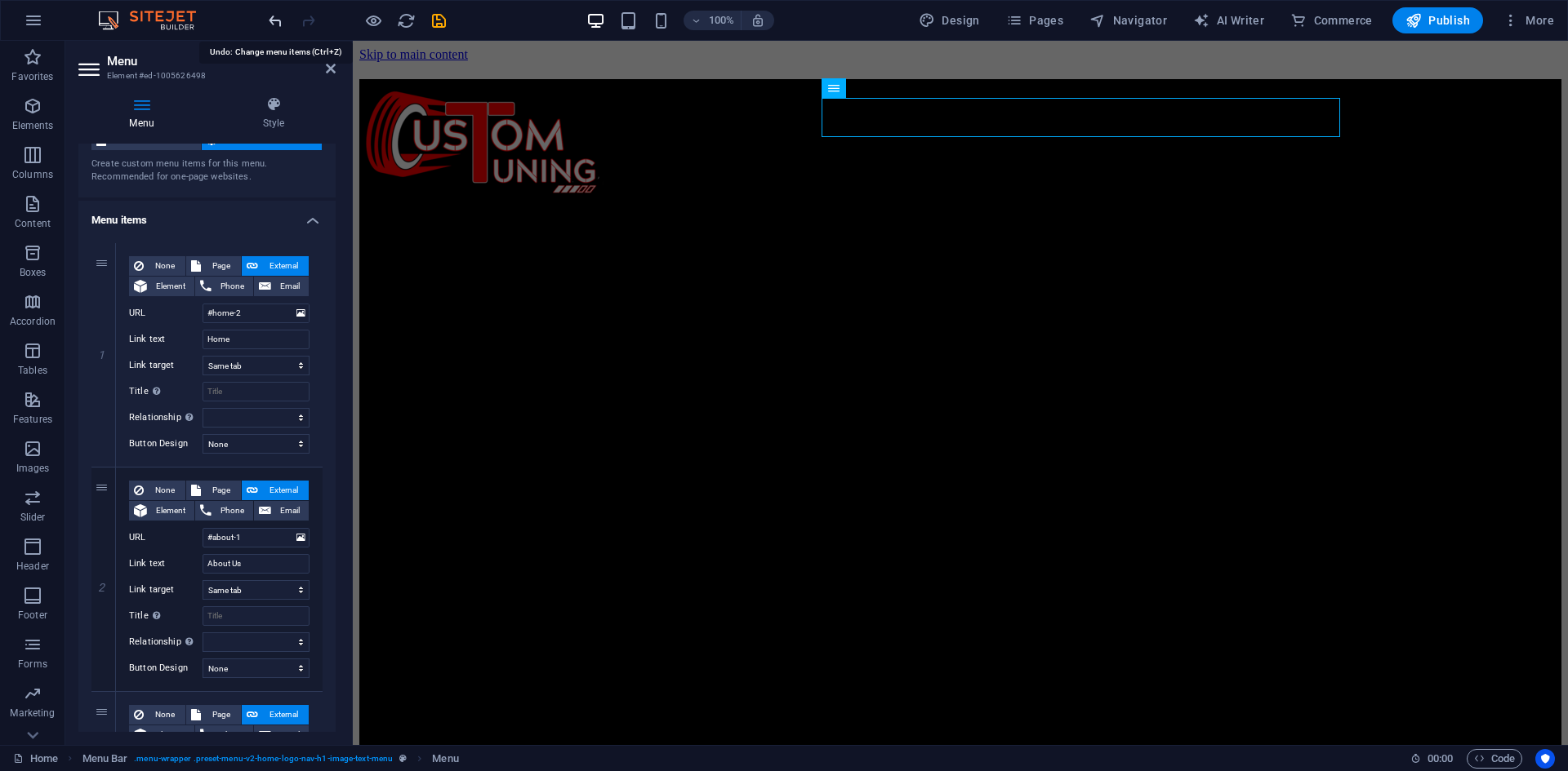
type input "Get Started"
select select
click at [328, 62] on icon at bounding box center [331, 68] width 10 height 13
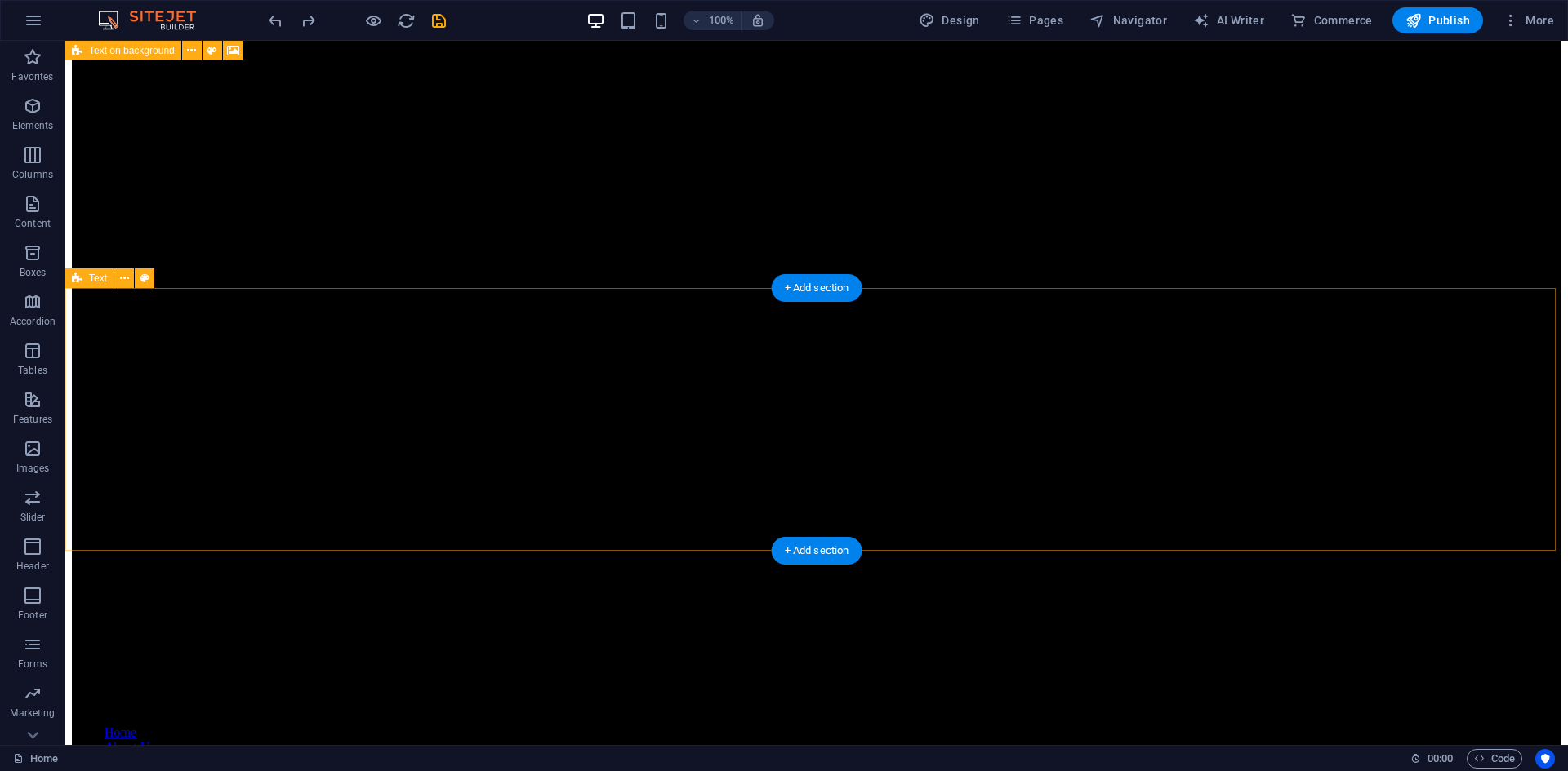
scroll to position [1493, 0]
click at [125, 283] on icon at bounding box center [125, 279] width 9 height 18
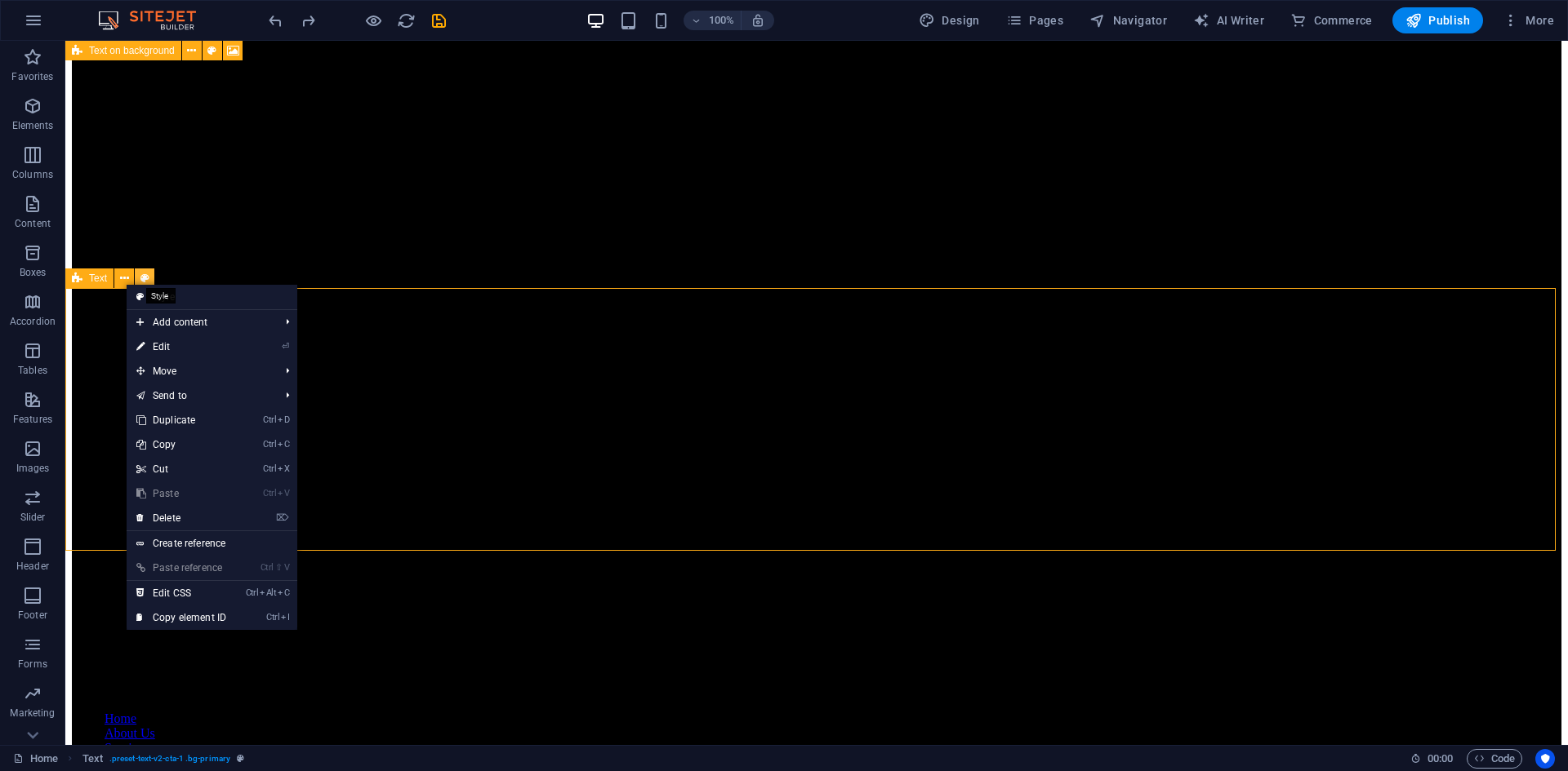
click at [138, 280] on button at bounding box center [144, 278] width 19 height 19
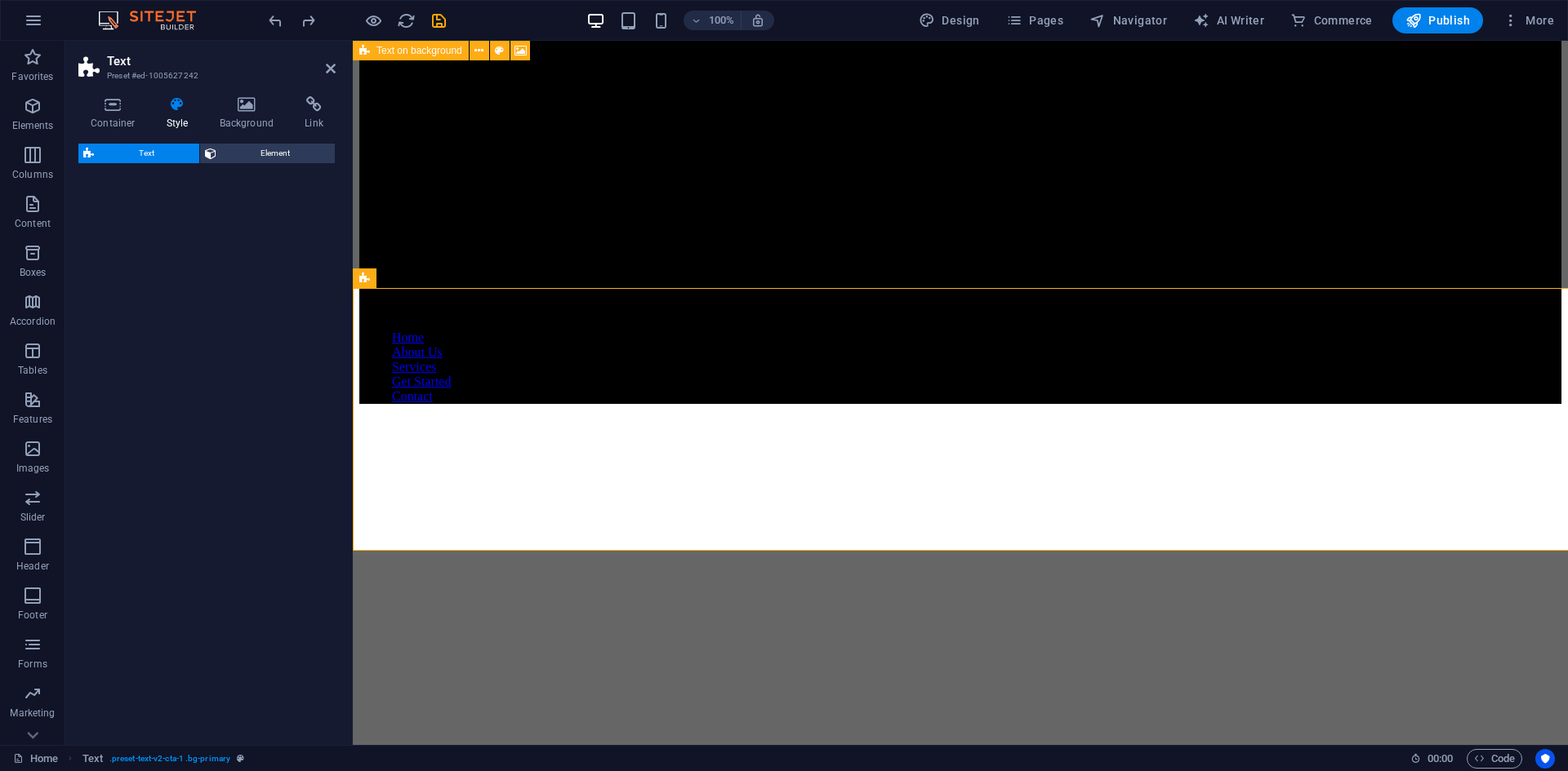
select select "preset-text-v2-cta-1"
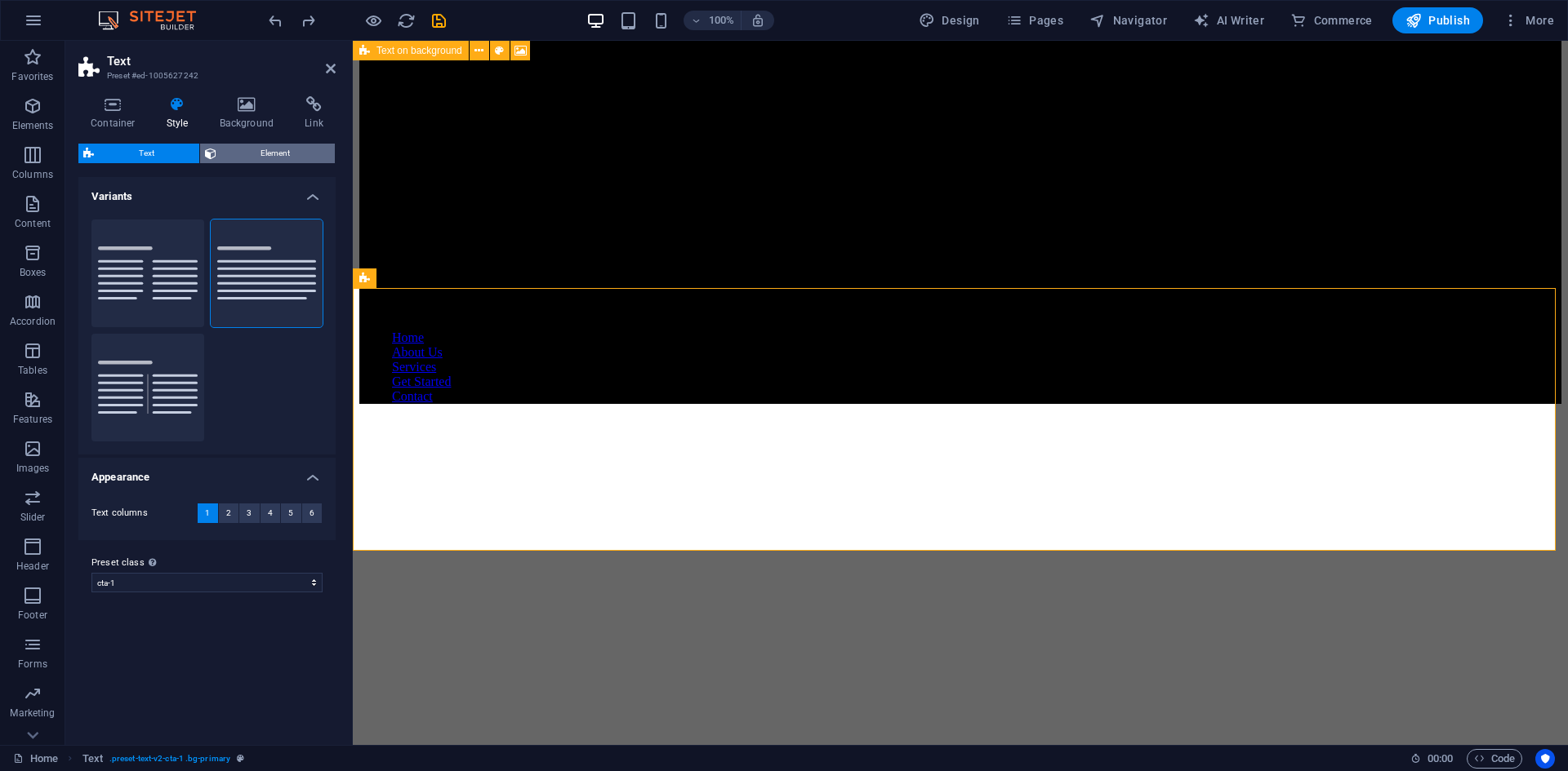
click at [257, 162] on span "Element" at bounding box center [276, 153] width 109 height 19
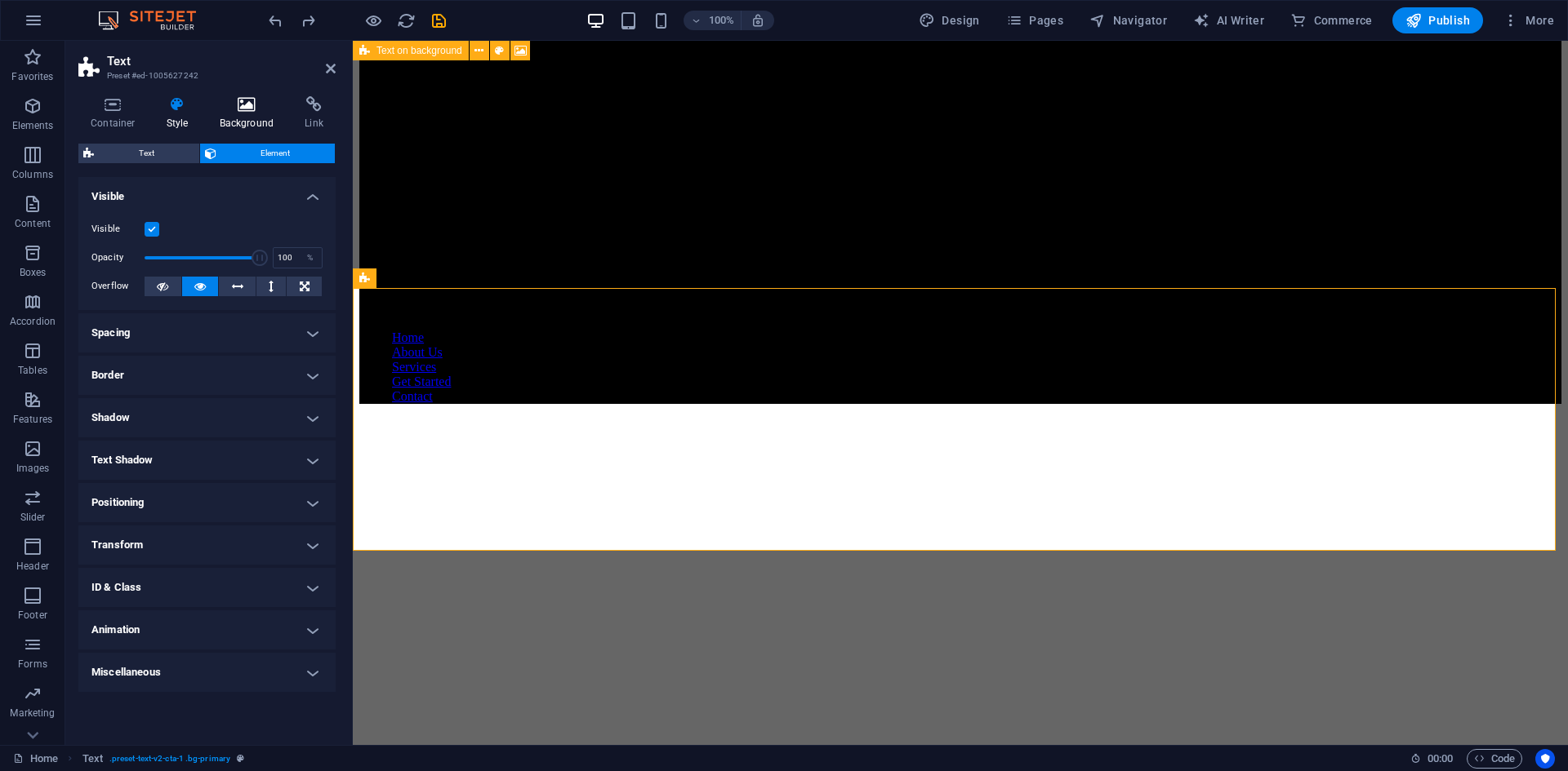
click at [251, 116] on h4 "Background" at bounding box center [250, 113] width 86 height 34
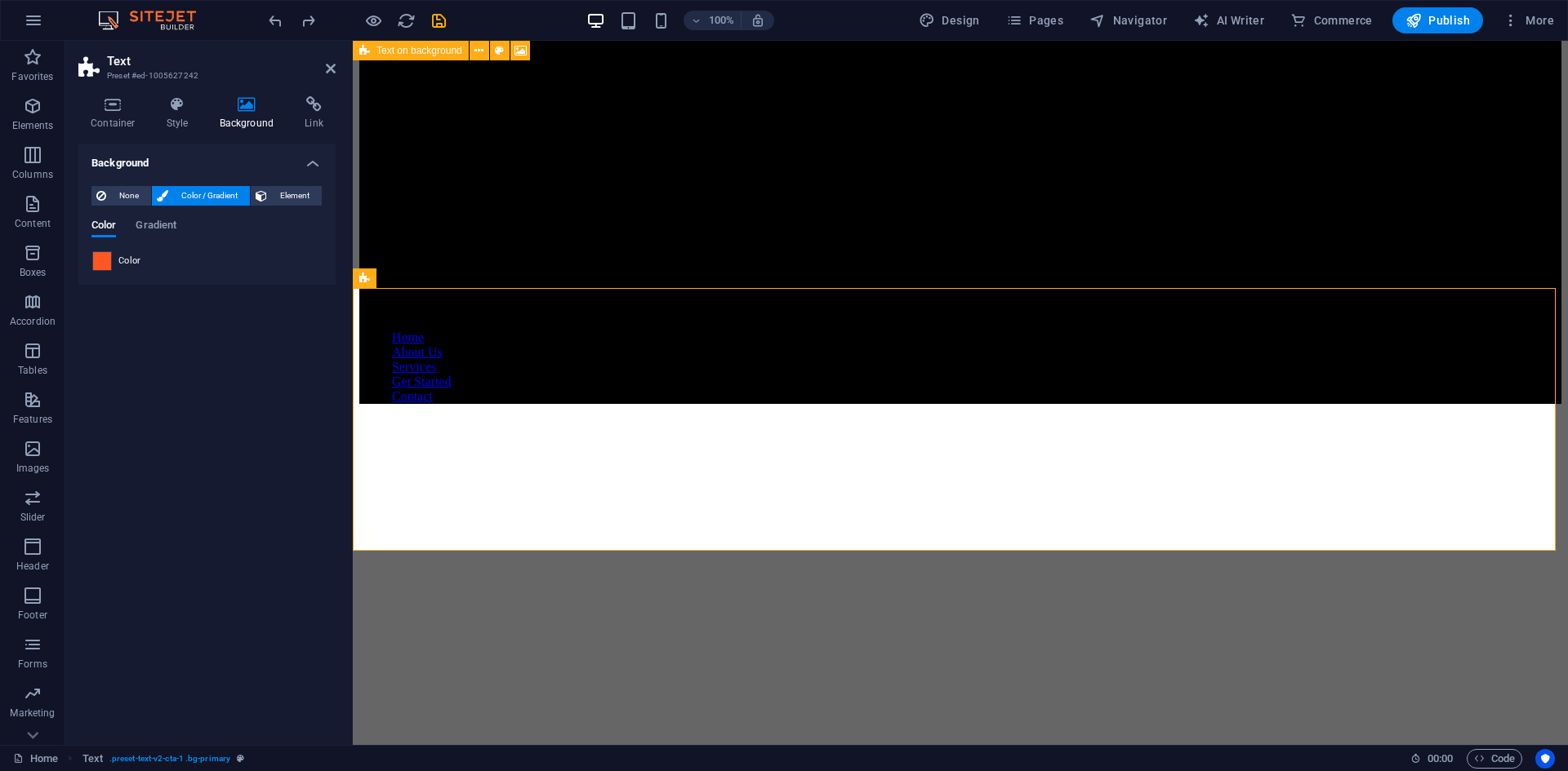
click at [107, 261] on span at bounding box center [102, 260] width 18 height 18
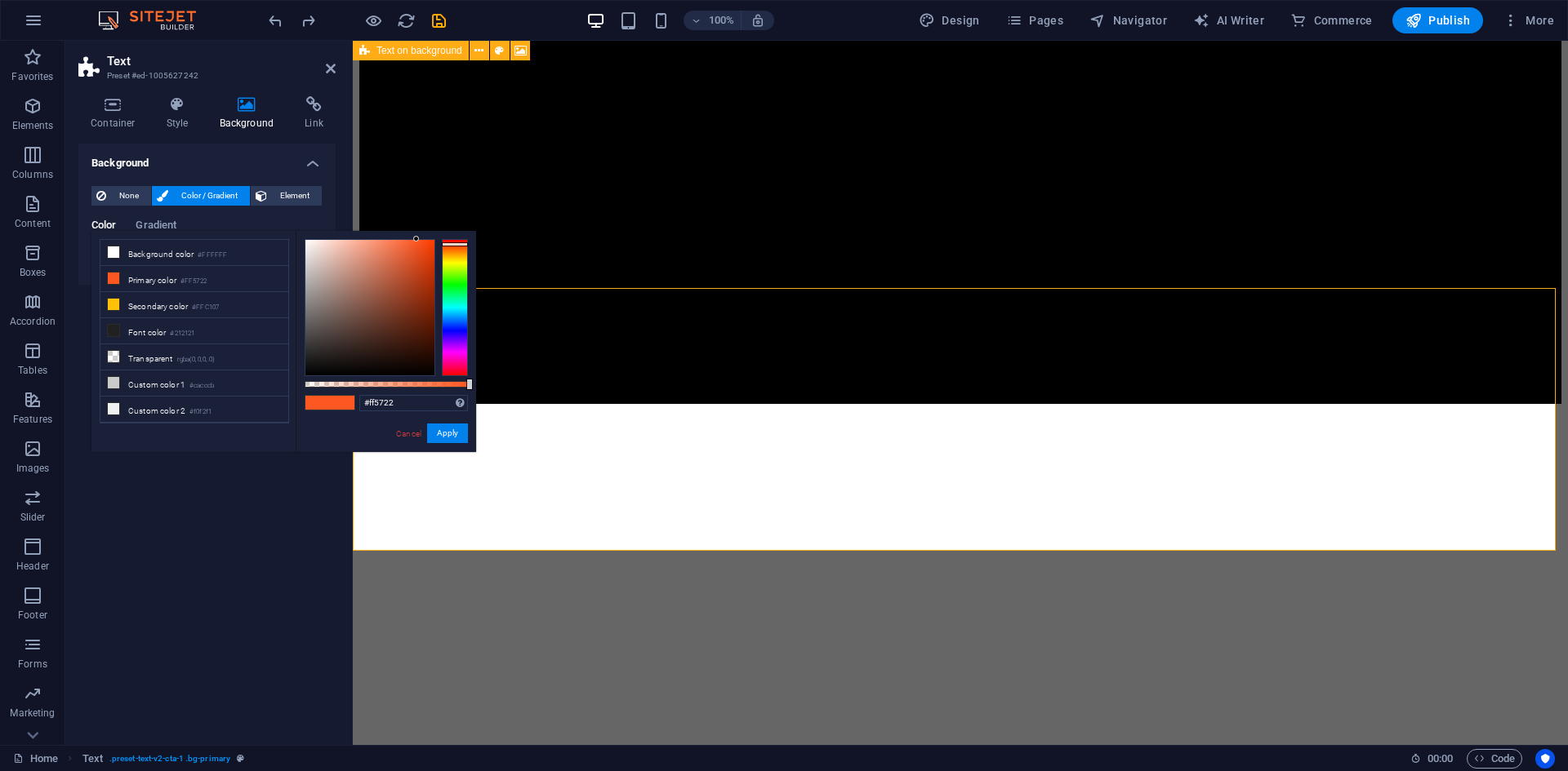
type input "#020202"
click at [320, 373] on div at bounding box center [370, 307] width 129 height 135
click at [447, 426] on button "Apply" at bounding box center [447, 433] width 41 height 19
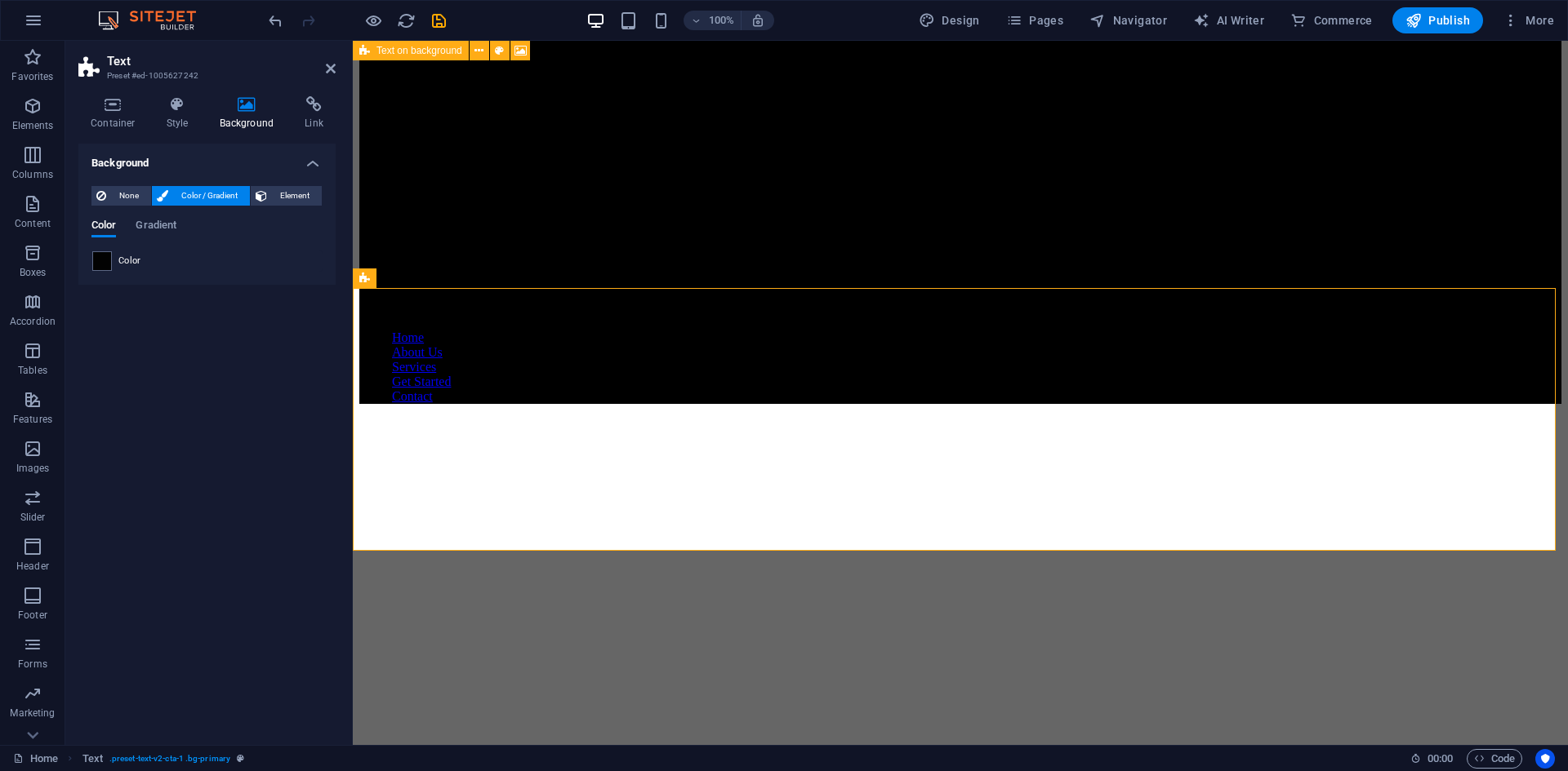
click at [314, 406] on div "Background None Color / Gradient Element Stretch background to full-width Color…" at bounding box center [207, 438] width 257 height 589
click at [331, 77] on header "Text Preset #ed-1005627242" at bounding box center [207, 62] width 257 height 43
click at [326, 71] on icon at bounding box center [331, 68] width 10 height 13
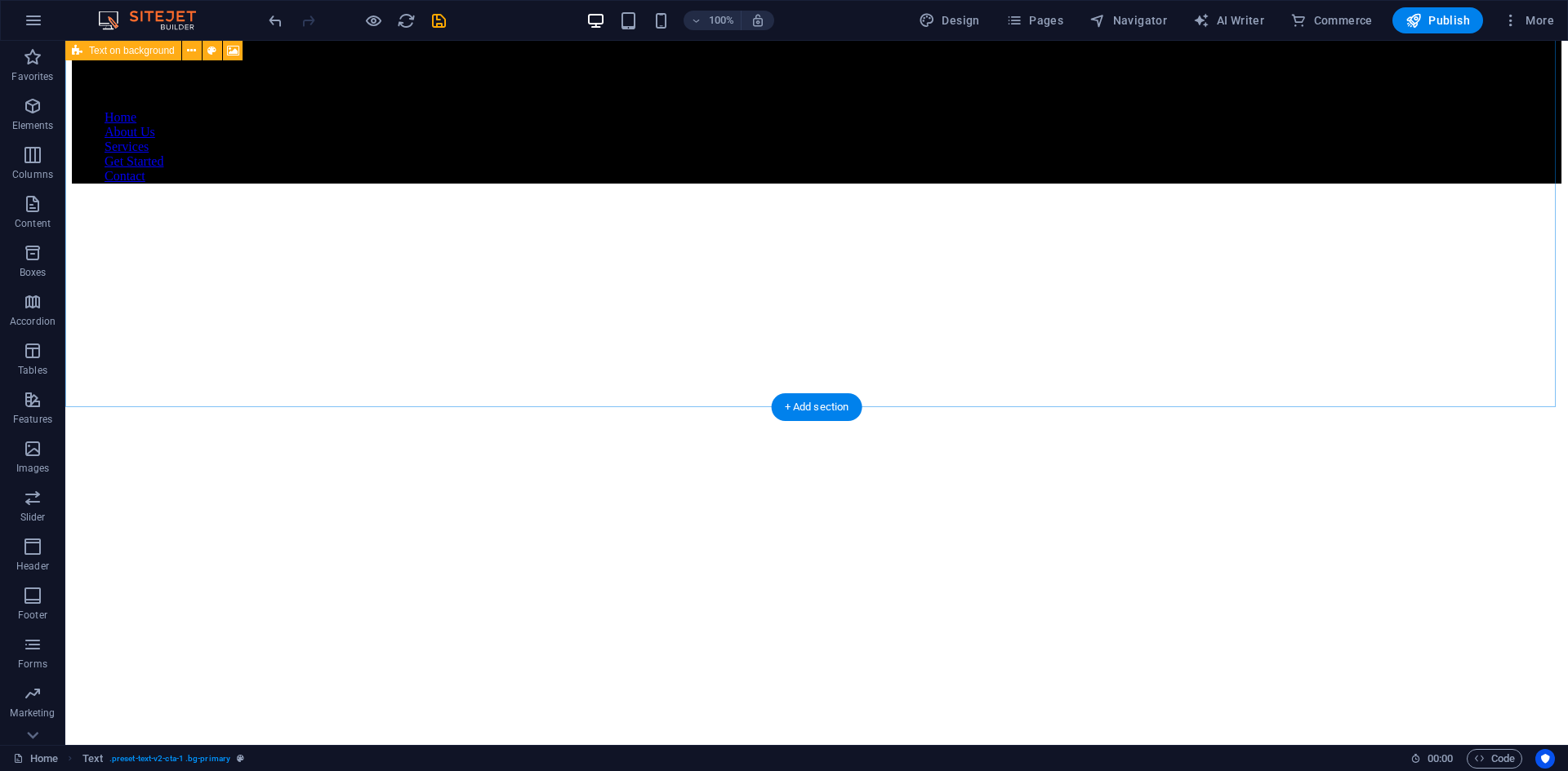
scroll to position [2095, 0]
click at [1430, 9] on button "Publish" at bounding box center [1437, 20] width 91 height 26
checkbox input "false"
click at [1427, 26] on span "Publish" at bounding box center [1437, 20] width 65 height 17
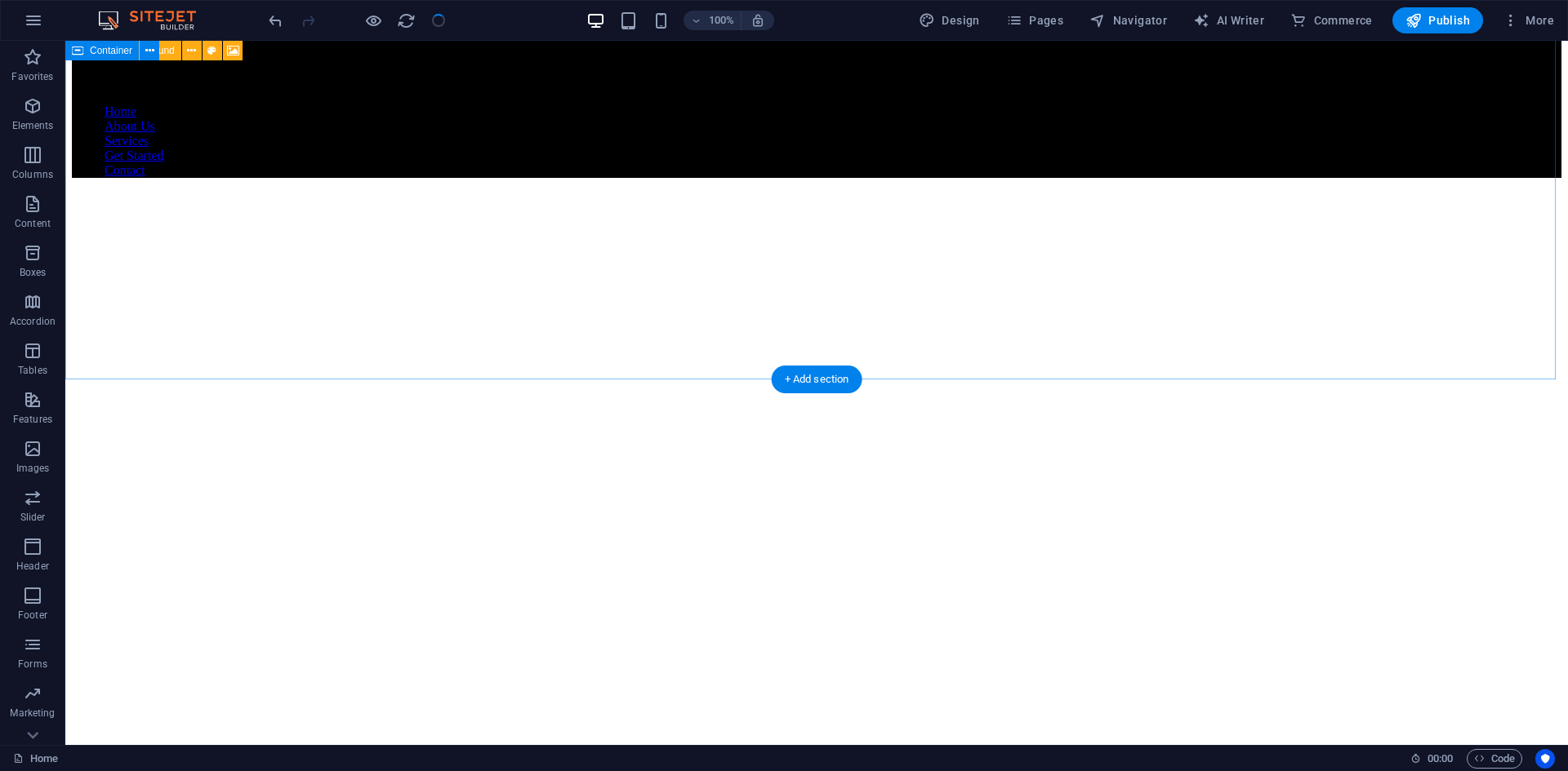
scroll to position [2123, 0]
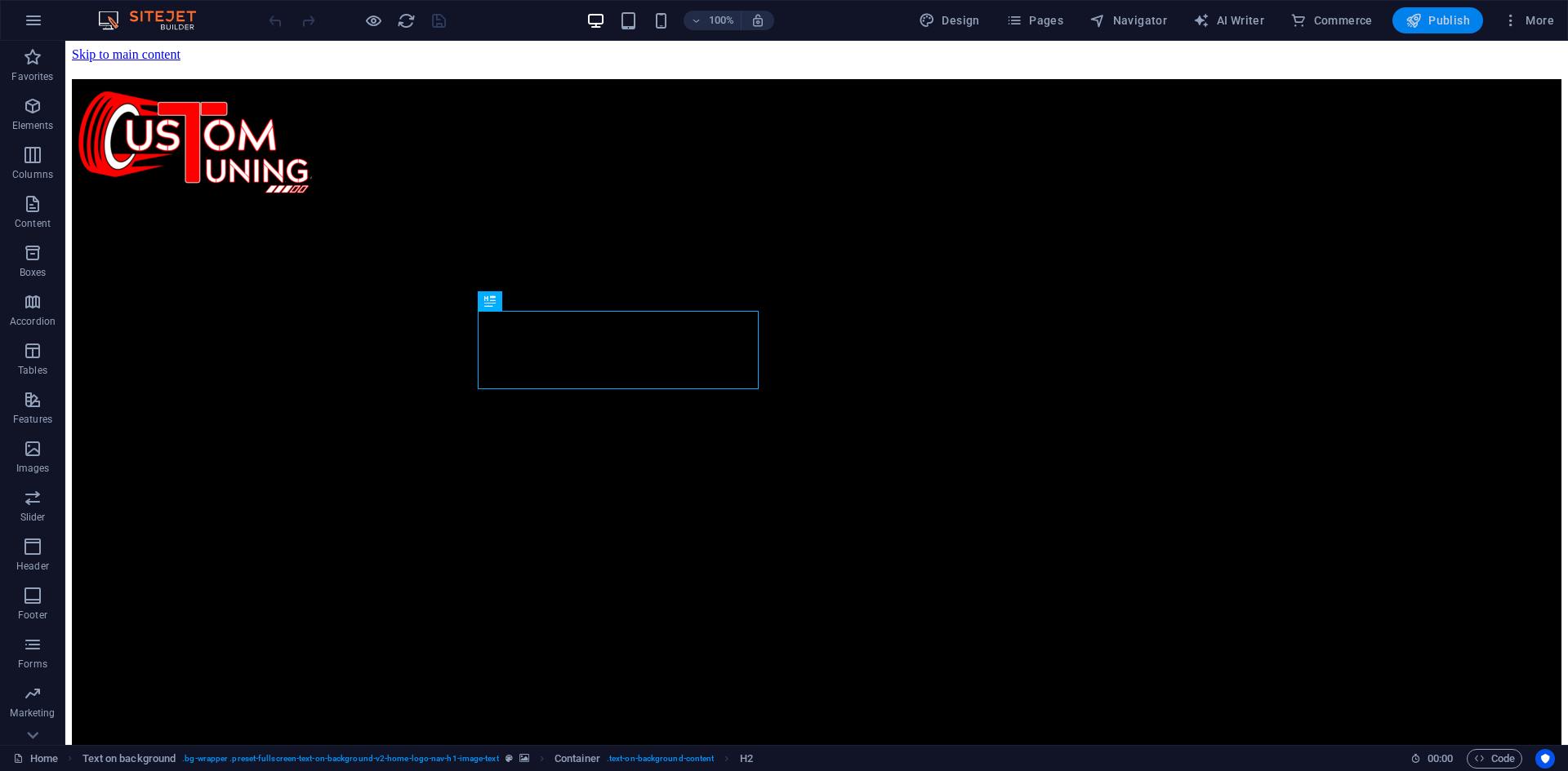
click at [1431, 24] on span "Publish" at bounding box center [1437, 20] width 65 height 17
